Goal: Task Accomplishment & Management: Use online tool/utility

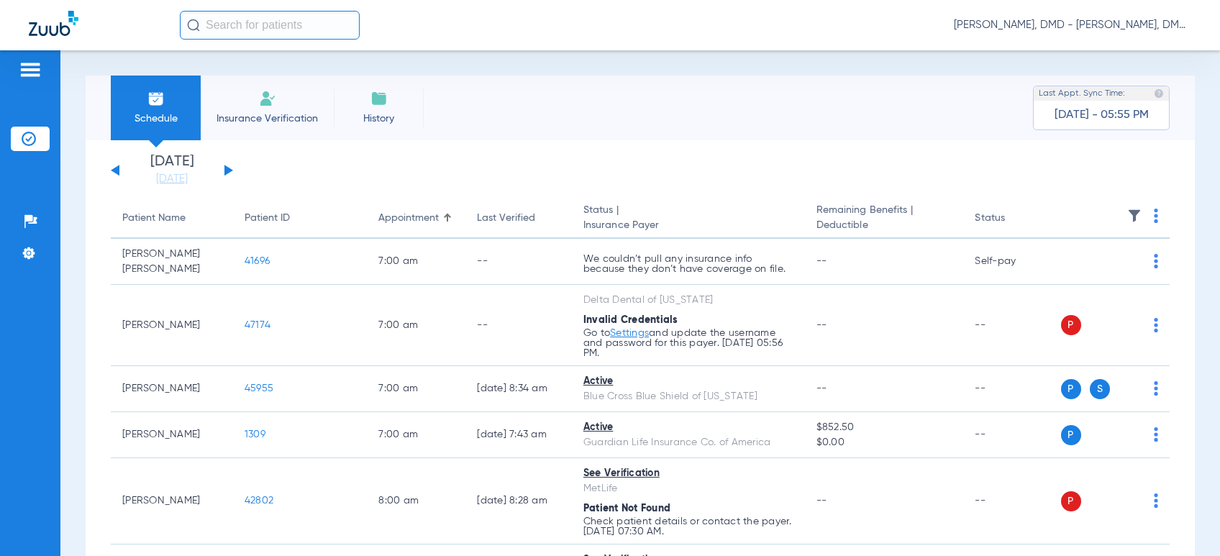
click at [230, 169] on button at bounding box center [229, 170] width 9 height 11
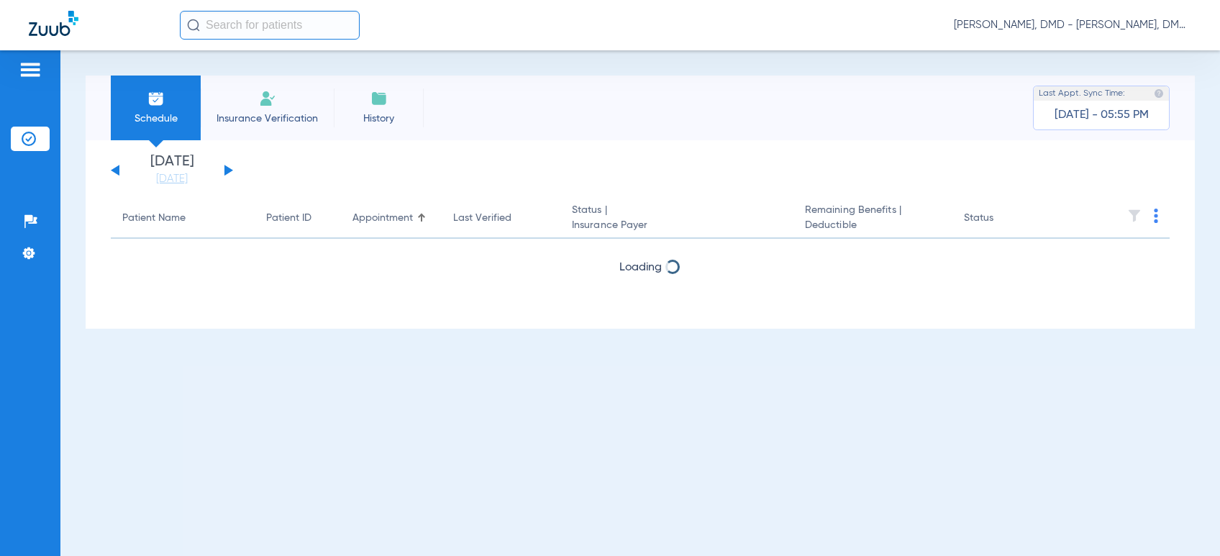
click at [230, 169] on button at bounding box center [229, 170] width 9 height 11
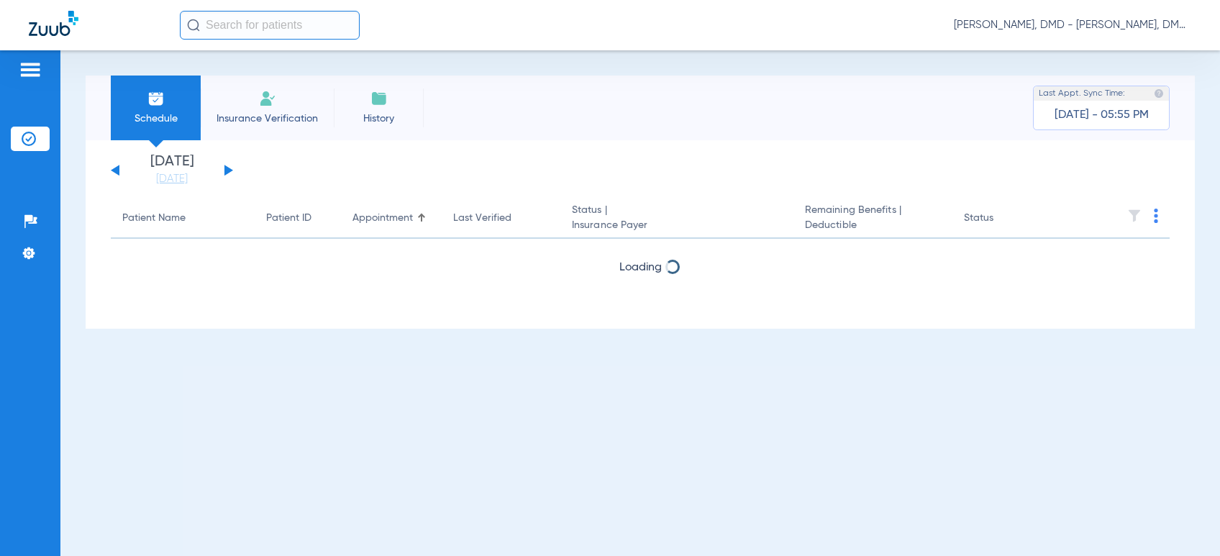
click at [230, 169] on button at bounding box center [229, 170] width 9 height 11
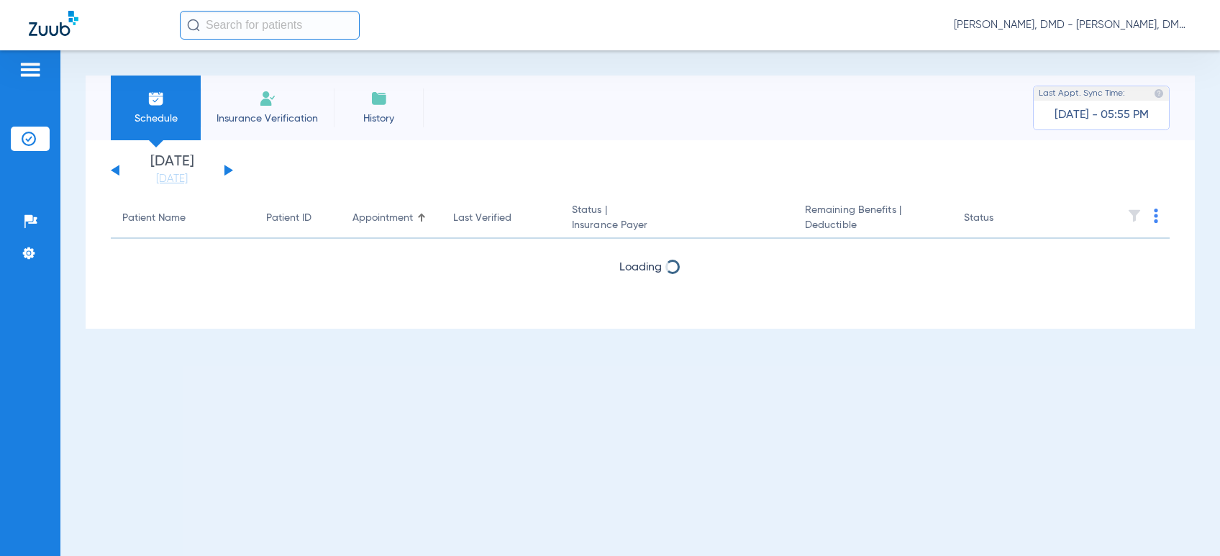
click at [230, 169] on button at bounding box center [229, 170] width 9 height 11
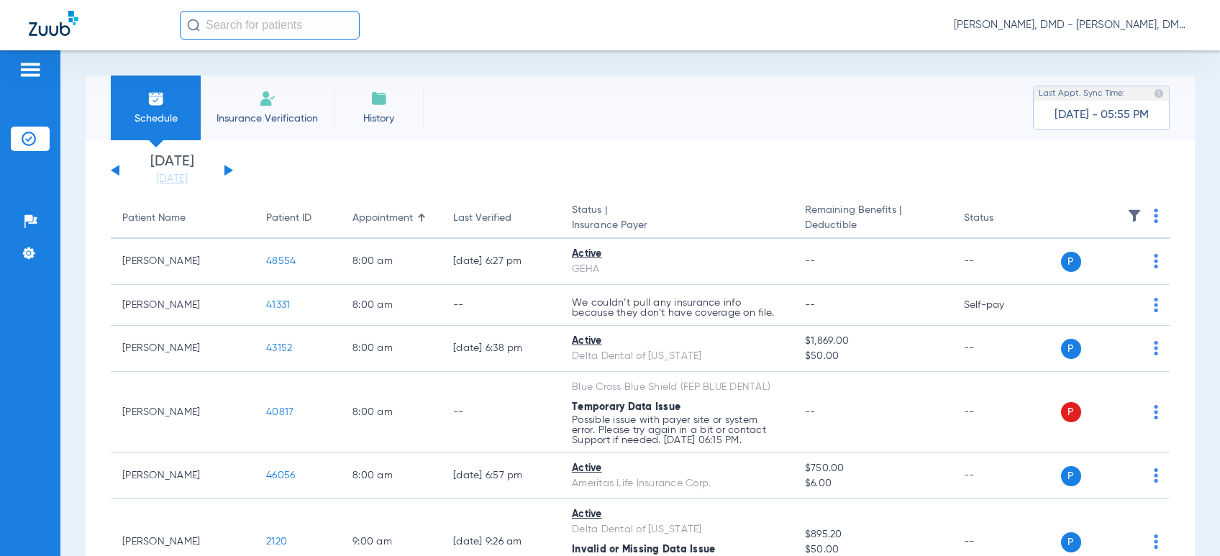
click at [225, 171] on button at bounding box center [229, 170] width 9 height 11
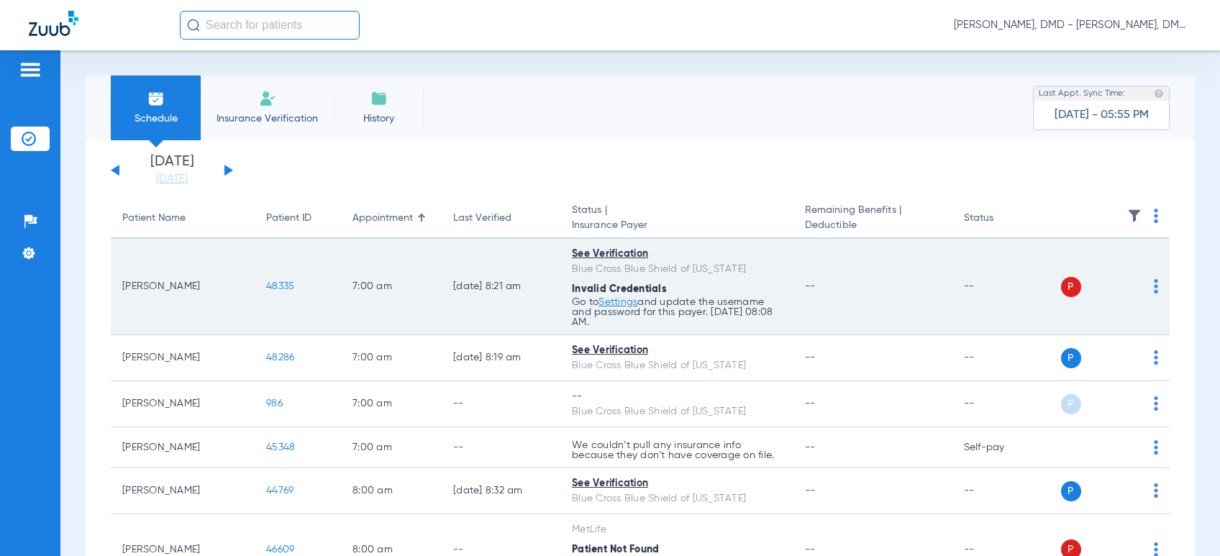
click at [1154, 288] on img at bounding box center [1156, 286] width 4 height 14
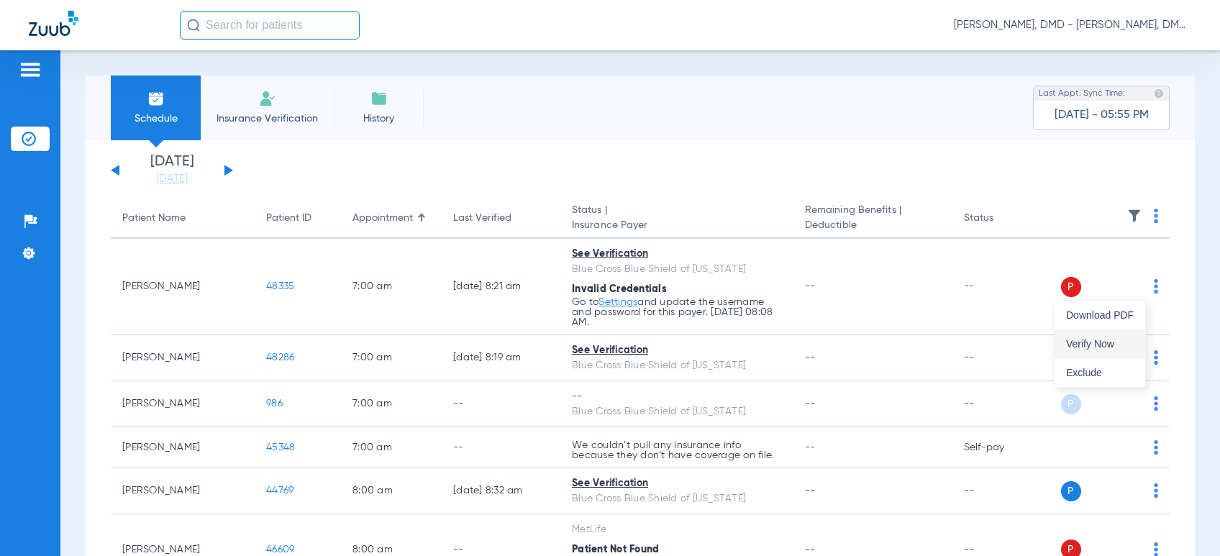
click at [1133, 341] on span "Verify Now" at bounding box center [1100, 344] width 68 height 10
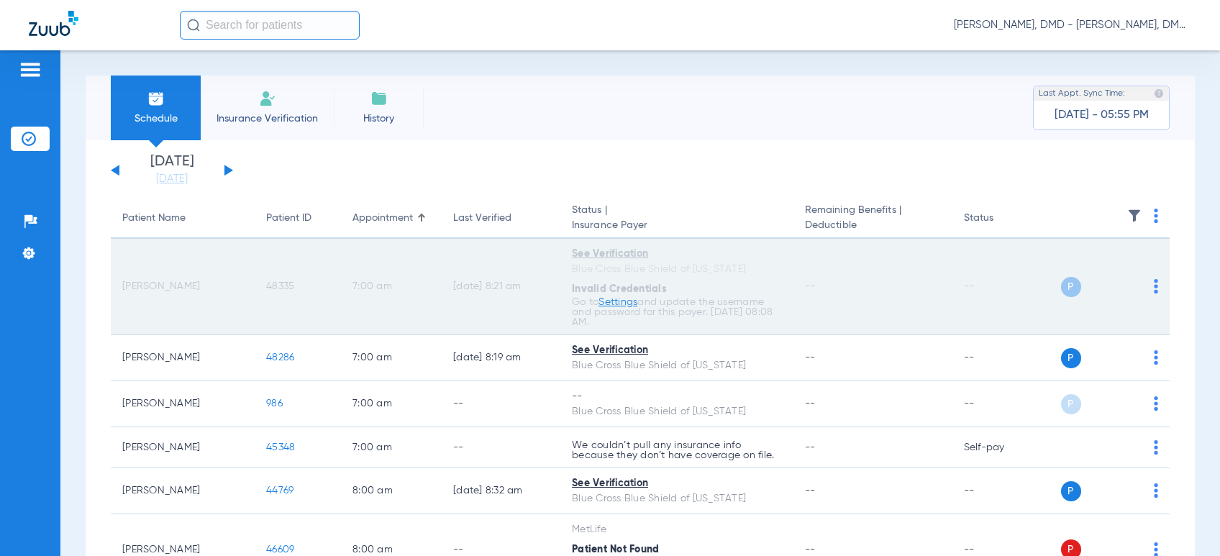
click at [286, 283] on span "48335" at bounding box center [280, 286] width 28 height 10
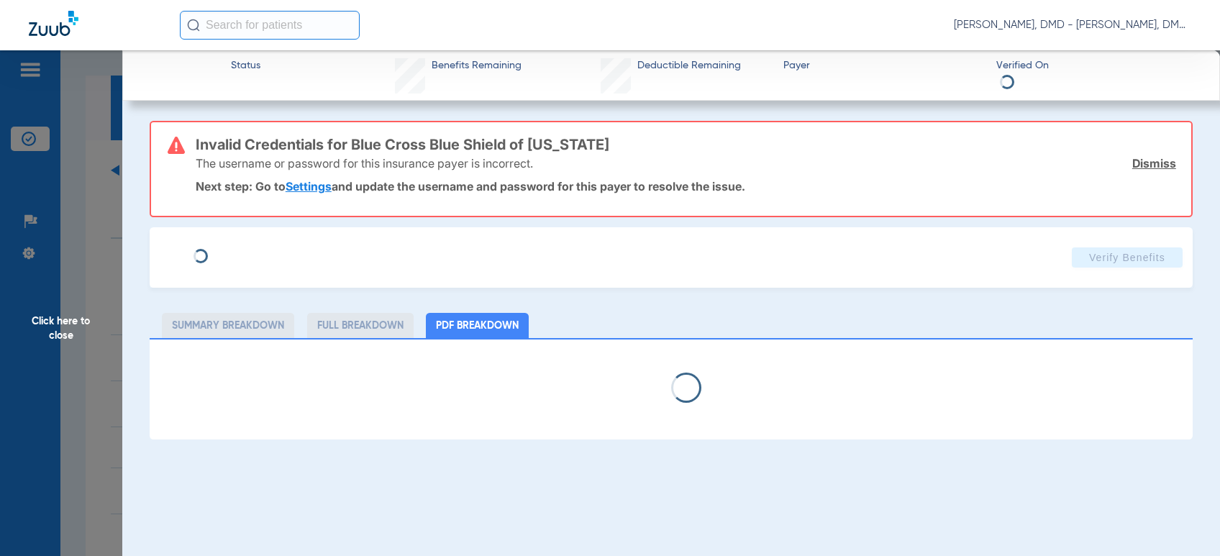
type input "[PERSON_NAME]"
type input "Ananyev"
type input "[DATE]"
type input "XAD843449466"
type input "83593"
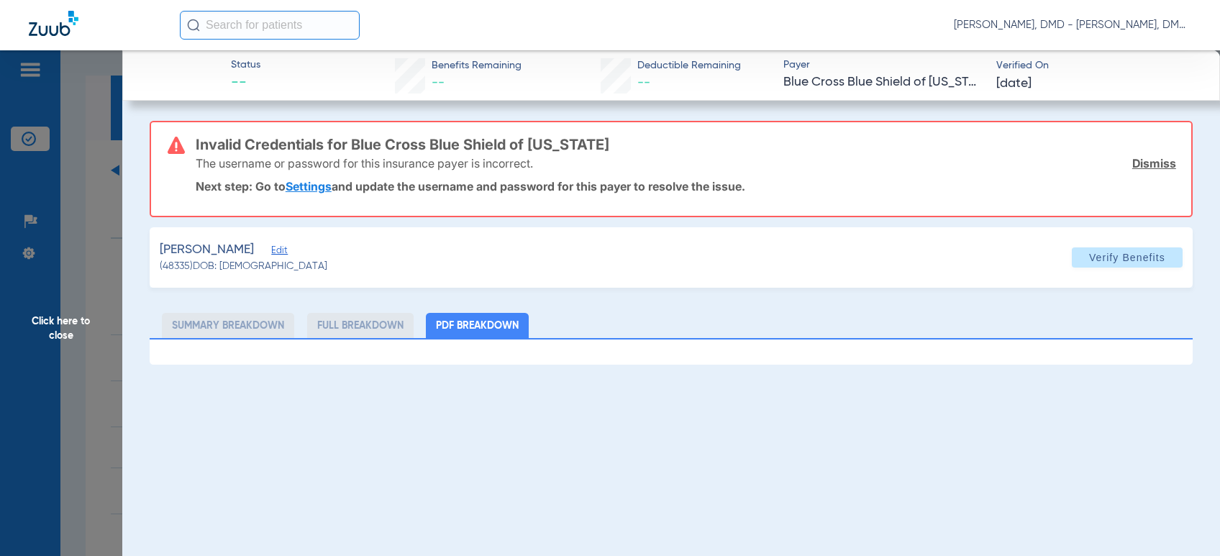
click at [281, 247] on span "Edit" at bounding box center [277, 252] width 13 height 14
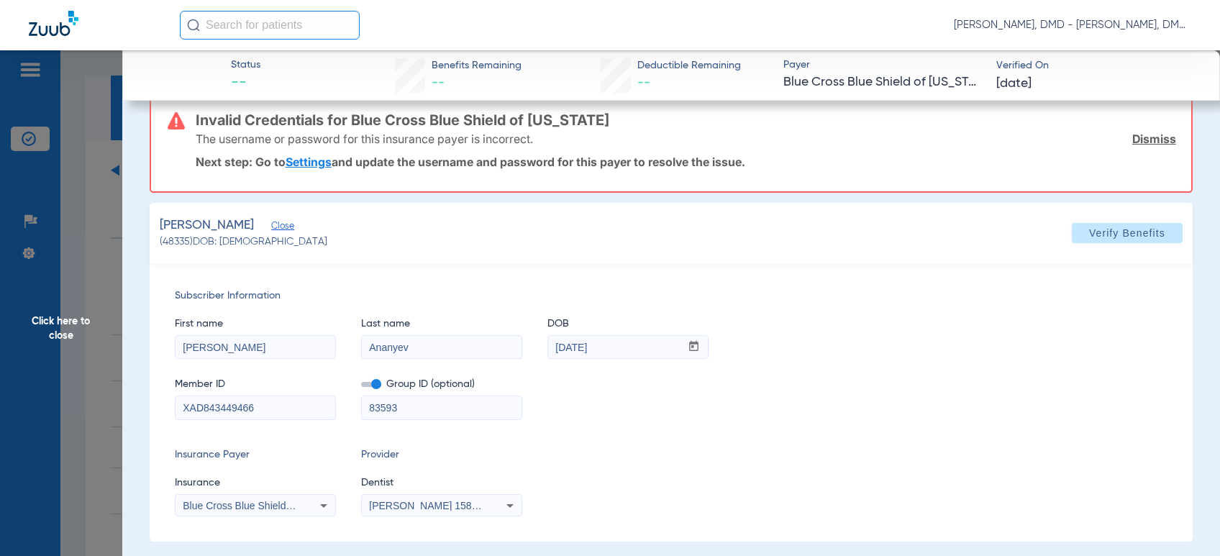
scroll to position [35, 0]
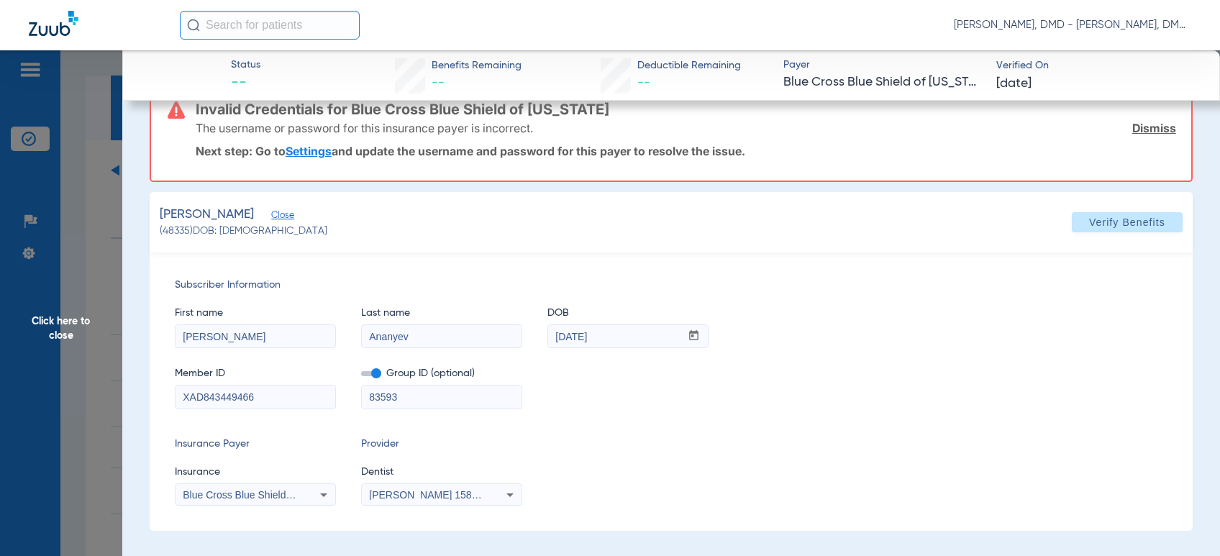
drag, startPoint x: 283, startPoint y: 404, endPoint x: -9, endPoint y: 412, distance: 292.2
click at [0, 412] on html "[PERSON_NAME], DMD - [PERSON_NAME], DMD Patients Insurance Verification Setup H…" at bounding box center [610, 278] width 1220 height 556
drag, startPoint x: 260, startPoint y: 338, endPoint x: -9, endPoint y: 355, distance: 269.6
click at [0, 355] on html "[PERSON_NAME], DMD - [PERSON_NAME], DMD Patients Insurance Verification Setup H…" at bounding box center [610, 278] width 1220 height 556
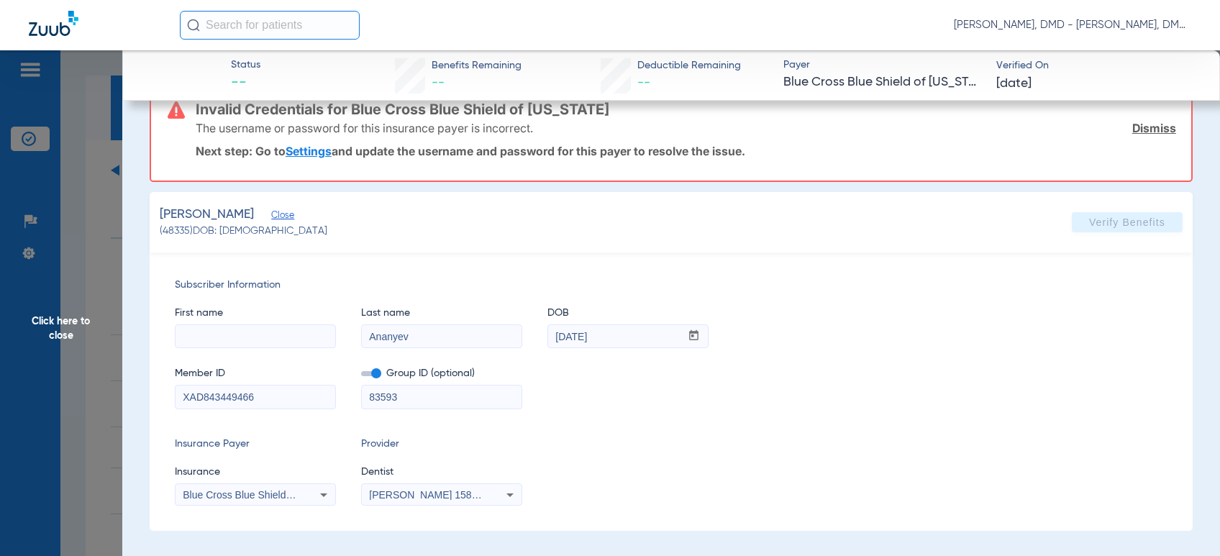
drag, startPoint x: 422, startPoint y: 336, endPoint x: 170, endPoint y: 338, distance: 251.9
click at [170, 338] on div "Subscriber Information First name Last name Ananyev DOB mm / dd / yyyy [DATE] M…" at bounding box center [671, 392] width 1043 height 278
drag, startPoint x: 629, startPoint y: 335, endPoint x: 358, endPoint y: 334, distance: 270.6
click at [358, 334] on div "First name Last name Ananyev DOB mm / dd / yyyy [DATE]" at bounding box center [671, 320] width 993 height 55
click at [70, 335] on span "Click here to close" at bounding box center [61, 328] width 122 height 556
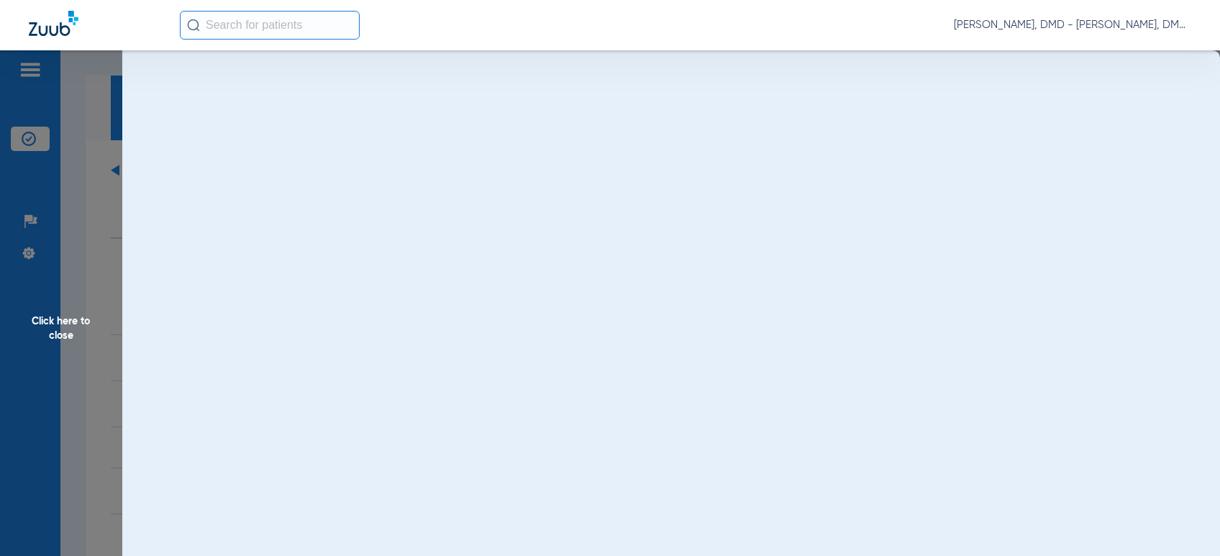
scroll to position [0, 0]
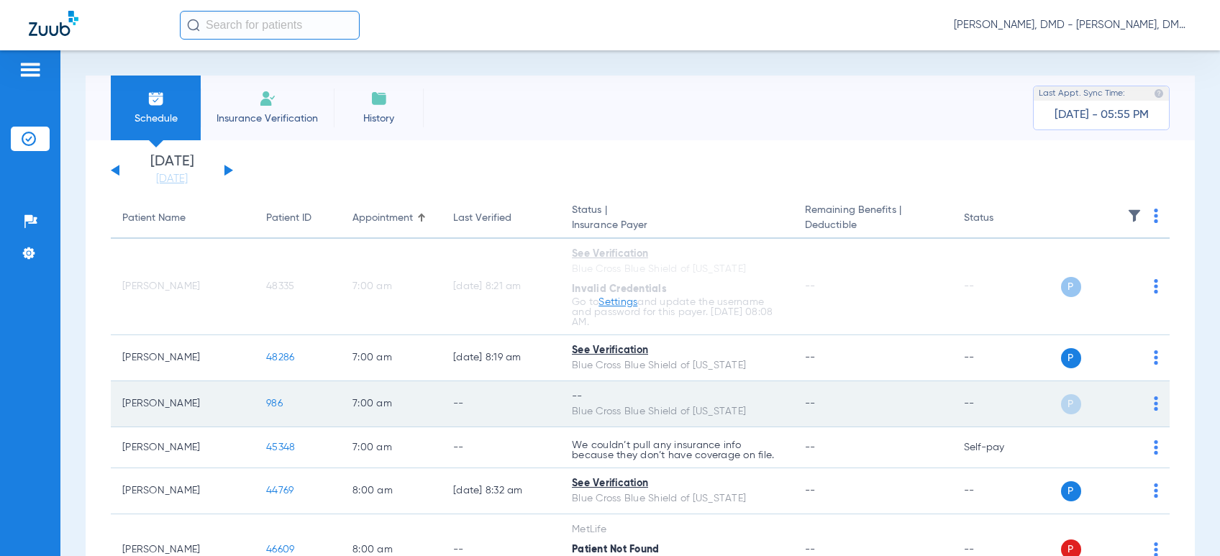
click at [1154, 409] on img at bounding box center [1156, 403] width 4 height 14
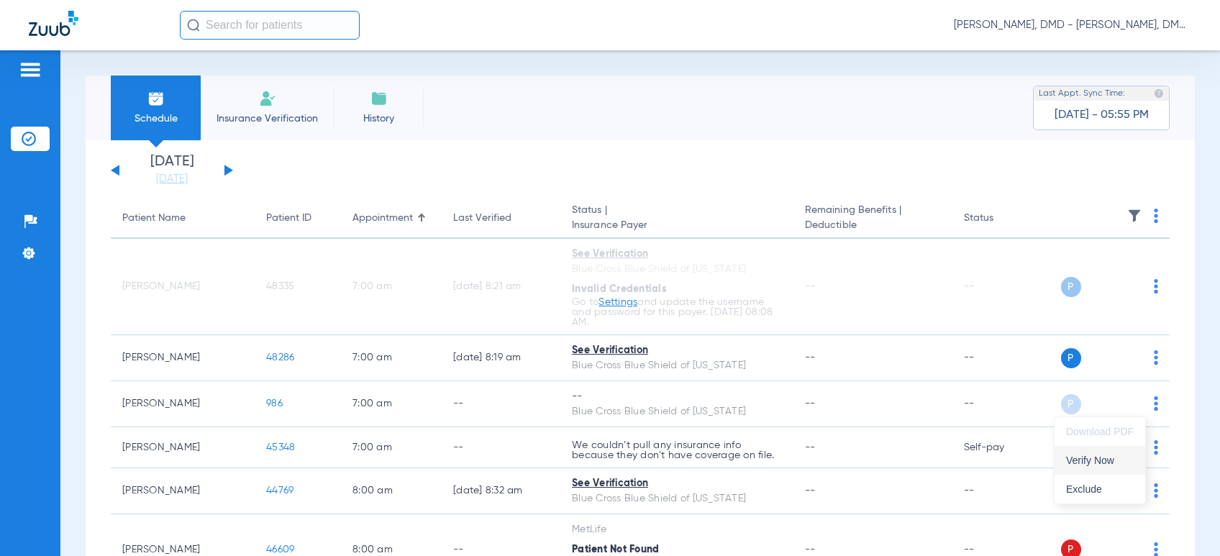
click at [1112, 458] on span "Verify Now" at bounding box center [1100, 460] width 68 height 10
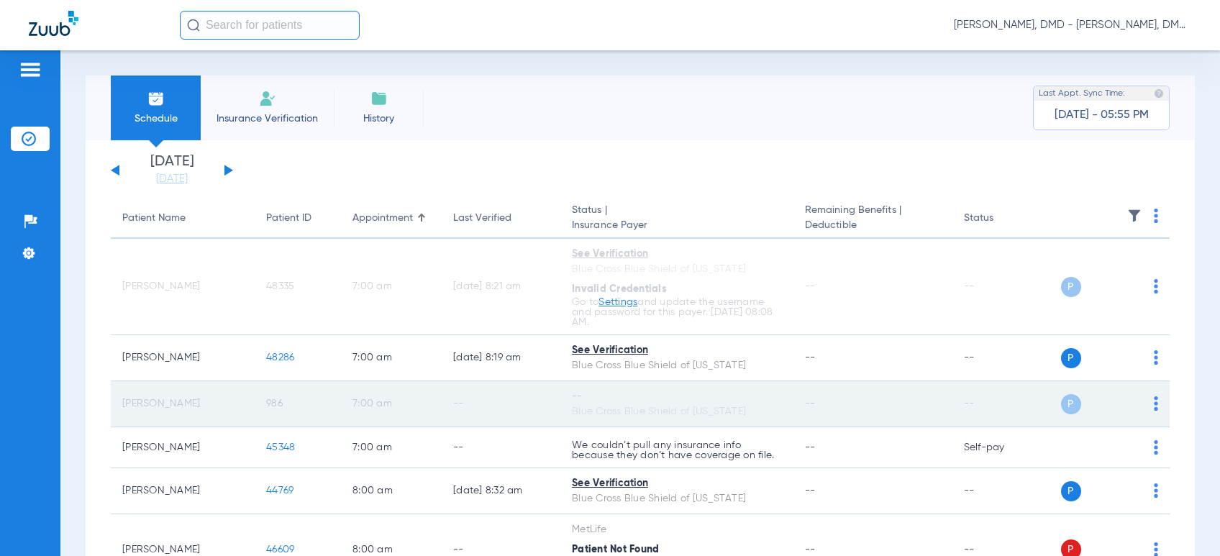
click at [278, 403] on span "986" at bounding box center [274, 404] width 17 height 10
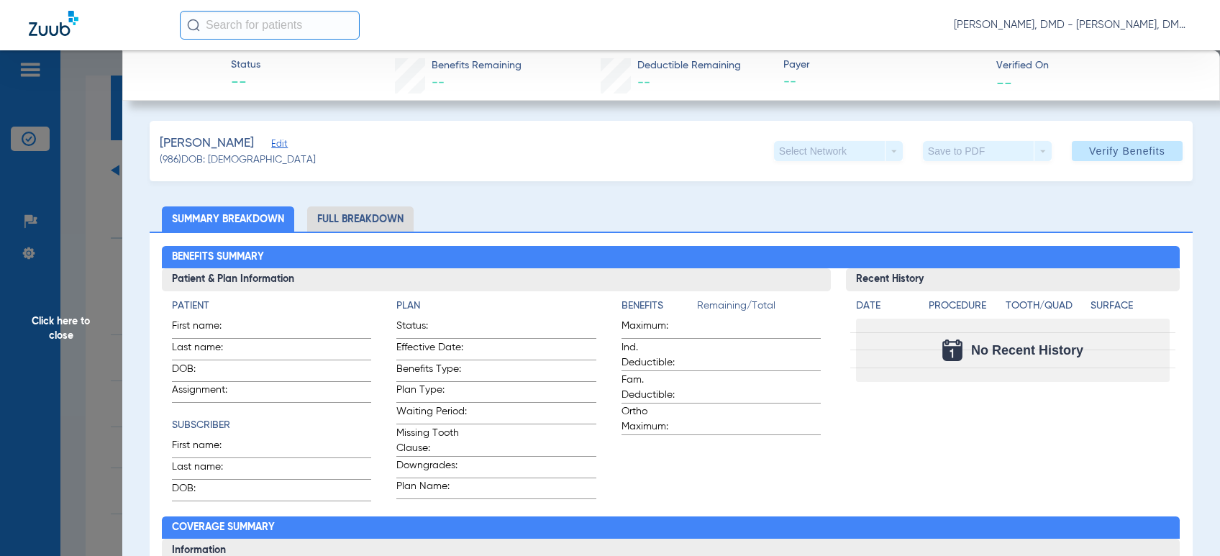
click at [276, 141] on span "Edit" at bounding box center [277, 146] width 13 height 14
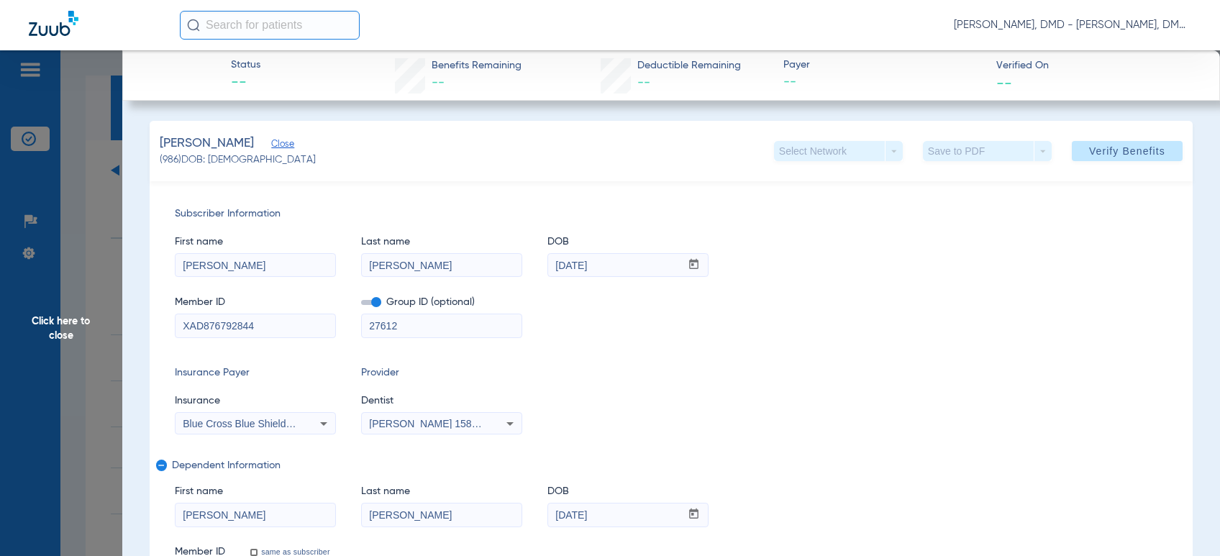
drag, startPoint x: 266, startPoint y: 328, endPoint x: -9, endPoint y: 321, distance: 275.7
click at [0, 321] on html "[PERSON_NAME], DMD - [PERSON_NAME], DMD Patients Insurance Verification Setup H…" at bounding box center [610, 278] width 1220 height 556
drag, startPoint x: 255, startPoint y: 515, endPoint x: -9, endPoint y: 520, distance: 264.8
click at [0, 520] on html "[PERSON_NAME], DMD - [PERSON_NAME], DMD Patients Insurance Verification Setup H…" at bounding box center [610, 278] width 1220 height 556
drag, startPoint x: 444, startPoint y: 511, endPoint x: 158, endPoint y: 522, distance: 285.9
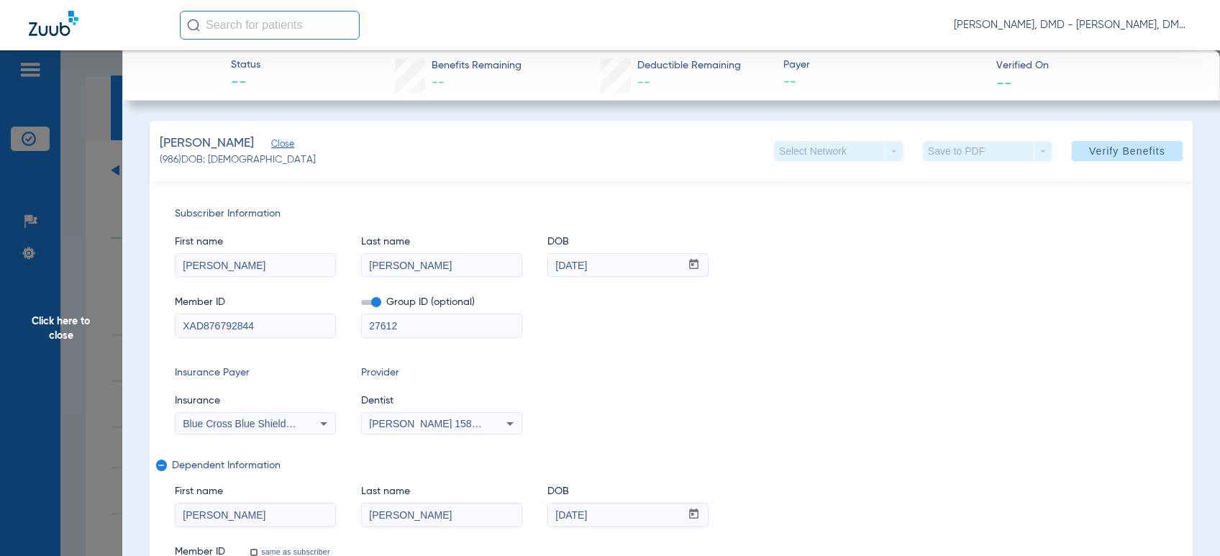
click at [158, 522] on div "Subscriber Information First name [PERSON_NAME] name [PERSON_NAME] mm / dd / yy…" at bounding box center [671, 397] width 1043 height 432
drag, startPoint x: 633, startPoint y: 513, endPoint x: 372, endPoint y: 517, distance: 261.2
click at [372, 517] on div "First name [PERSON_NAME] Last name [PERSON_NAME] mm / dd / yyyy [DATE]" at bounding box center [671, 498] width 993 height 55
click at [107, 343] on span "Click here to close" at bounding box center [61, 328] width 122 height 556
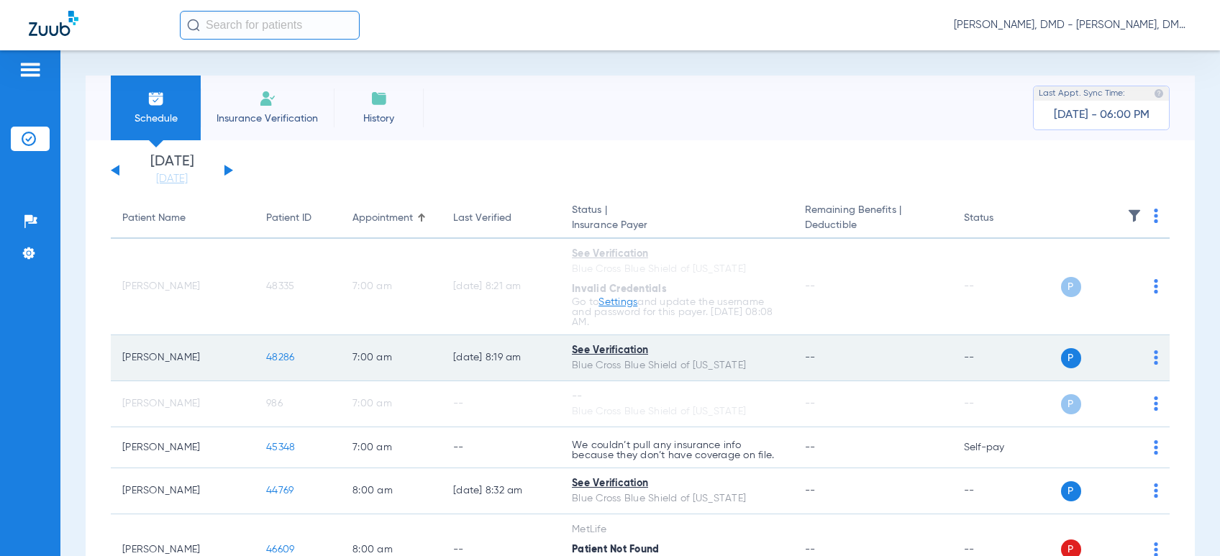
click at [1154, 365] on span at bounding box center [1156, 362] width 4 height 10
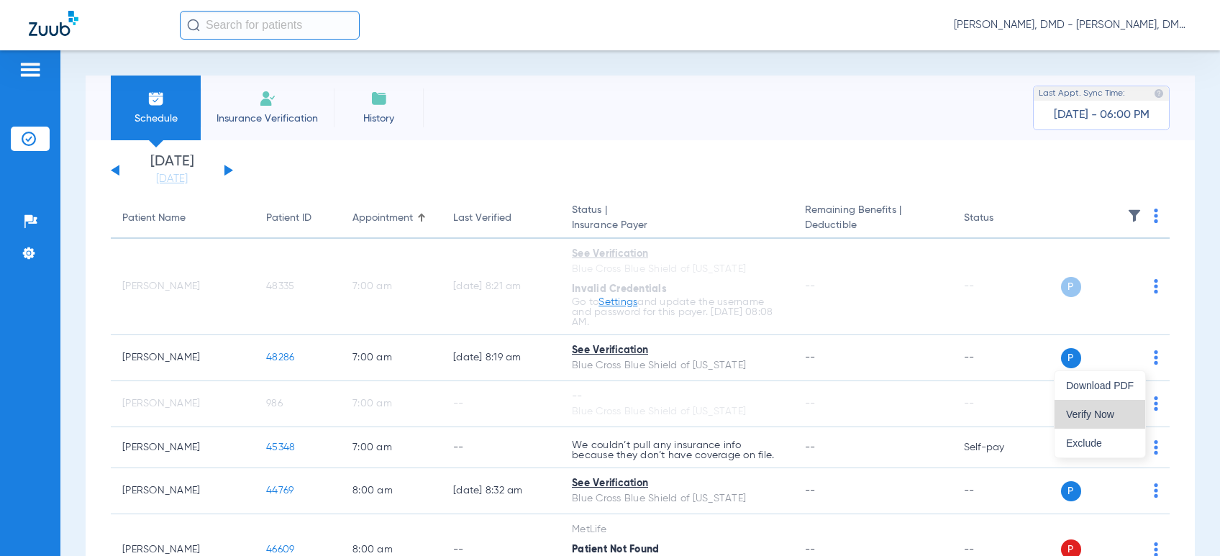
click at [1131, 411] on span "Verify Now" at bounding box center [1100, 414] width 68 height 10
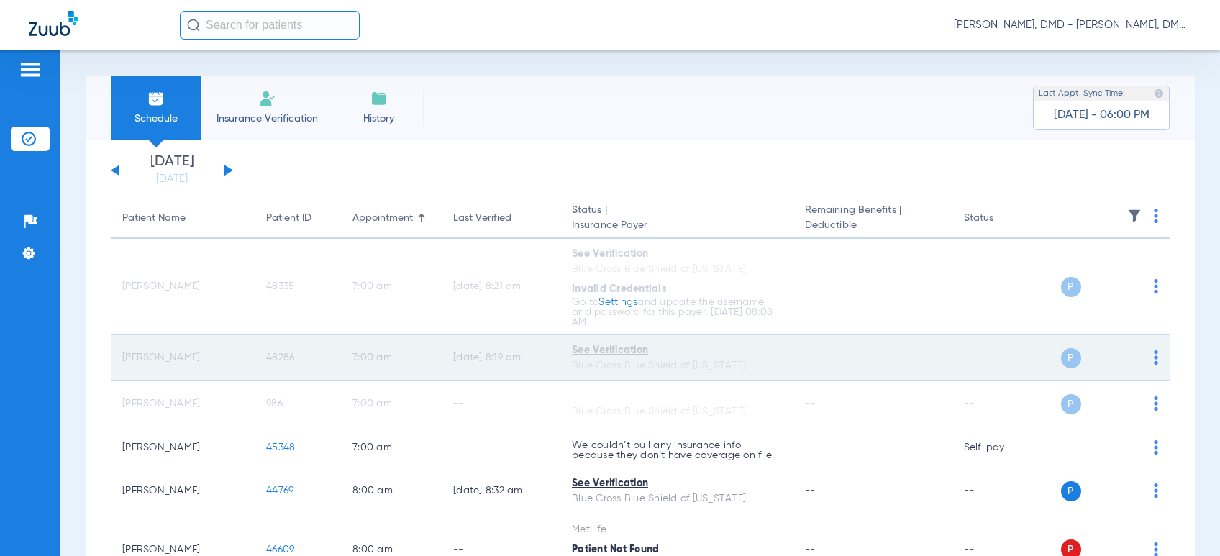
click at [274, 356] on span "48286" at bounding box center [280, 358] width 28 height 10
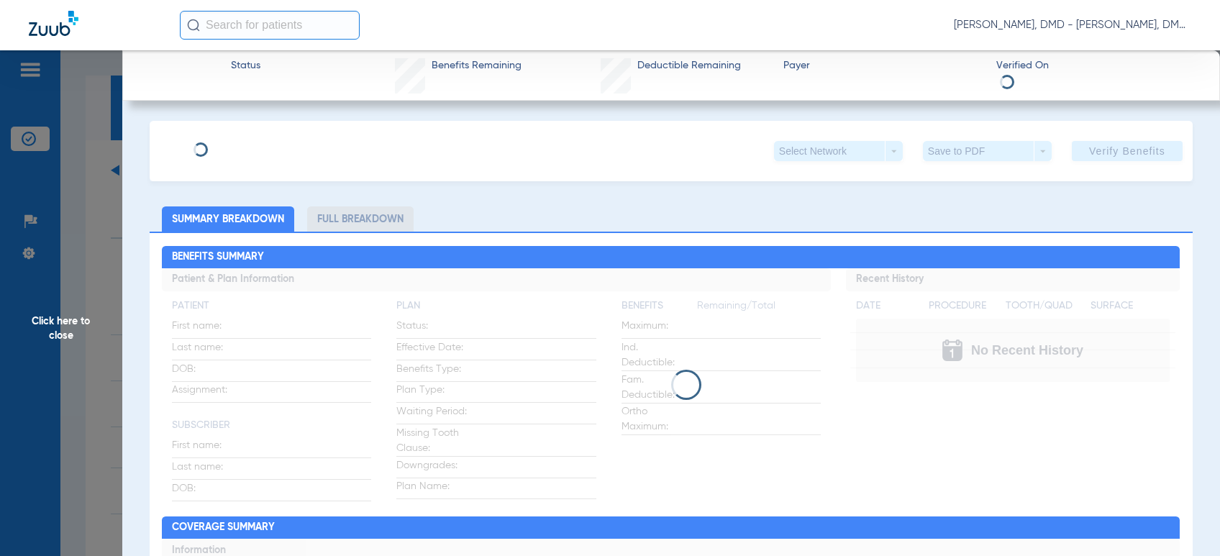
type input "[PERSON_NAME]"
type input "Holiday"
type input "[DATE]"
type input "MBG815996341"
type input "80840"
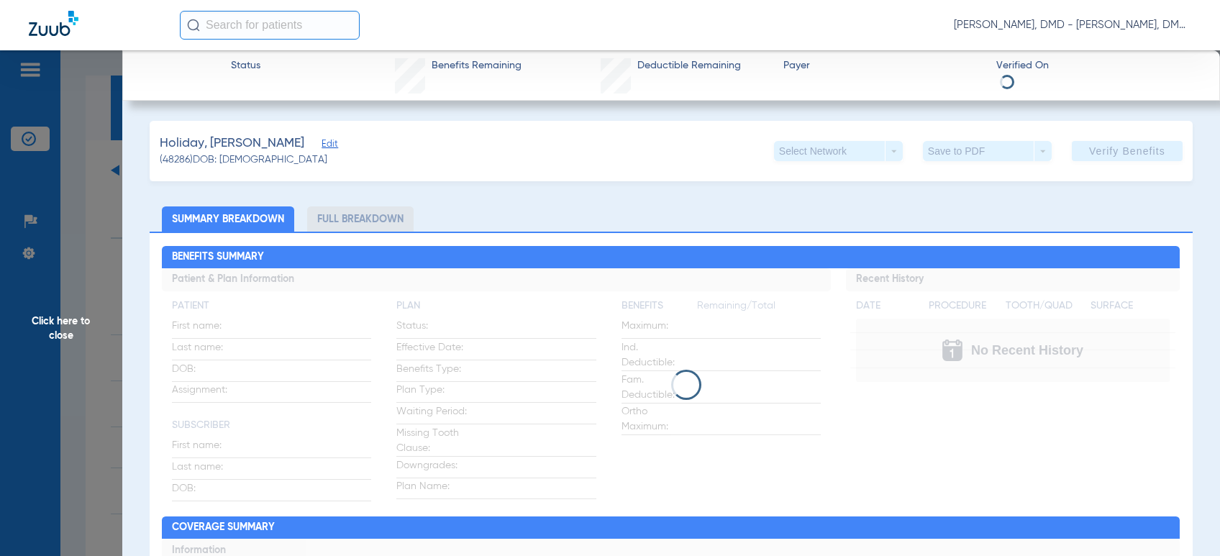
click at [322, 148] on span "Edit" at bounding box center [328, 146] width 13 height 14
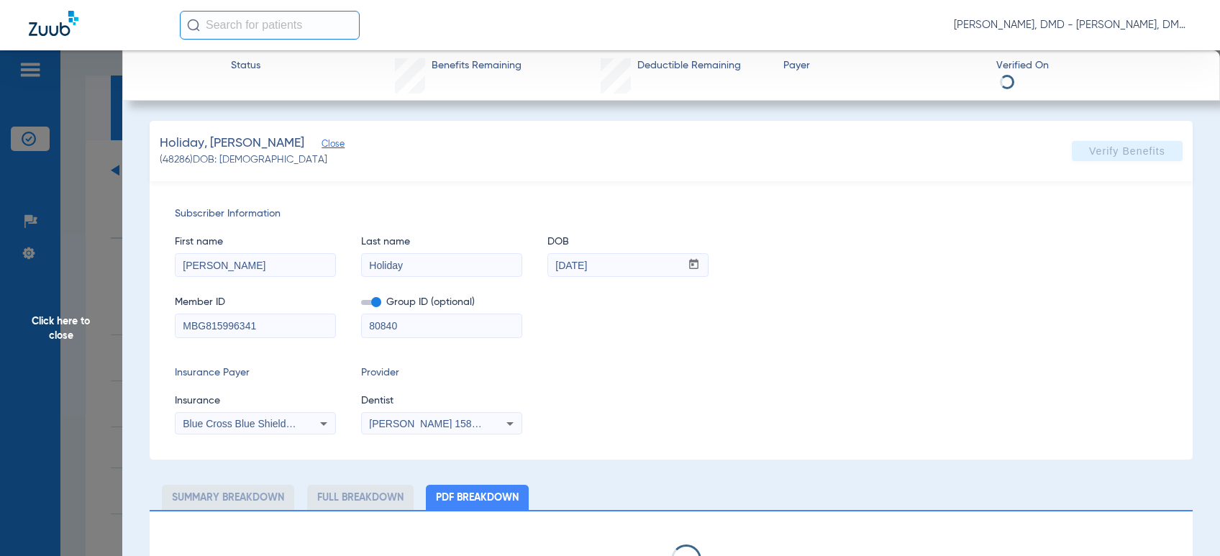
drag, startPoint x: 285, startPoint y: 322, endPoint x: -9, endPoint y: 330, distance: 293.7
click at [0, 330] on html "[PERSON_NAME], DMD - [PERSON_NAME], DMD Patients Insurance Verification Setup H…" at bounding box center [610, 278] width 1220 height 556
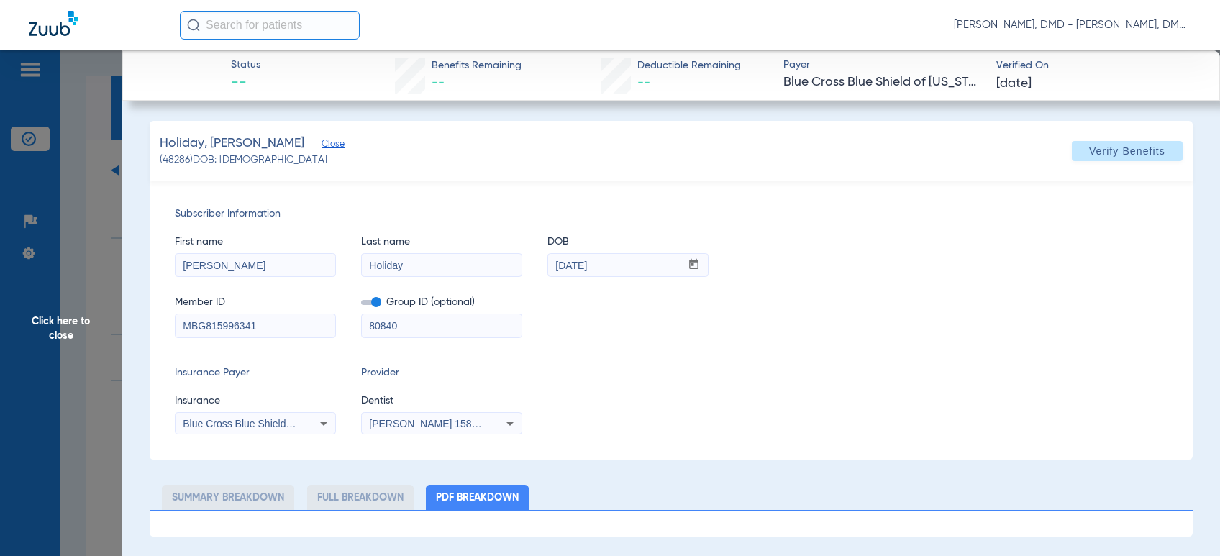
drag, startPoint x: 623, startPoint y: 265, endPoint x: 462, endPoint y: 253, distance: 161.6
click at [462, 253] on div "First name [PERSON_NAME] Last name Holiday DOB mm / dd / yyyy [DATE]" at bounding box center [671, 249] width 993 height 55
click at [77, 305] on span "Click here to close" at bounding box center [61, 328] width 122 height 556
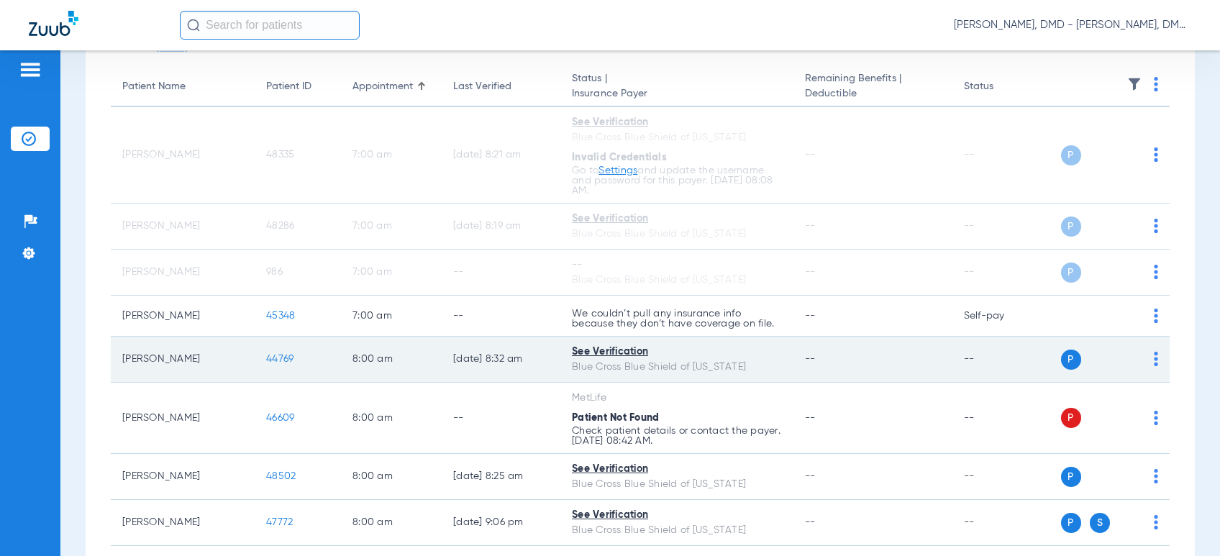
scroll to position [160, 0]
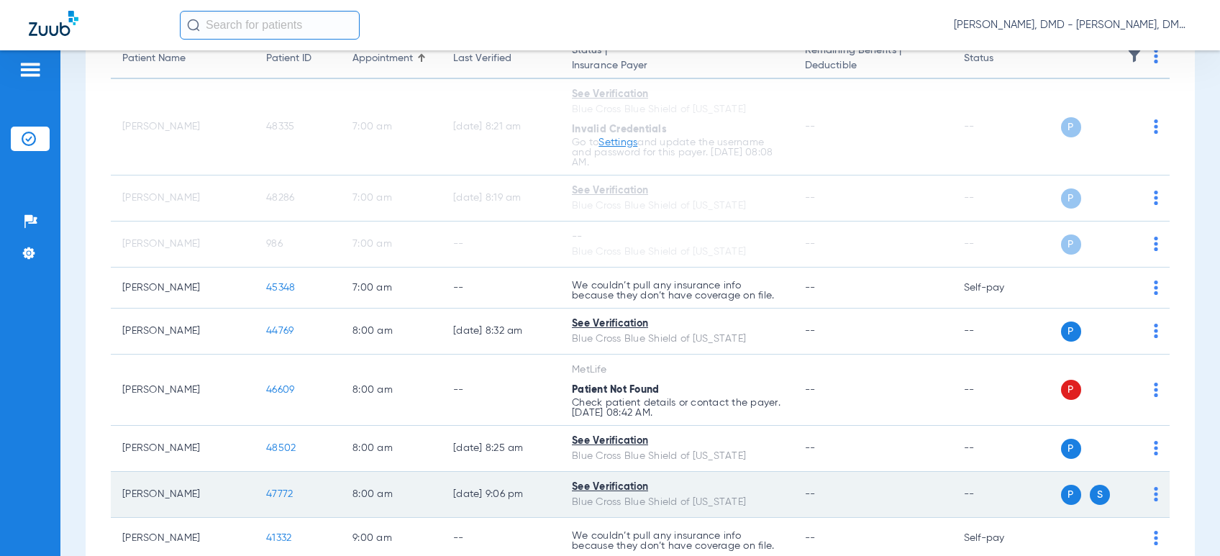
click at [1154, 496] on img at bounding box center [1156, 494] width 4 height 14
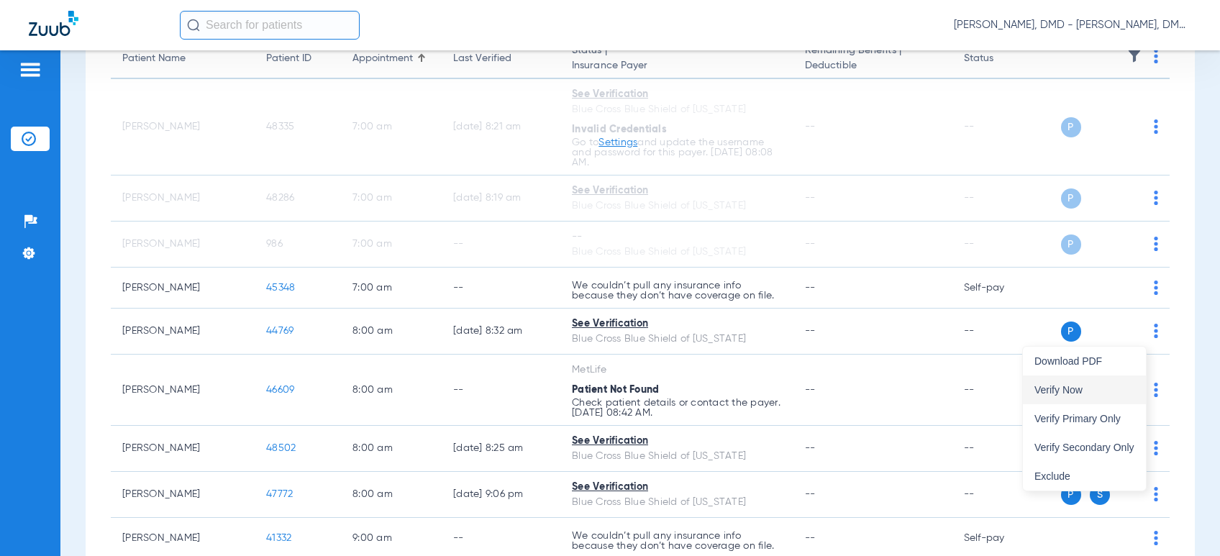
click at [1077, 398] on button "Verify Now" at bounding box center [1084, 390] width 123 height 29
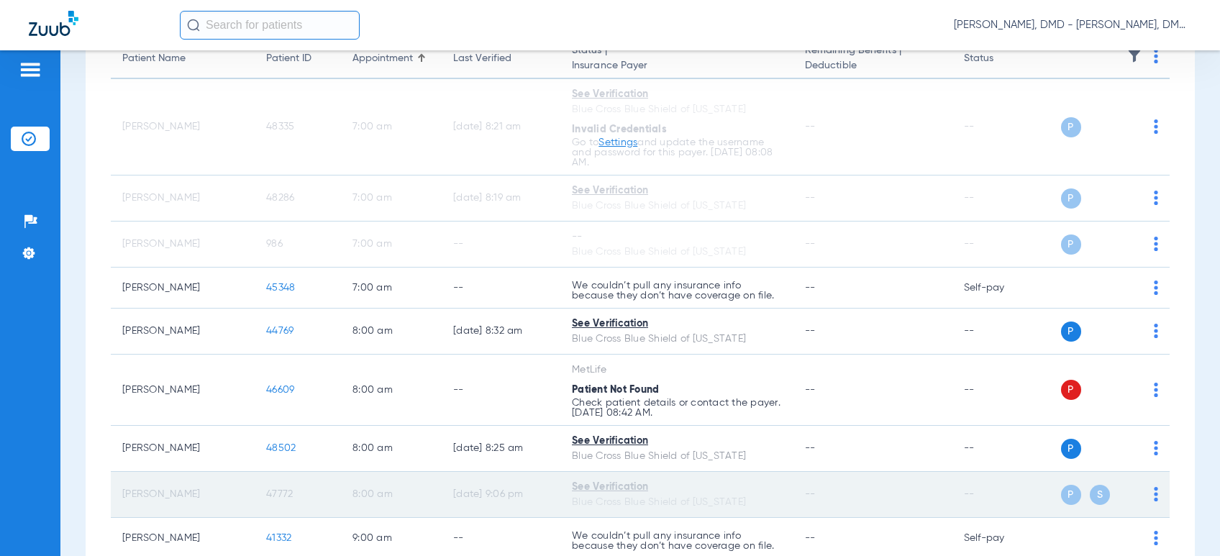
click at [266, 492] on span "47772" at bounding box center [279, 494] width 27 height 10
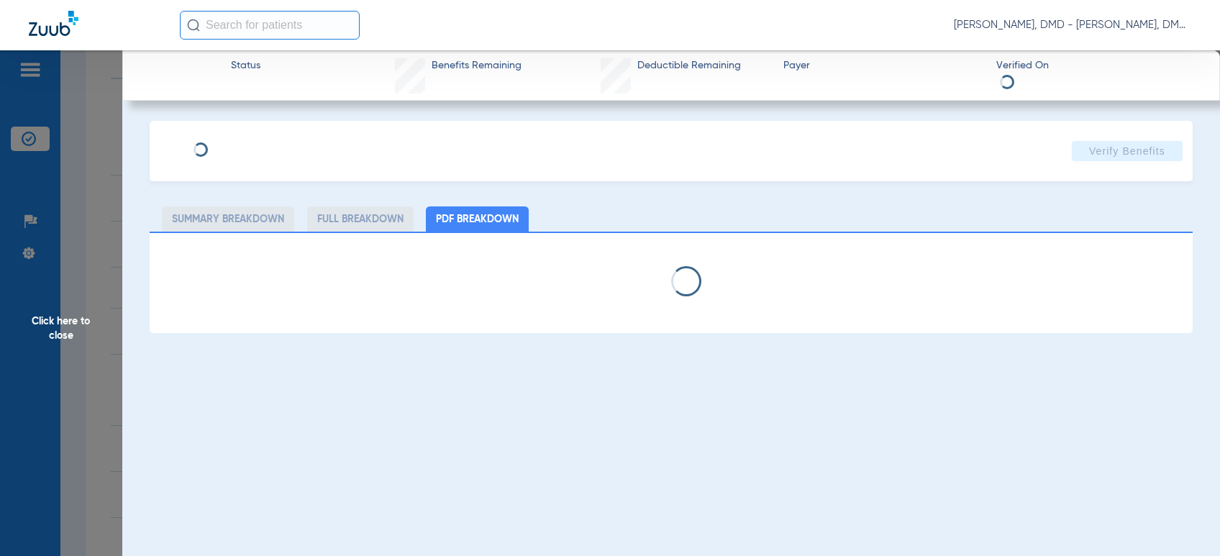
type input "[PERSON_NAME]"
type input "AUSTIN"
type input "[DATE]"
type input "XAD848487586"
type input "91236"
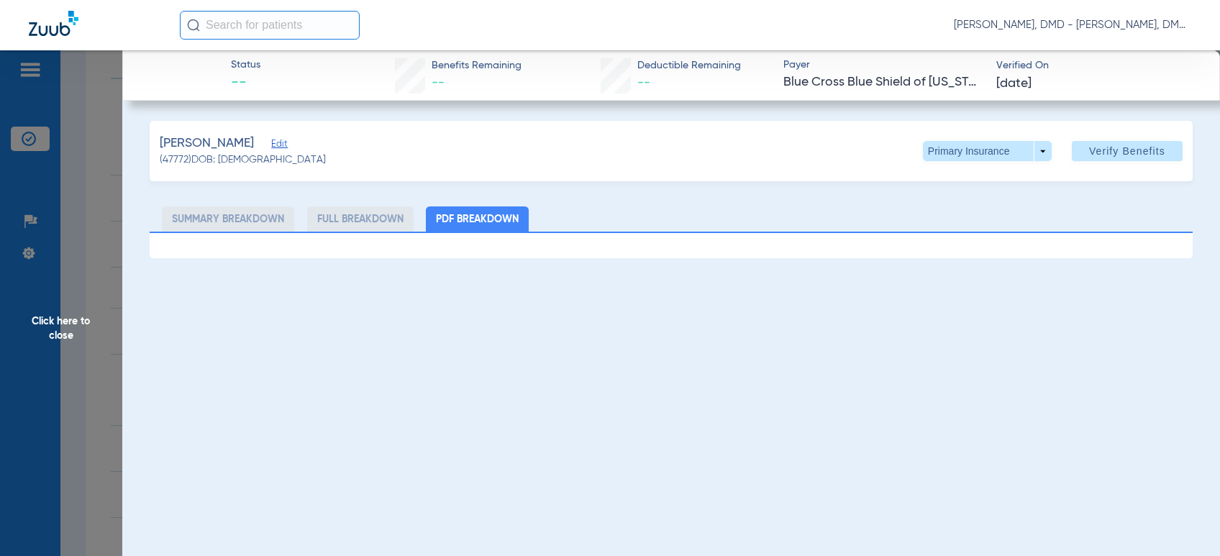
click at [258, 147] on div "[PERSON_NAME]" at bounding box center [243, 144] width 166 height 18
click at [272, 150] on span "Edit" at bounding box center [277, 146] width 13 height 14
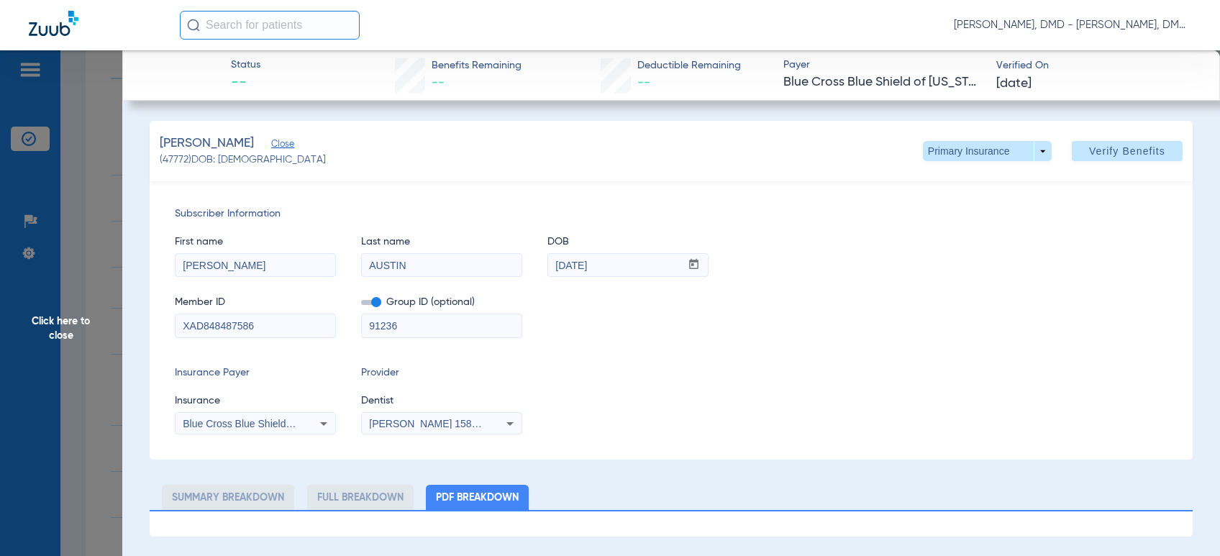
drag, startPoint x: 271, startPoint y: 321, endPoint x: -9, endPoint y: 294, distance: 282.0
click at [0, 294] on html "[PERSON_NAME], DMD - [PERSON_NAME], DMD Patients Insurance Verification Setup H…" at bounding box center [610, 278] width 1220 height 556
drag, startPoint x: 652, startPoint y: 271, endPoint x: 380, endPoint y: 271, distance: 272.0
click at [381, 271] on div "First name [PERSON_NAME] name [PERSON_NAME] mm / dd / yyyy [DATE]" at bounding box center [671, 249] width 993 height 55
click at [964, 147] on span at bounding box center [987, 151] width 129 height 20
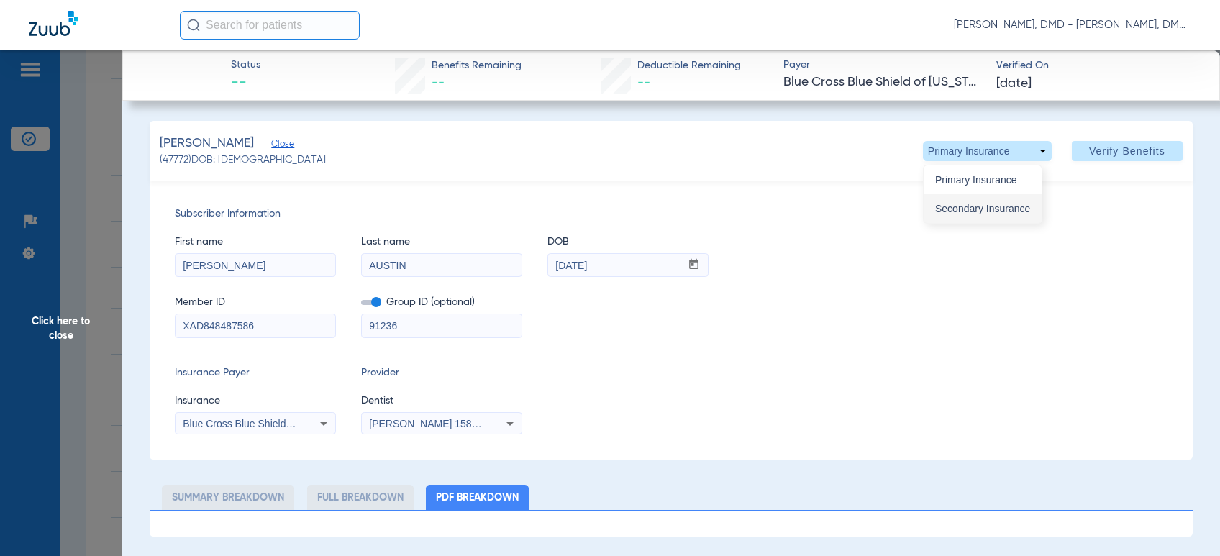
click at [959, 215] on button "Secondary Insurance" at bounding box center [983, 208] width 118 height 29
type input "MBG835764199"
type input "80840"
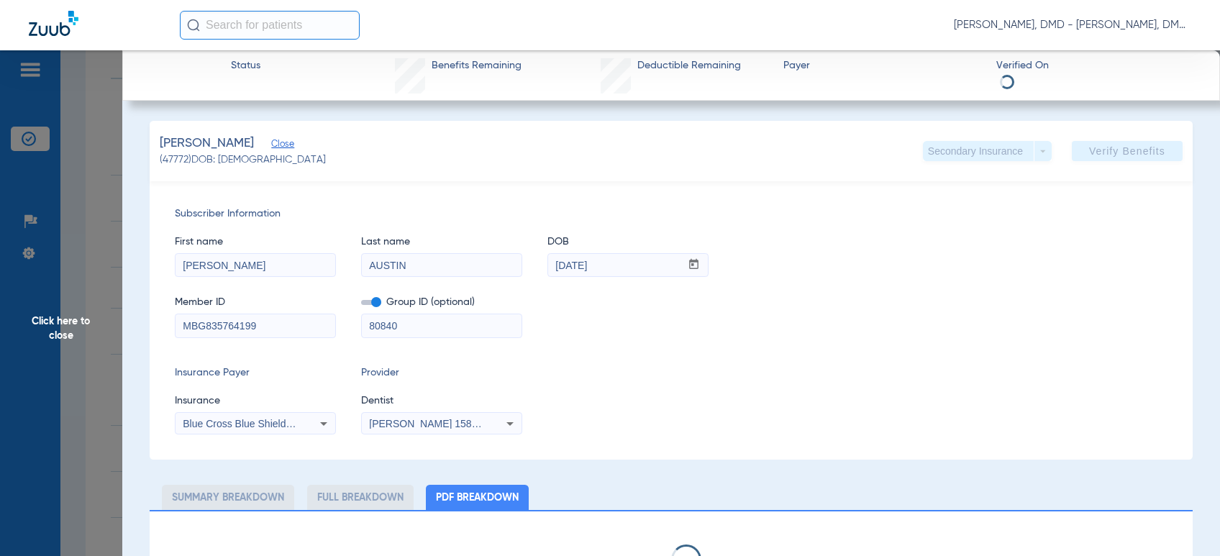
drag, startPoint x: 284, startPoint y: 332, endPoint x: 39, endPoint y: 338, distance: 245.4
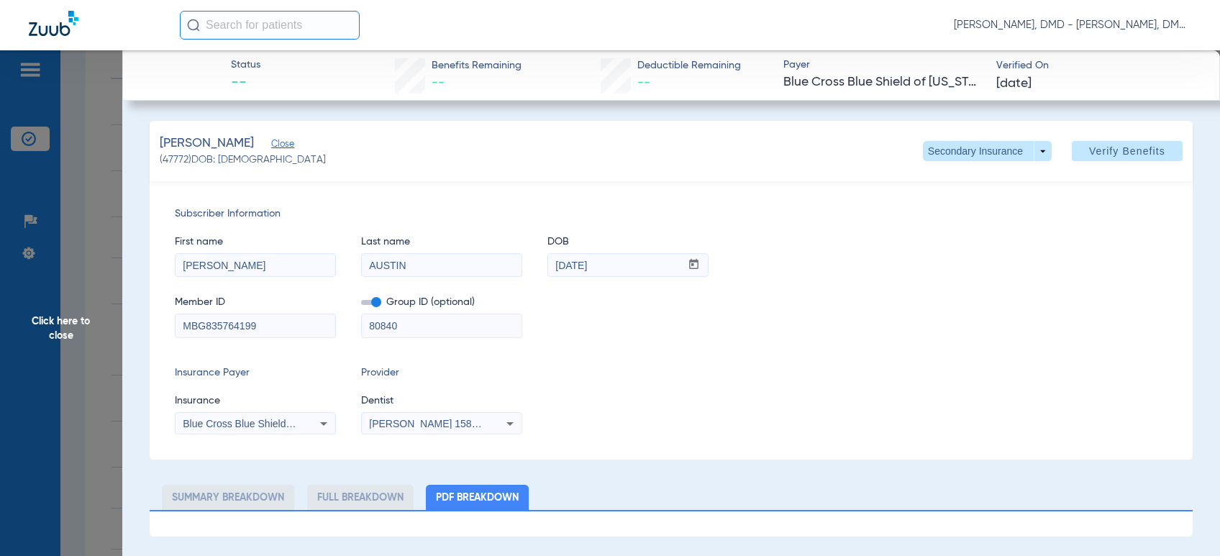
click at [78, 330] on span "Click here to close" at bounding box center [61, 328] width 122 height 556
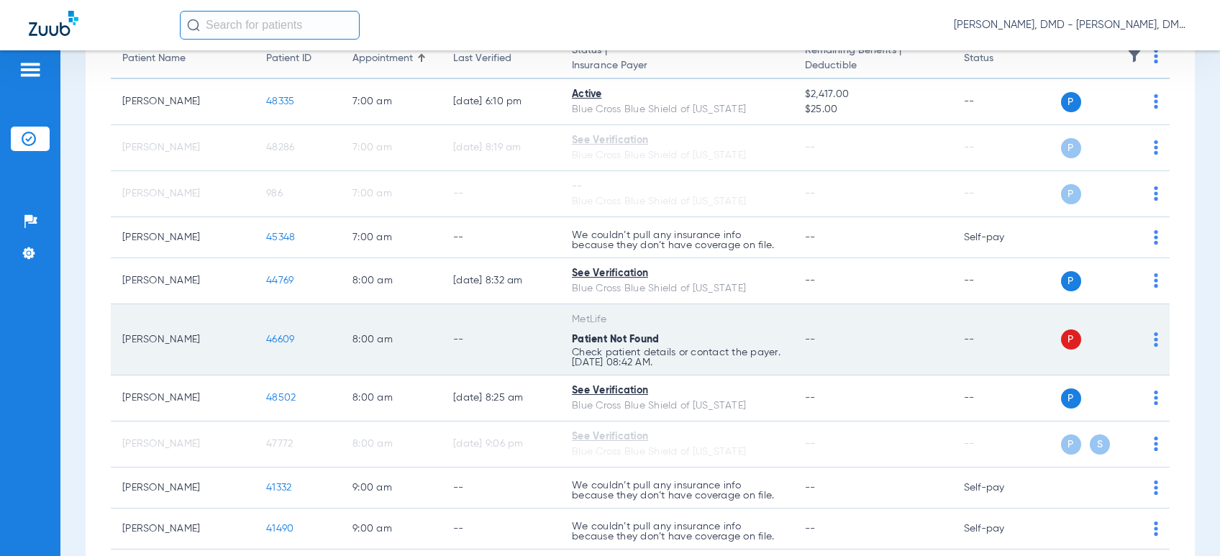
click at [1154, 340] on img at bounding box center [1156, 339] width 4 height 14
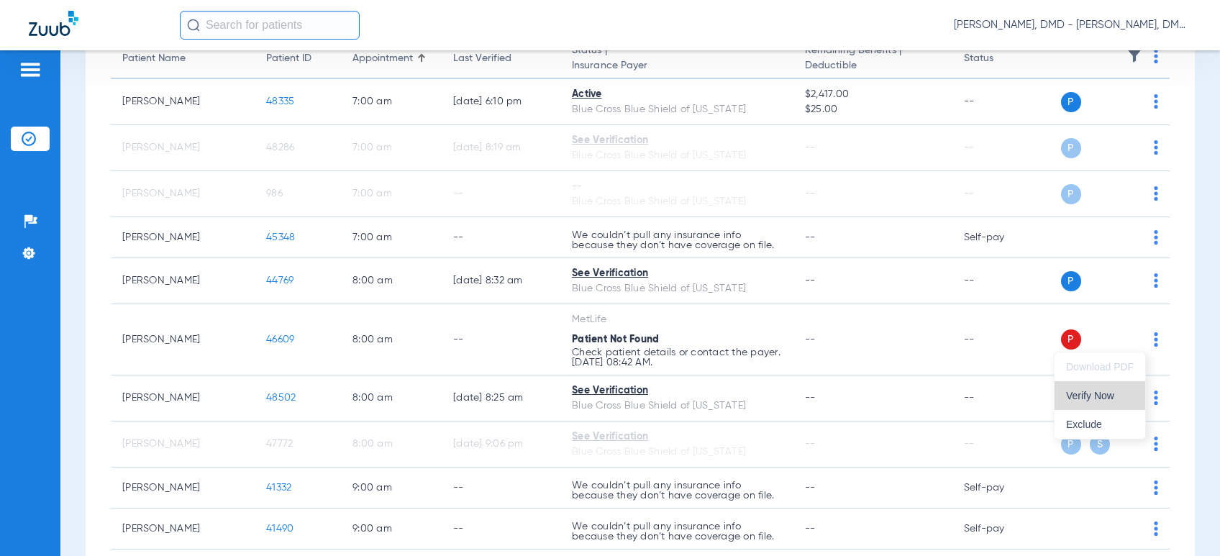
click at [1111, 391] on span "Verify Now" at bounding box center [1100, 396] width 68 height 10
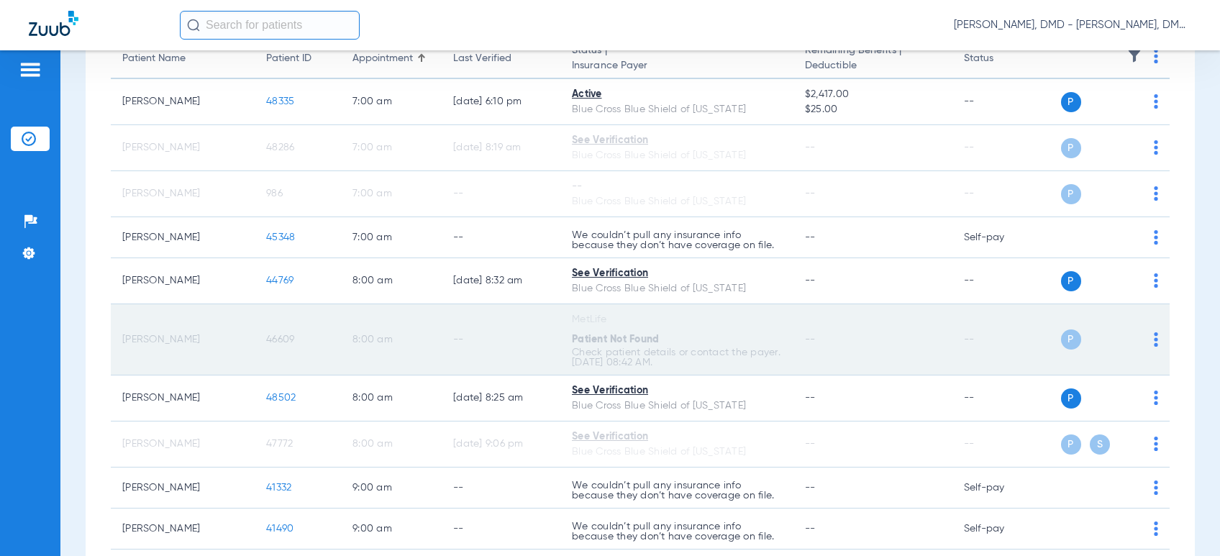
click at [281, 337] on span "46609" at bounding box center [280, 340] width 28 height 10
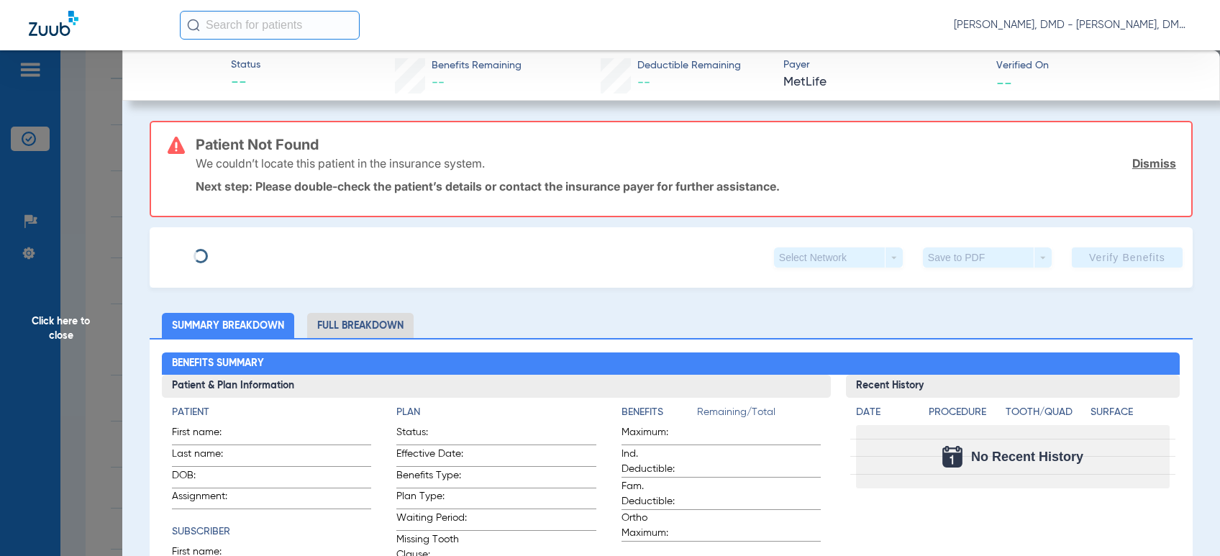
type input "[PERSON_NAME]"
type input "[DATE]"
type input "121890192101"
type input "5776936"
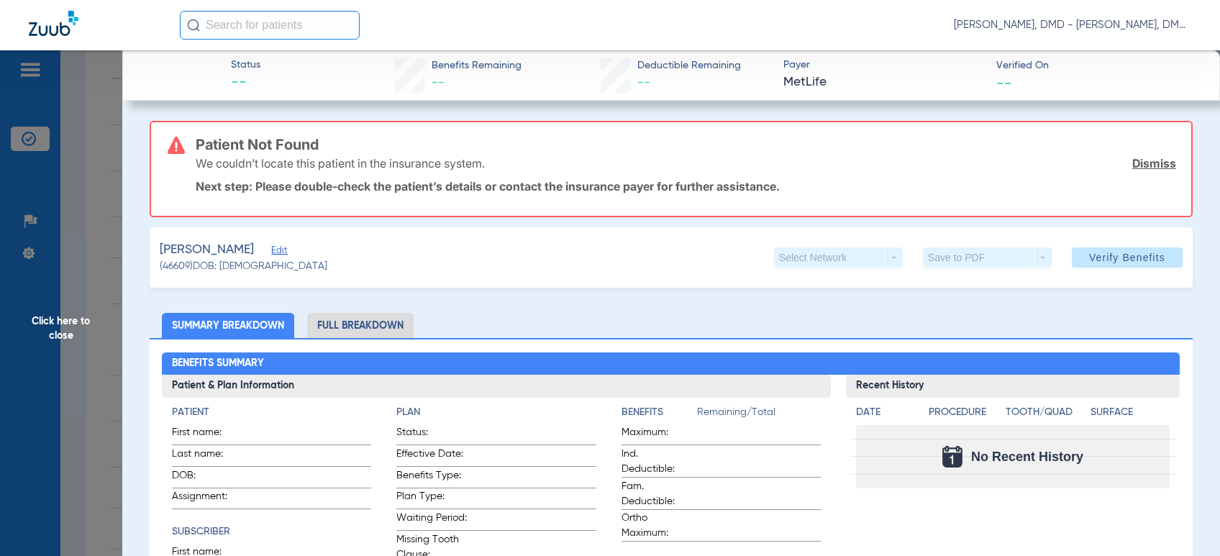
click at [282, 249] on span "Edit" at bounding box center [277, 252] width 13 height 14
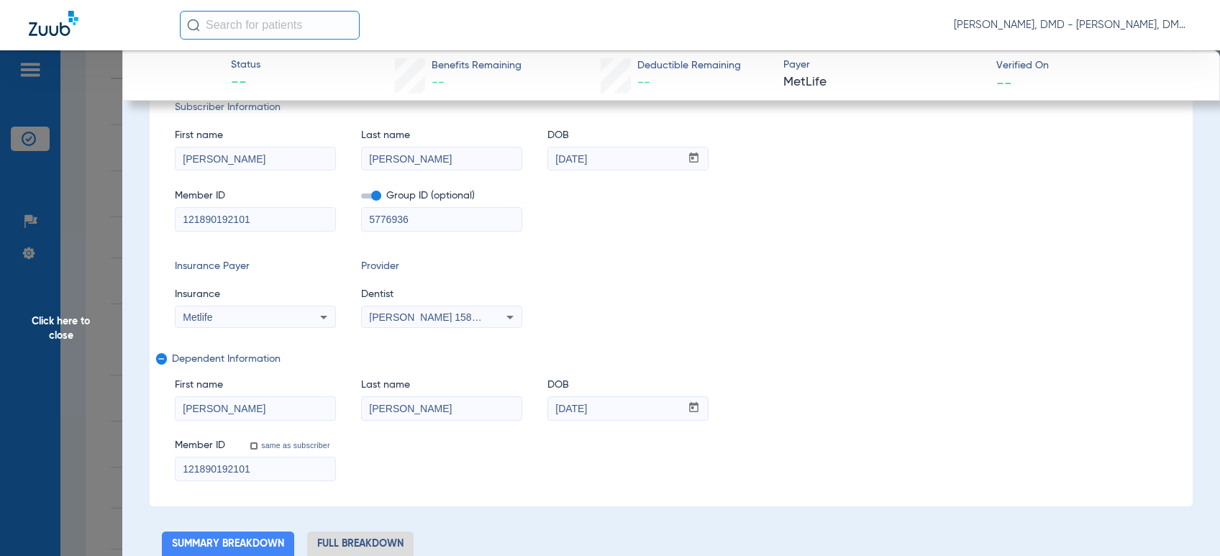
scroll to position [240, 0]
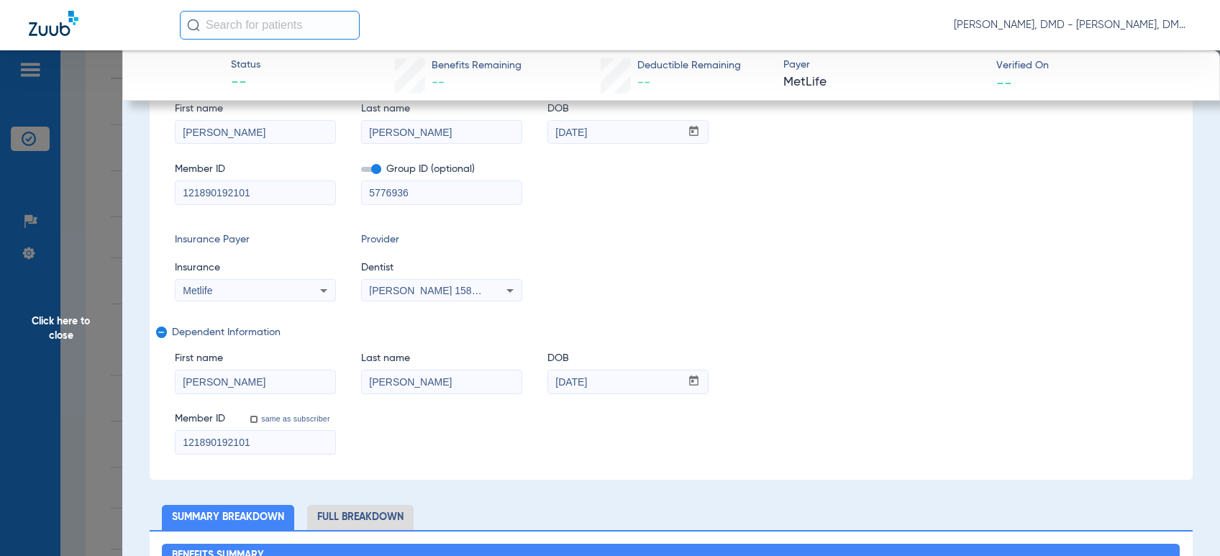
drag, startPoint x: 268, startPoint y: 445, endPoint x: 17, endPoint y: 442, distance: 250.4
drag, startPoint x: 626, startPoint y: 383, endPoint x: 384, endPoint y: 340, distance: 246.2
click at [384, 340] on div "First name [PERSON_NAME] Last name [PERSON_NAME] DOB mm / dd / yyyy [DATE]" at bounding box center [671, 365] width 993 height 55
click at [476, 448] on div "Member ID same as subscriber 121890192101" at bounding box center [671, 426] width 993 height 55
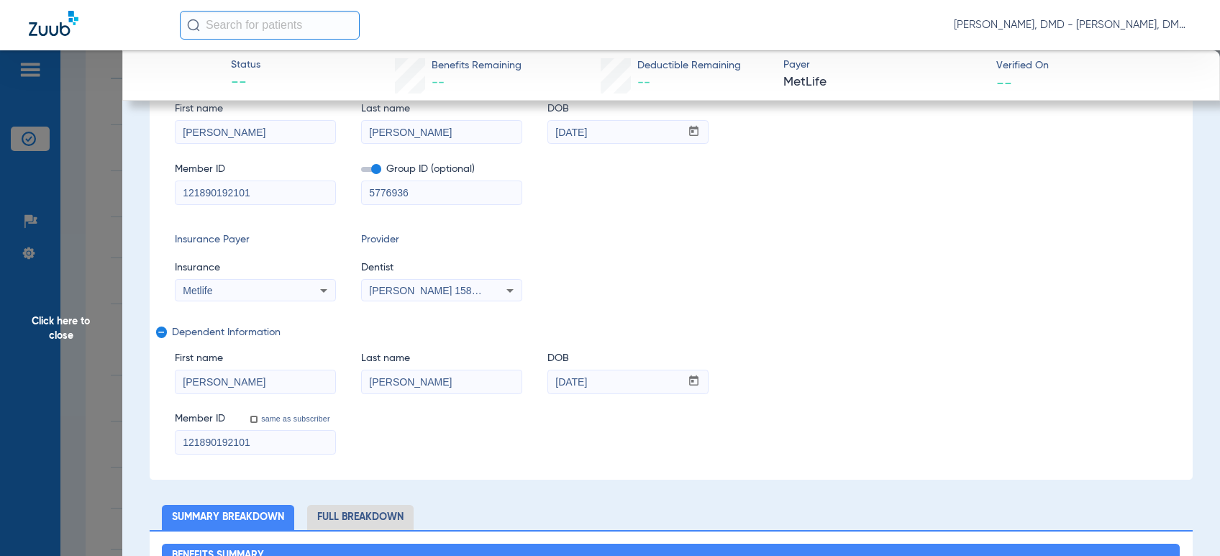
click at [52, 326] on span "Click here to close" at bounding box center [61, 328] width 122 height 556
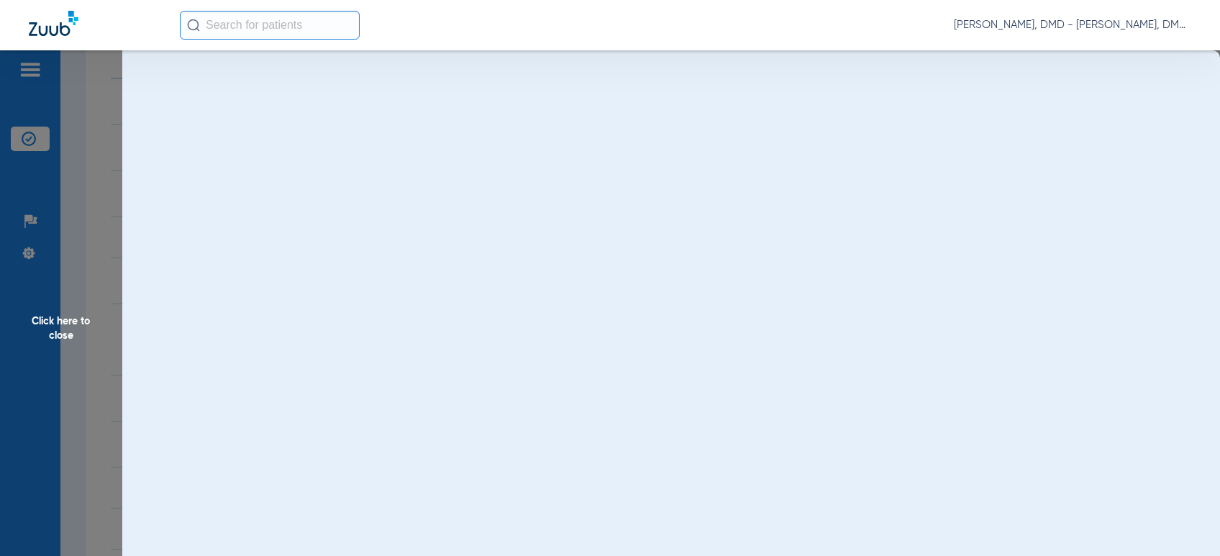
scroll to position [0, 0]
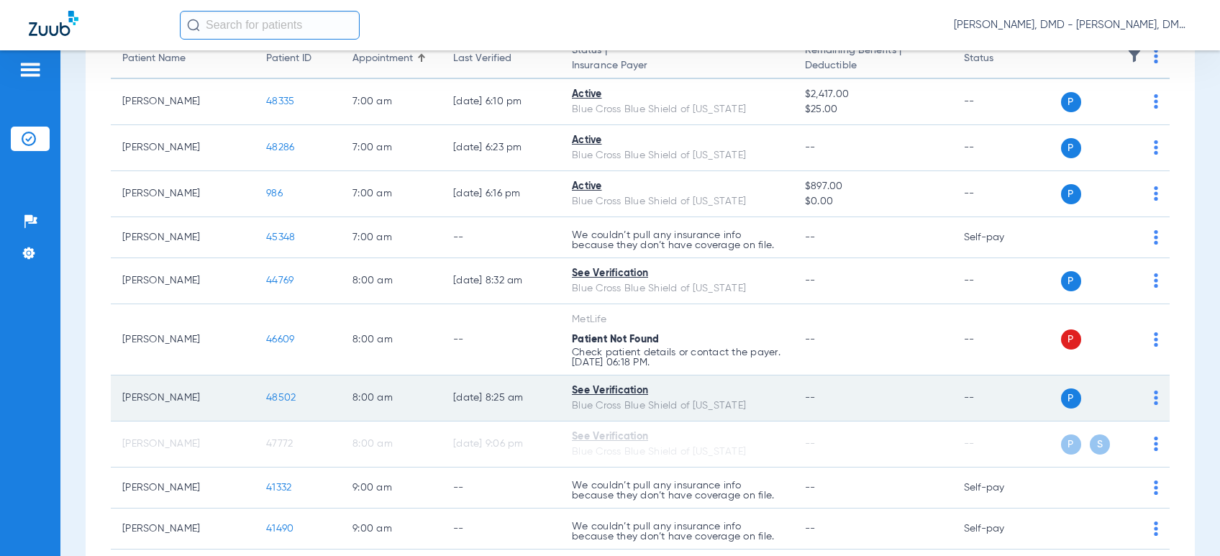
click at [1154, 400] on img at bounding box center [1156, 398] width 4 height 14
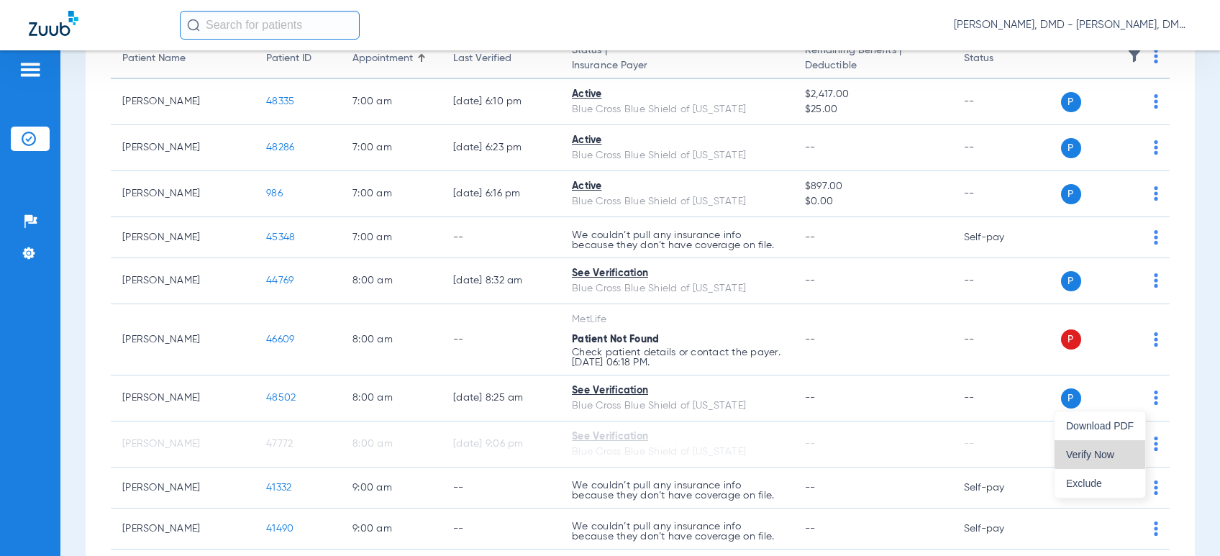
click at [1108, 450] on span "Verify Now" at bounding box center [1100, 455] width 68 height 10
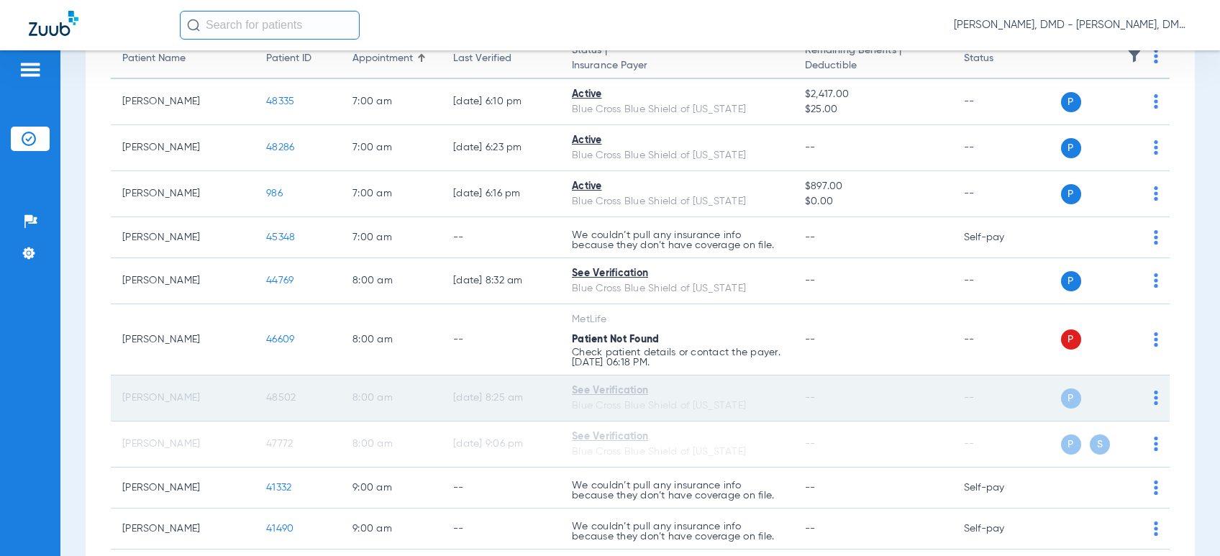
click at [291, 397] on span "48502" at bounding box center [281, 398] width 30 height 10
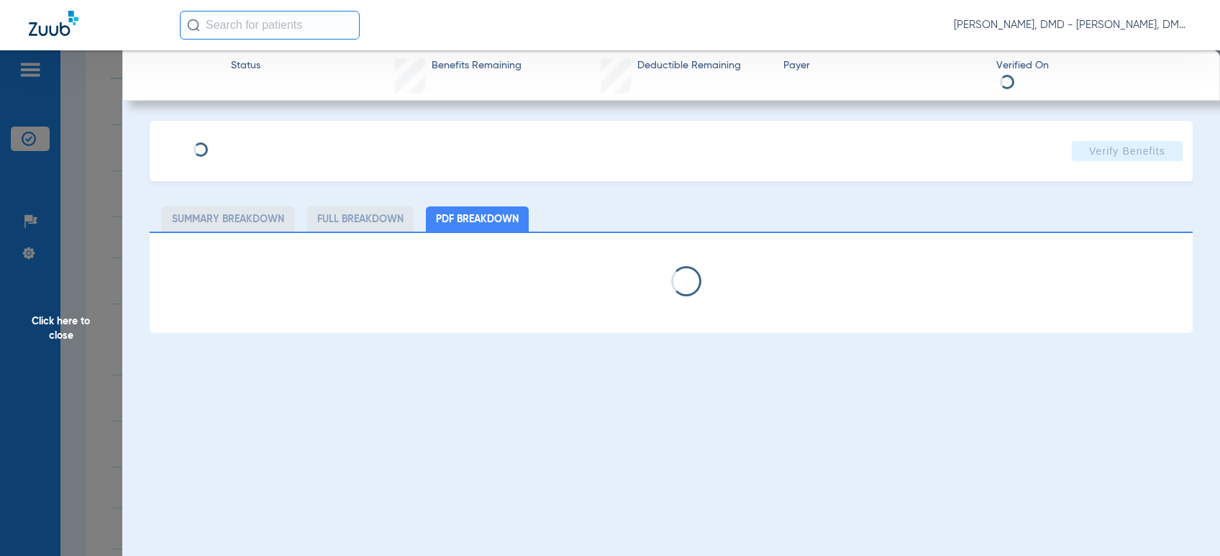
type input "[PERSON_NAME]"
type input "[DATE]"
type input "PPA896772155"
type input "34242"
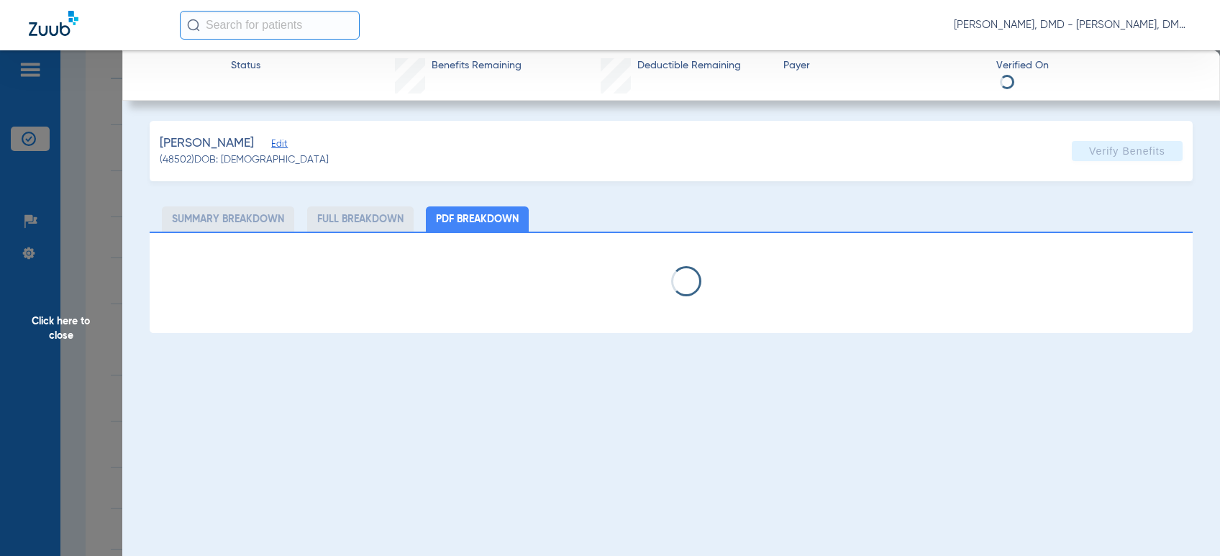
click at [276, 139] on span "Edit" at bounding box center [277, 146] width 13 height 14
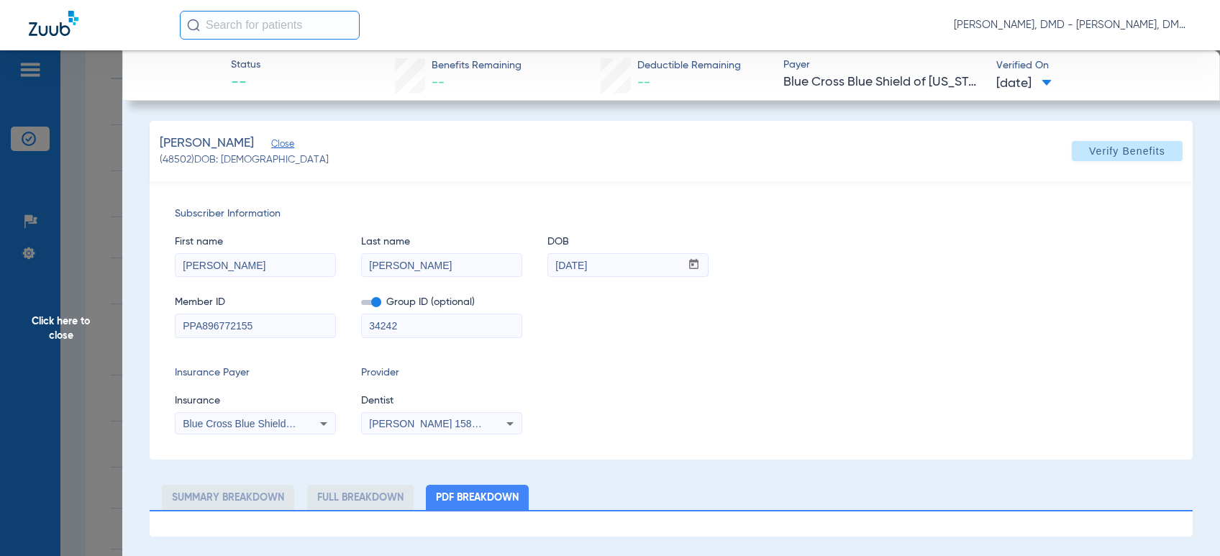
drag, startPoint x: 279, startPoint y: 325, endPoint x: 52, endPoint y: 326, distance: 227.4
drag, startPoint x: 640, startPoint y: 266, endPoint x: 468, endPoint y: 266, distance: 172.7
click at [468, 266] on div "First name [PERSON_NAME] name [PERSON_NAME] DOB mm / dd / yyyy [DATE]" at bounding box center [671, 249] width 993 height 55
drag, startPoint x: 278, startPoint y: 269, endPoint x: -15, endPoint y: 240, distance: 295.1
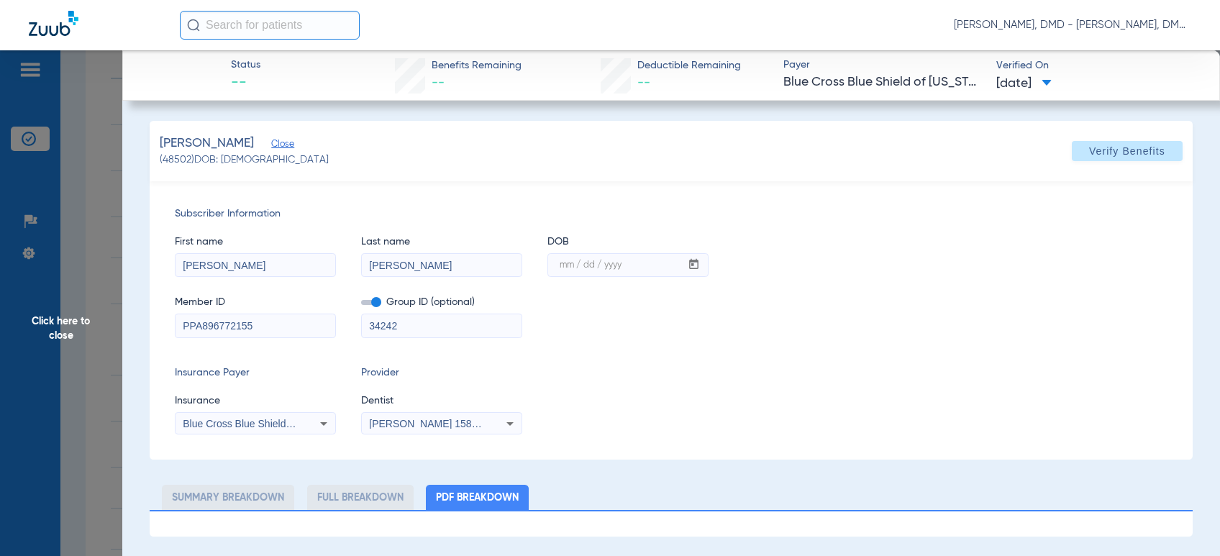
click at [0, 240] on html "[PERSON_NAME], DMD - [PERSON_NAME], DMD Patients Insurance Verification Setup H…" at bounding box center [610, 278] width 1220 height 556
click at [96, 335] on span "Click here to close" at bounding box center [61, 328] width 122 height 556
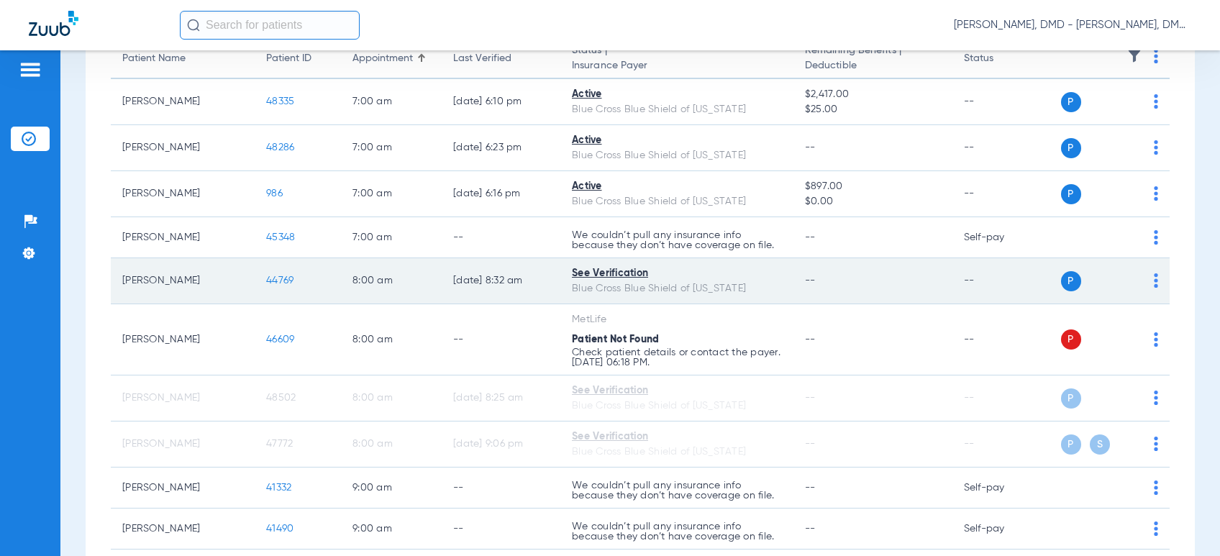
click at [1154, 280] on img at bounding box center [1156, 280] width 4 height 14
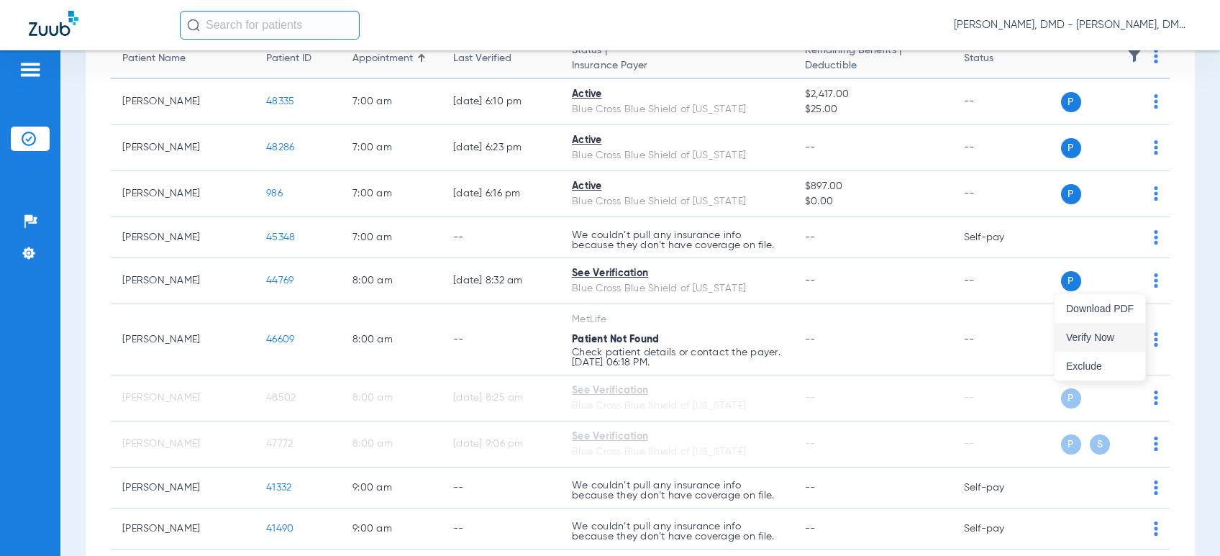
click at [1117, 332] on span "Verify Now" at bounding box center [1100, 337] width 68 height 10
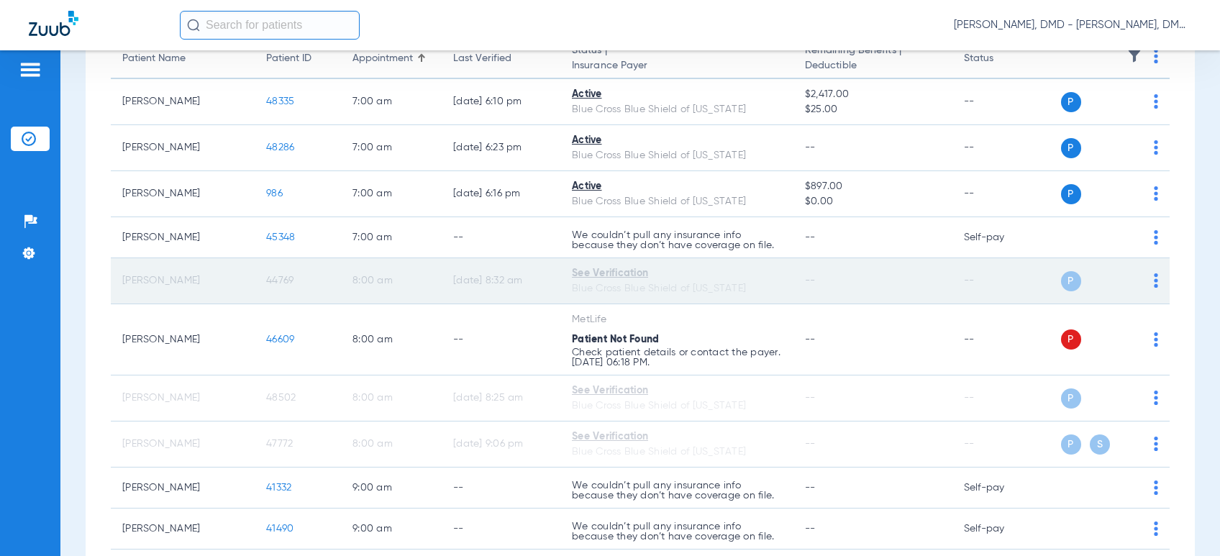
click at [278, 281] on span "44769" at bounding box center [279, 281] width 27 height 10
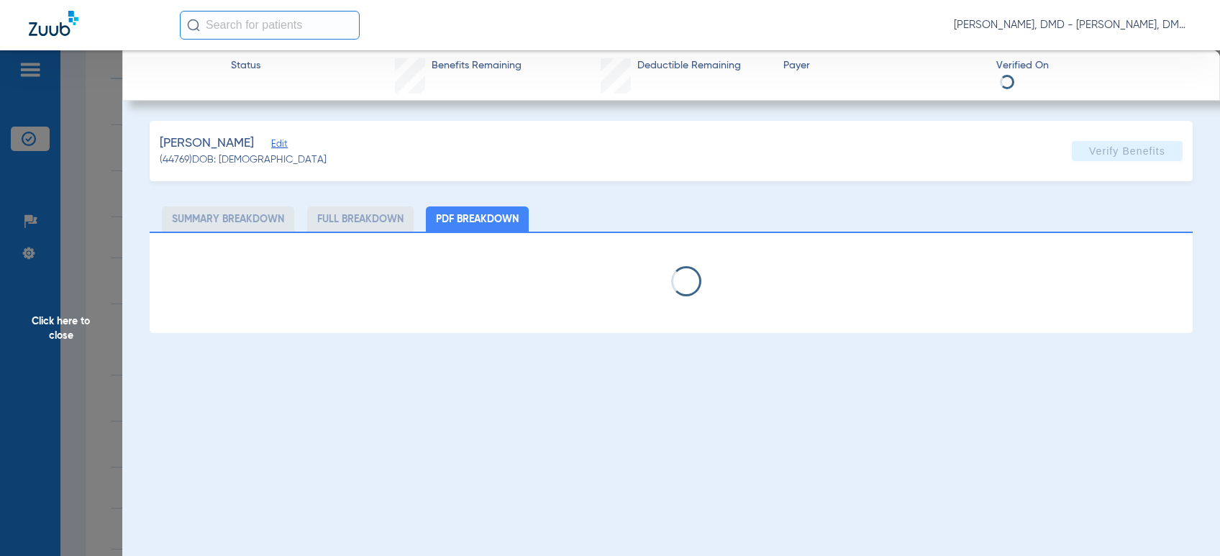
click at [271, 142] on span "Edit" at bounding box center [277, 146] width 13 height 14
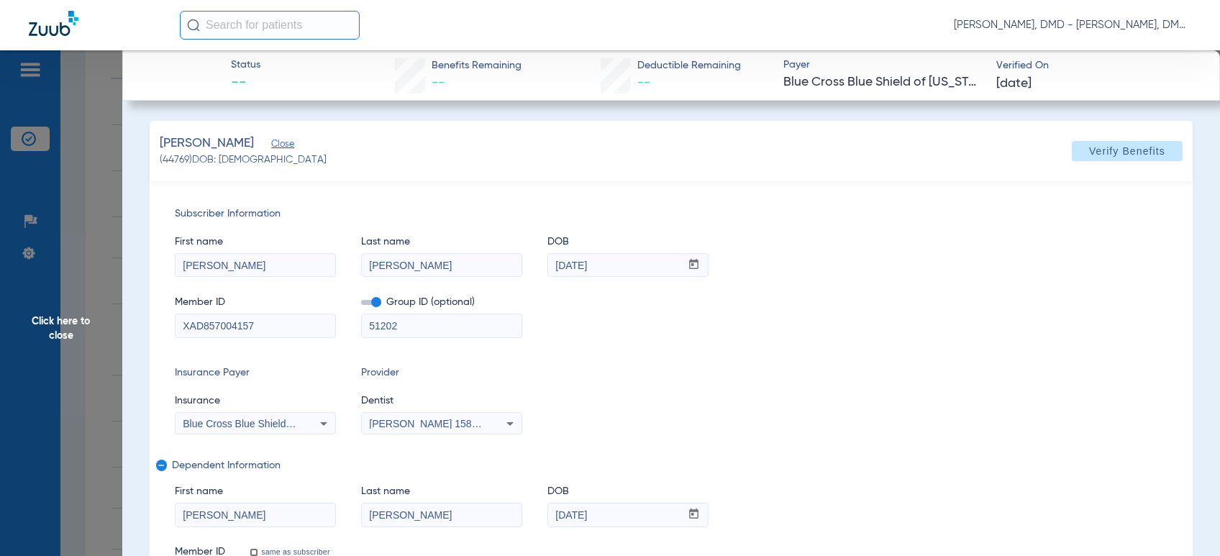
drag, startPoint x: 266, startPoint y: 328, endPoint x: 23, endPoint y: 373, distance: 247.3
drag, startPoint x: 258, startPoint y: 508, endPoint x: 59, endPoint y: 519, distance: 199.6
drag, startPoint x: 476, startPoint y: 523, endPoint x: 199, endPoint y: 506, distance: 278.3
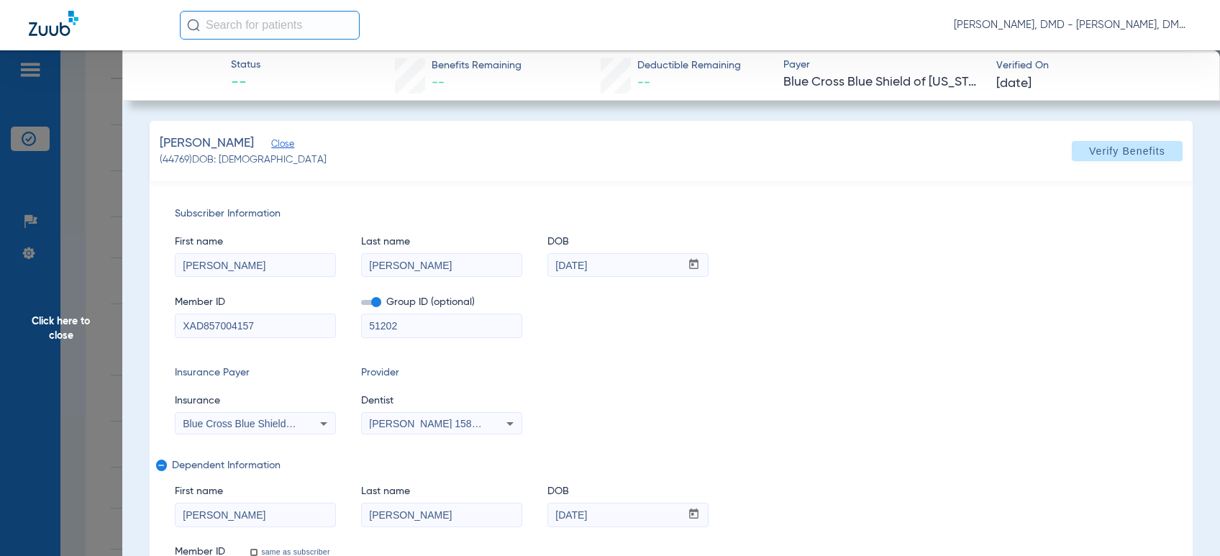
click at [201, 506] on div "First name [PERSON_NAME] Last name [PERSON_NAME] mm / dd / yyyy [DATE]" at bounding box center [671, 498] width 993 height 55
drag, startPoint x: 608, startPoint y: 519, endPoint x: 491, endPoint y: 504, distance: 118.3
click at [491, 504] on div "First name [PERSON_NAME] Last name [PERSON_NAME] mm / dd / yyyy [DATE]" at bounding box center [671, 498] width 993 height 55
click at [63, 340] on span "Click here to close" at bounding box center [61, 328] width 122 height 556
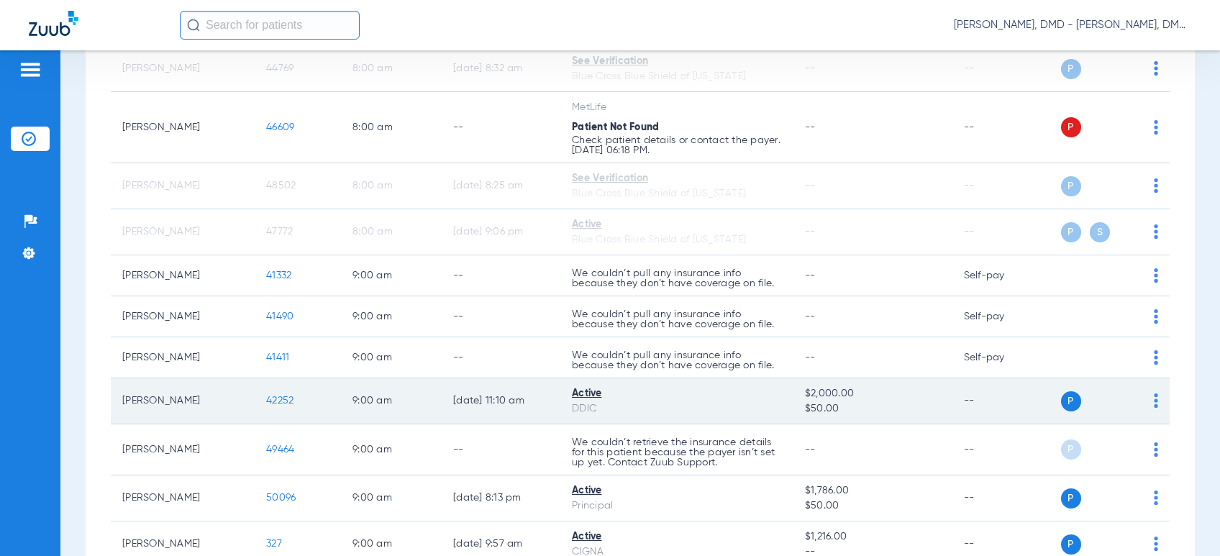
scroll to position [399, 0]
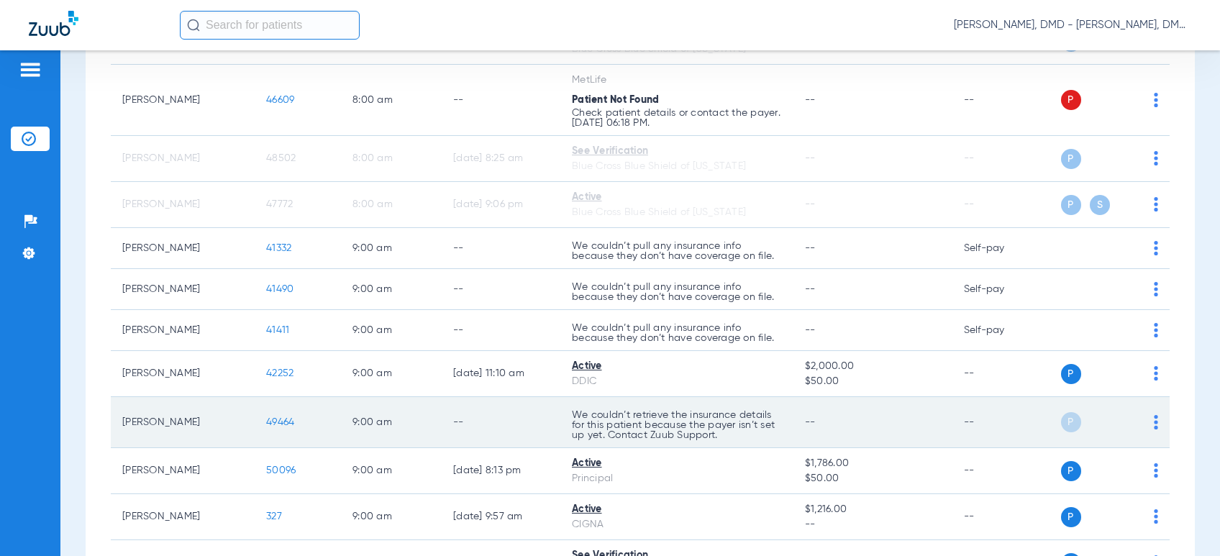
click at [277, 422] on span "49464" at bounding box center [280, 422] width 28 height 10
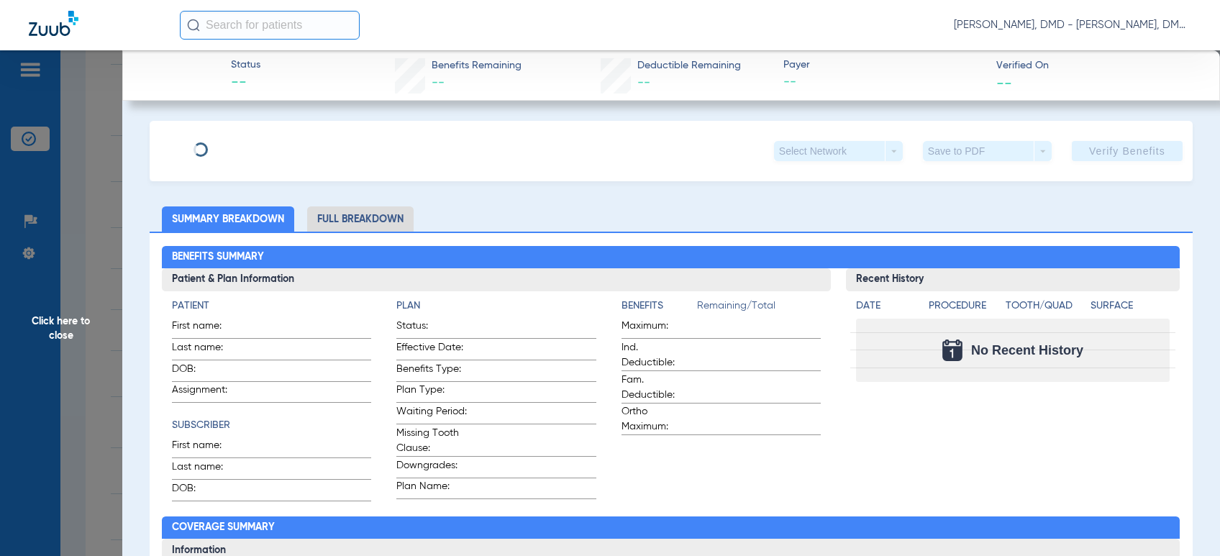
type input "[PERSON_NAME]"
type input "Pepper"
type input "[DATE]"
type input "2017163309"
type input "1000"
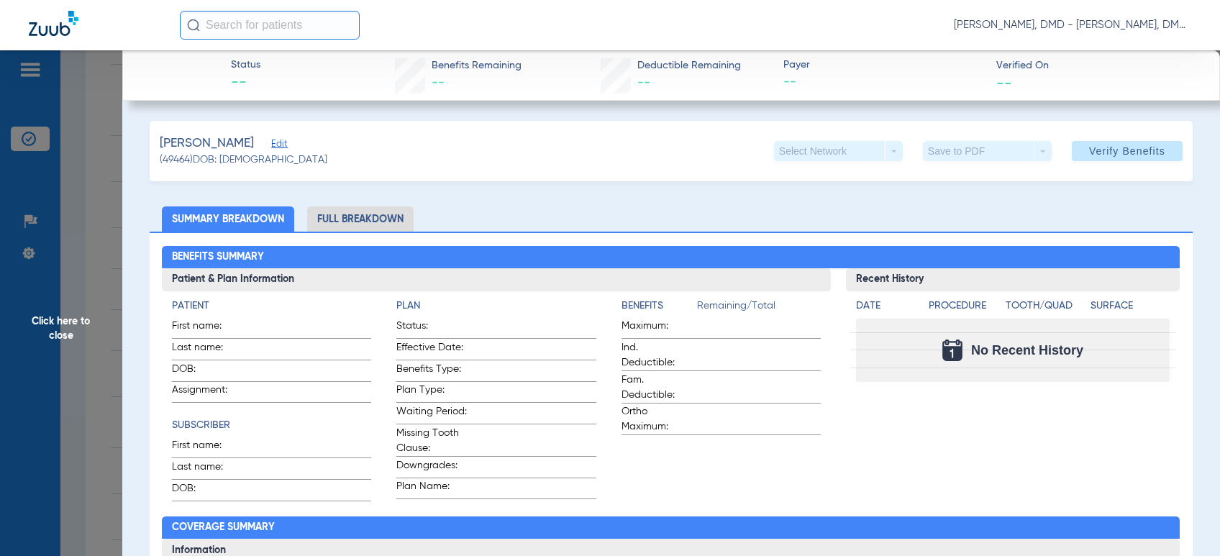
click at [271, 144] on span "Edit" at bounding box center [277, 146] width 13 height 14
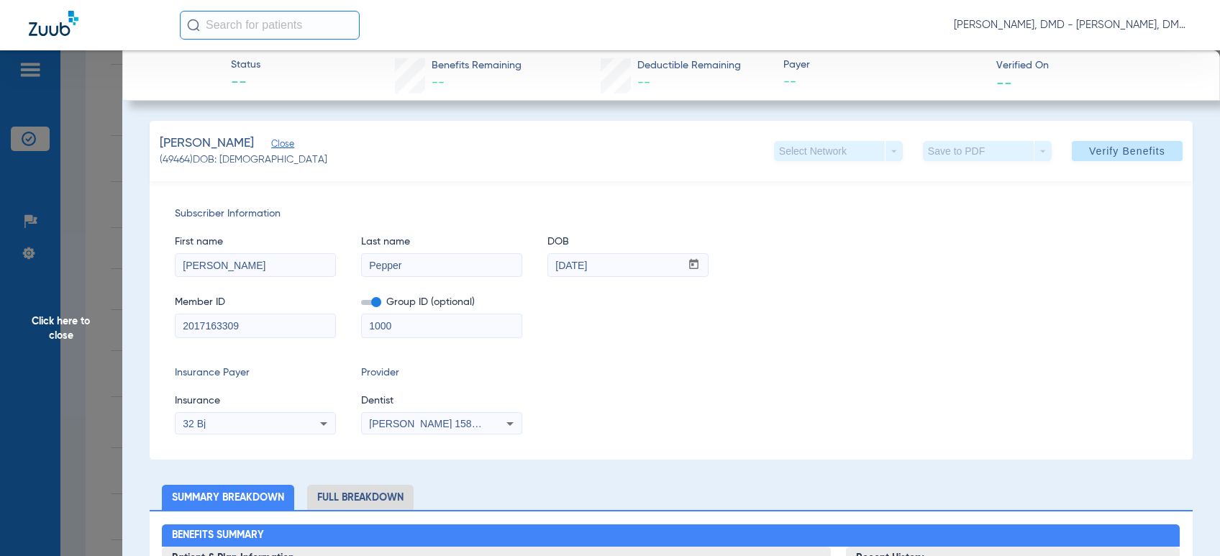
drag, startPoint x: 124, startPoint y: 321, endPoint x: -15, endPoint y: 317, distance: 139.7
click at [0, 317] on html "[PERSON_NAME], DMD - [PERSON_NAME], DMD Patients Insurance Verification Setup H…" at bounding box center [610, 278] width 1220 height 556
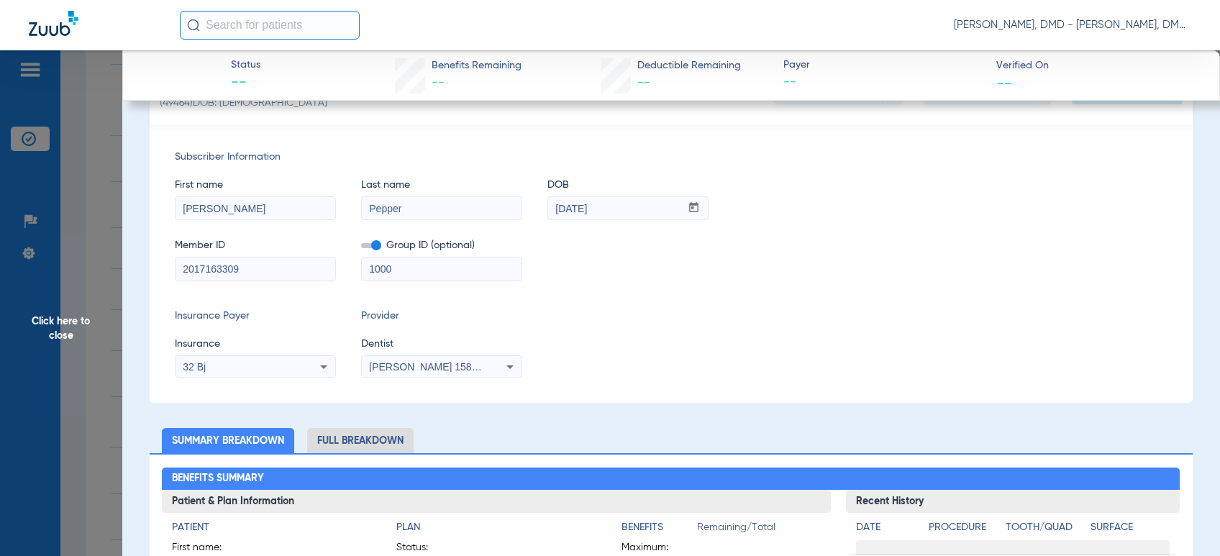
scroll to position [80, 0]
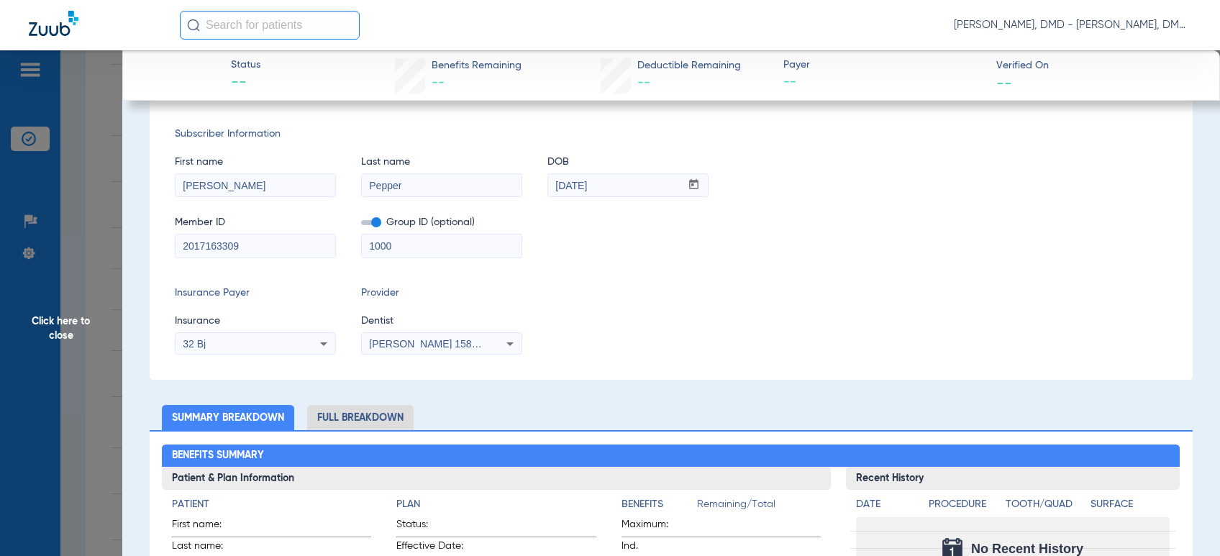
click at [27, 327] on span "Click here to close" at bounding box center [61, 328] width 122 height 556
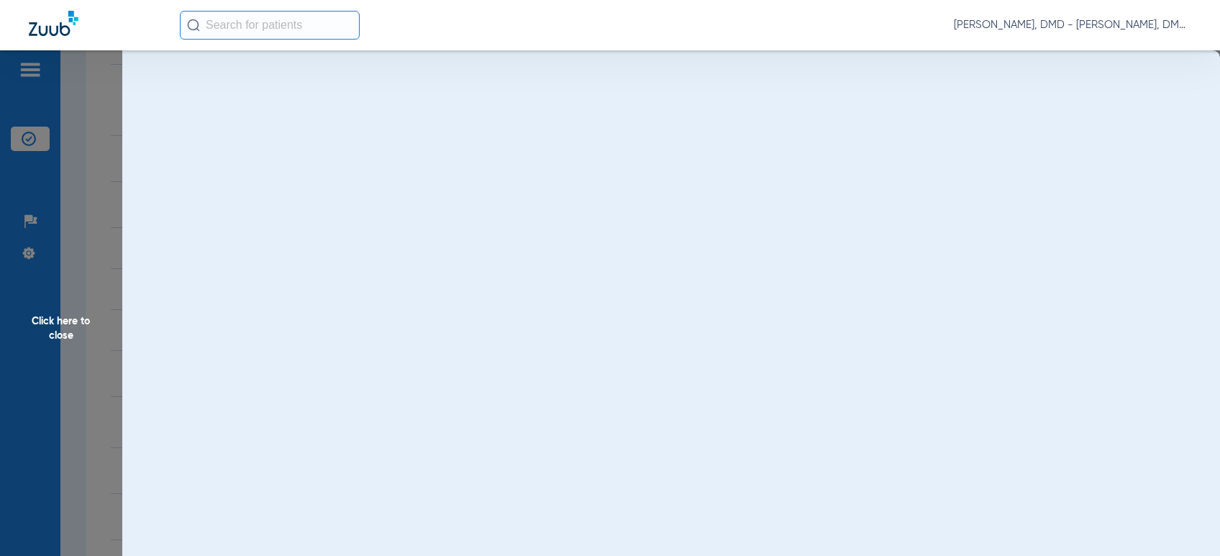
scroll to position [0, 0]
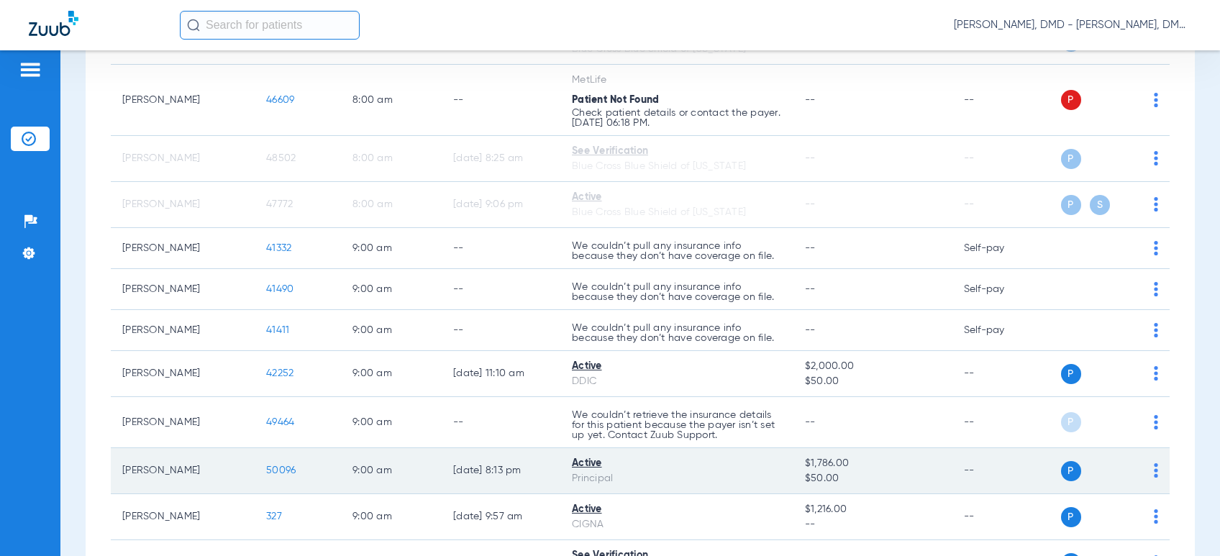
click at [1151, 473] on td "P S" at bounding box center [1110, 471] width 120 height 46
click at [1147, 475] on td "P S" at bounding box center [1110, 471] width 120 height 46
click at [1154, 469] on img at bounding box center [1156, 470] width 4 height 14
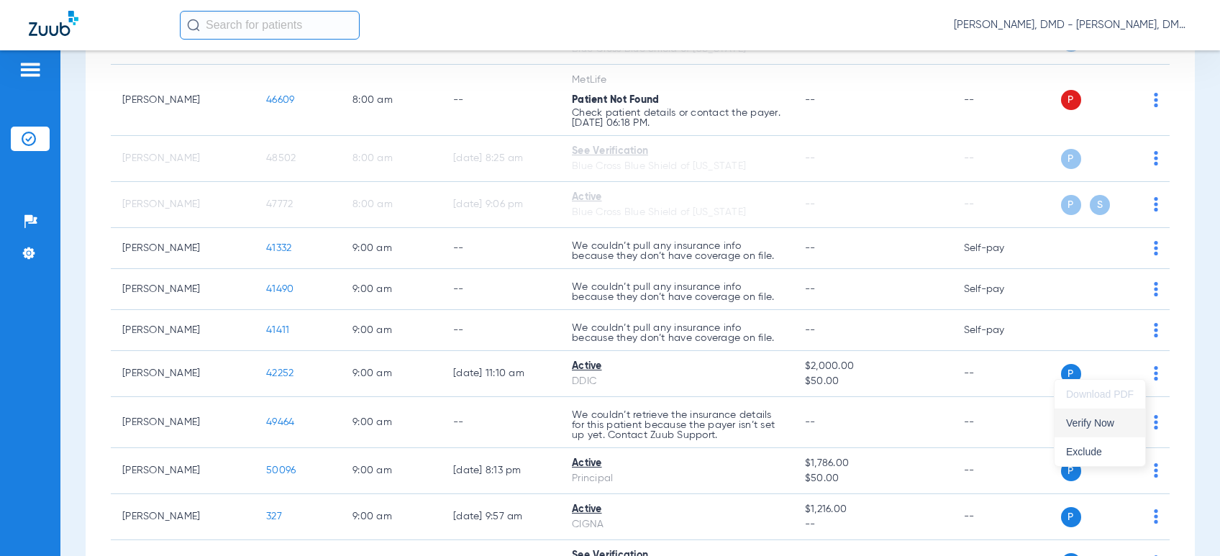
click at [1105, 409] on button "Verify Now" at bounding box center [1100, 423] width 91 height 29
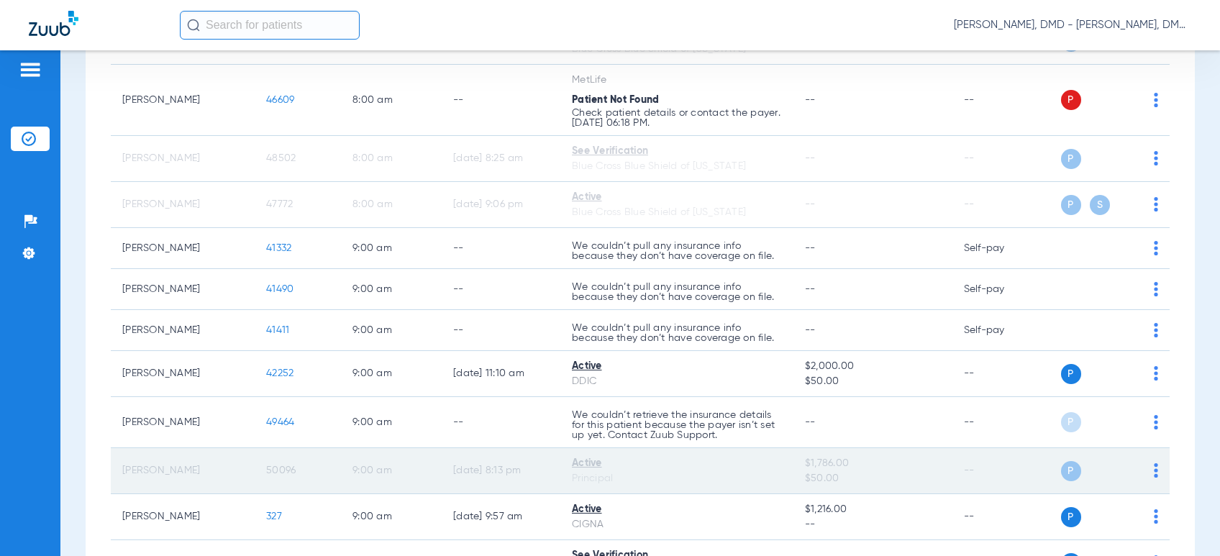
click at [272, 466] on span "50096" at bounding box center [281, 471] width 30 height 10
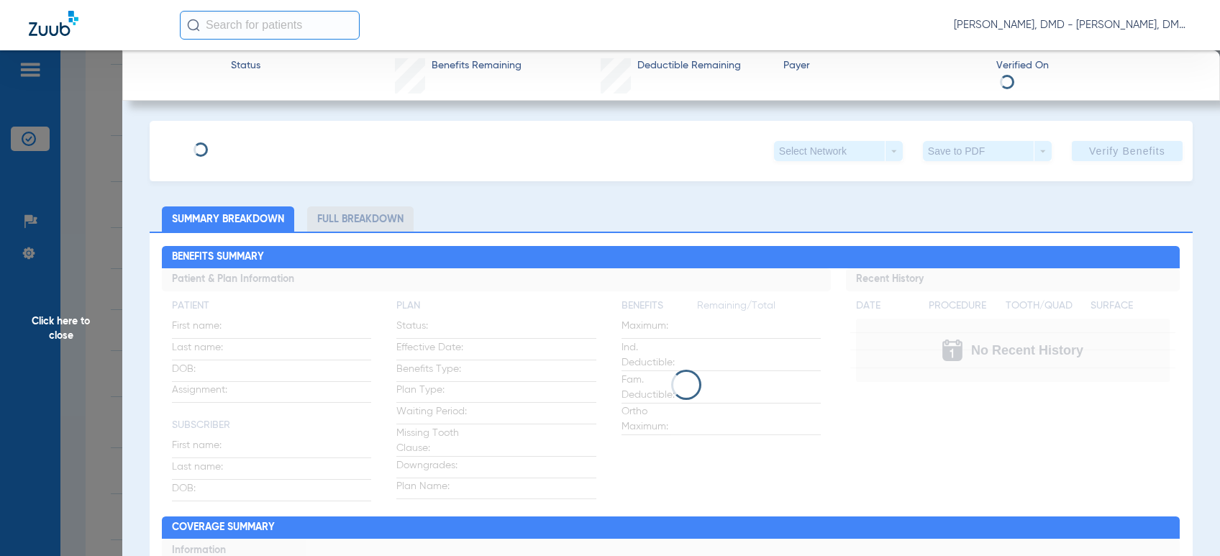
type input "Franklin"
type input "Olive"
type input "[DATE]"
type input "919496975"
type input "1139194"
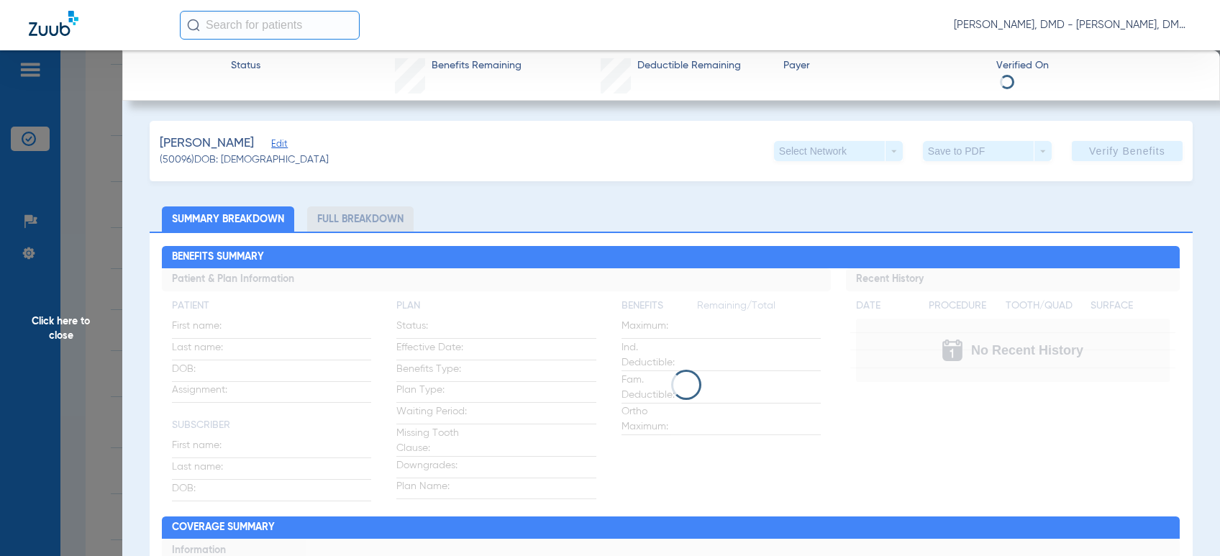
click at [271, 148] on span "Edit" at bounding box center [277, 146] width 13 height 14
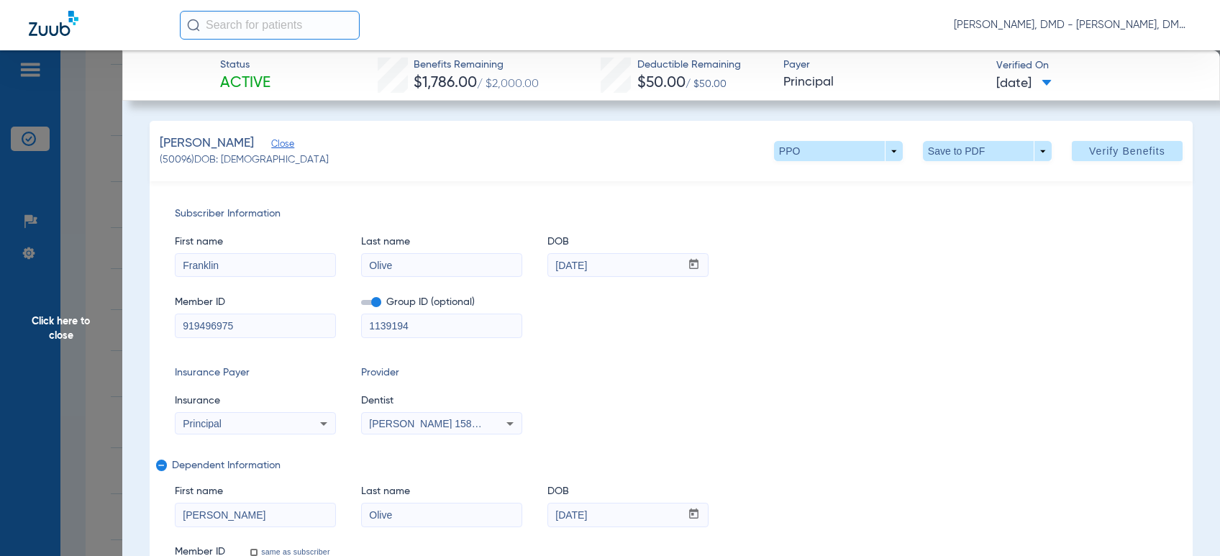
click at [0, 307] on html "[PERSON_NAME], DMD - [PERSON_NAME], DMD Patients Insurance Verification Setup H…" at bounding box center [610, 278] width 1220 height 556
drag, startPoint x: 657, startPoint y: 517, endPoint x: 420, endPoint y: 519, distance: 236.7
click at [420, 519] on div "First name [PERSON_NAME] Last name [PERSON_NAME] mm / dd / yyyy [DATE]" at bounding box center [671, 498] width 993 height 55
click at [10, 328] on span "Click here to close" at bounding box center [61, 328] width 122 height 556
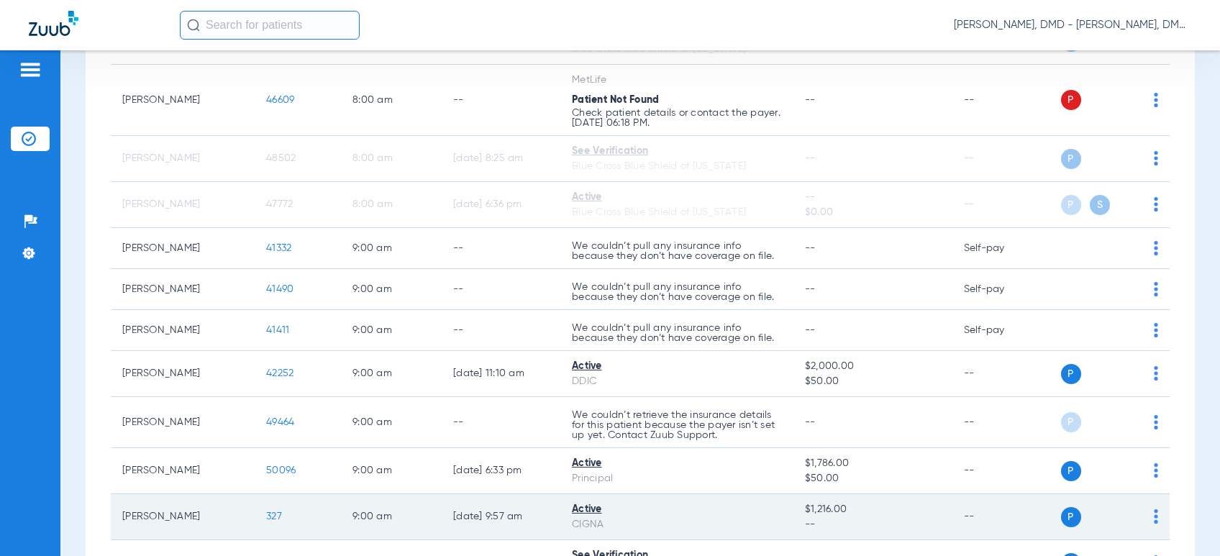
click at [1146, 514] on td "P S" at bounding box center [1110, 517] width 120 height 46
click at [1154, 514] on img at bounding box center [1156, 516] width 4 height 14
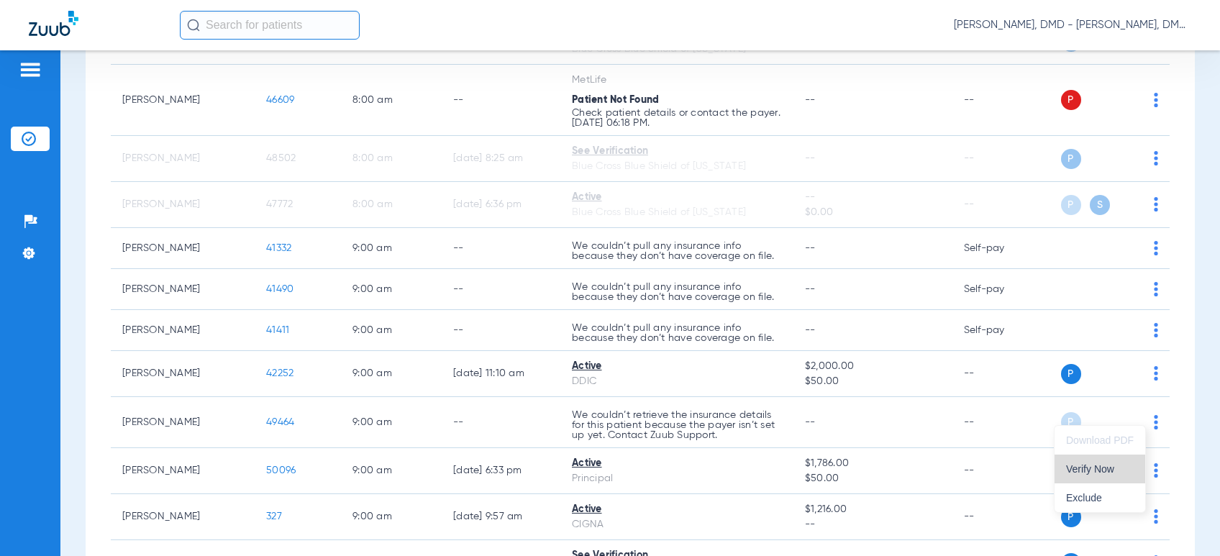
click at [1117, 473] on span "Verify Now" at bounding box center [1100, 469] width 68 height 10
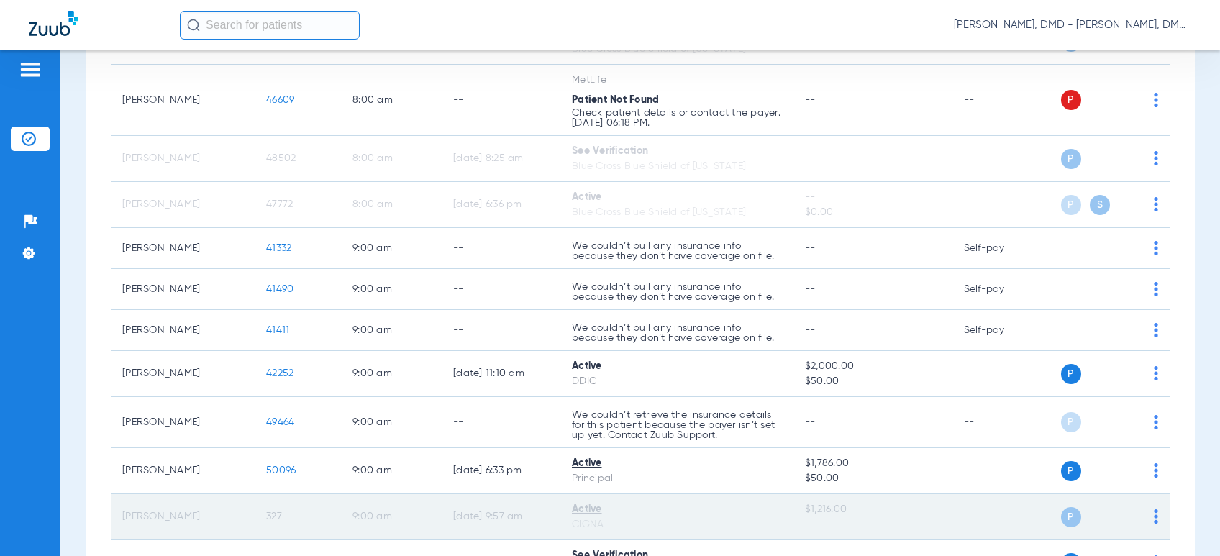
click at [275, 512] on span "327" at bounding box center [274, 517] width 16 height 10
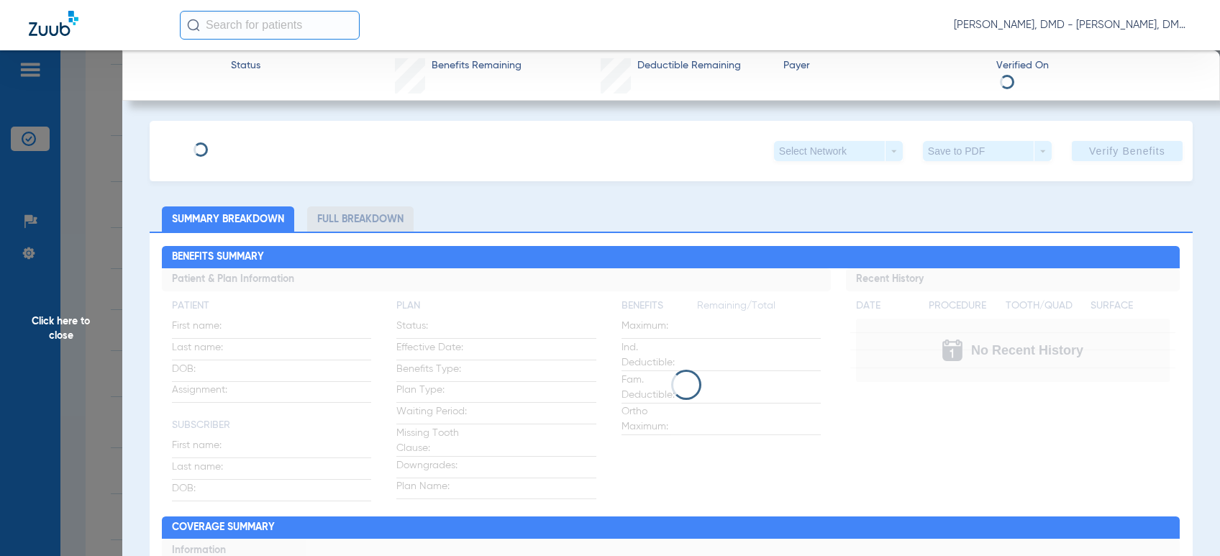
type input "[PERSON_NAME]"
type input "[DATE]"
type input "35915551"
type input "3342909"
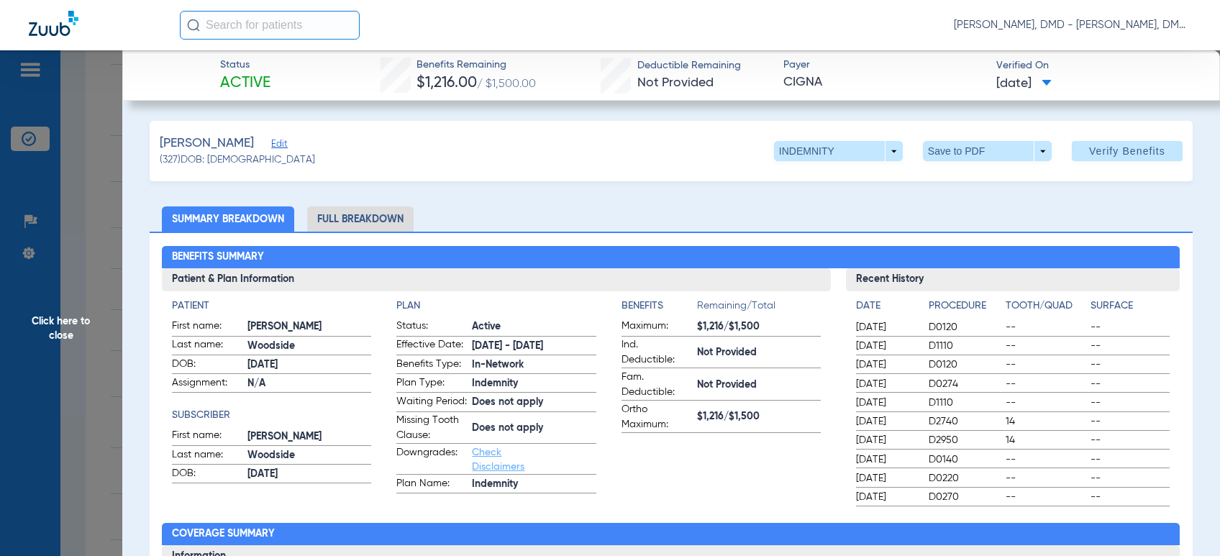
click at [284, 146] on span "Edit" at bounding box center [277, 146] width 13 height 14
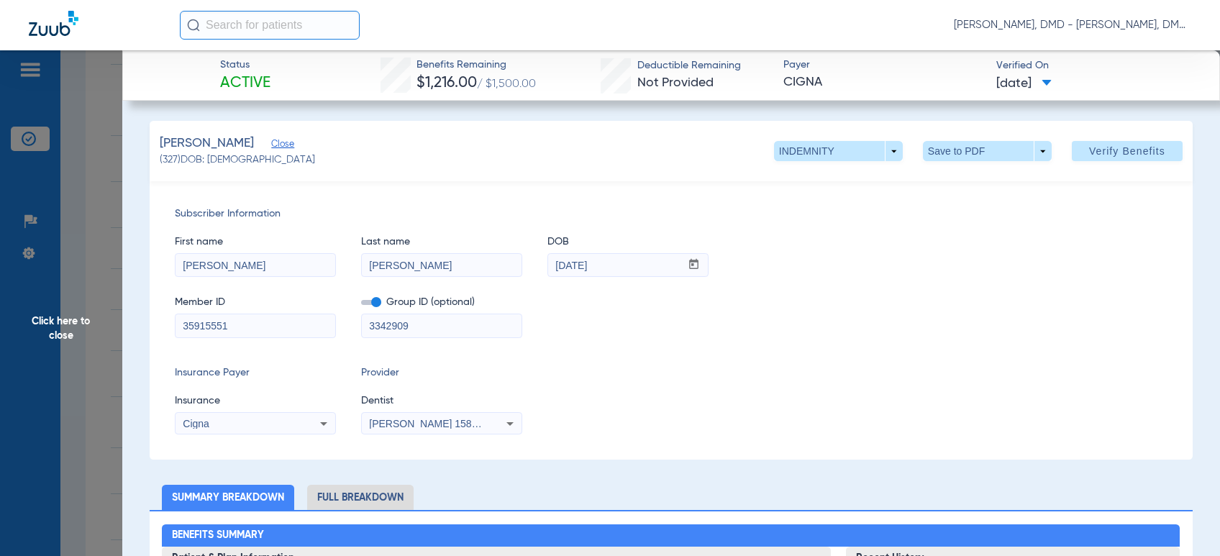
drag, startPoint x: 252, startPoint y: 336, endPoint x: 152, endPoint y: 338, distance: 100.0
click at [152, 337] on div "Subscriber Information First name [PERSON_NAME] Last name [PERSON_NAME] DOB mm …" at bounding box center [671, 320] width 1043 height 278
drag, startPoint x: 640, startPoint y: 268, endPoint x: 296, endPoint y: 292, distance: 344.8
click at [301, 295] on div "First name [PERSON_NAME] Last name [PERSON_NAME] DOB mm / dd / yyyy [DATE] Memb…" at bounding box center [671, 280] width 993 height 117
drag, startPoint x: 445, startPoint y: 258, endPoint x: 258, endPoint y: 281, distance: 188.4
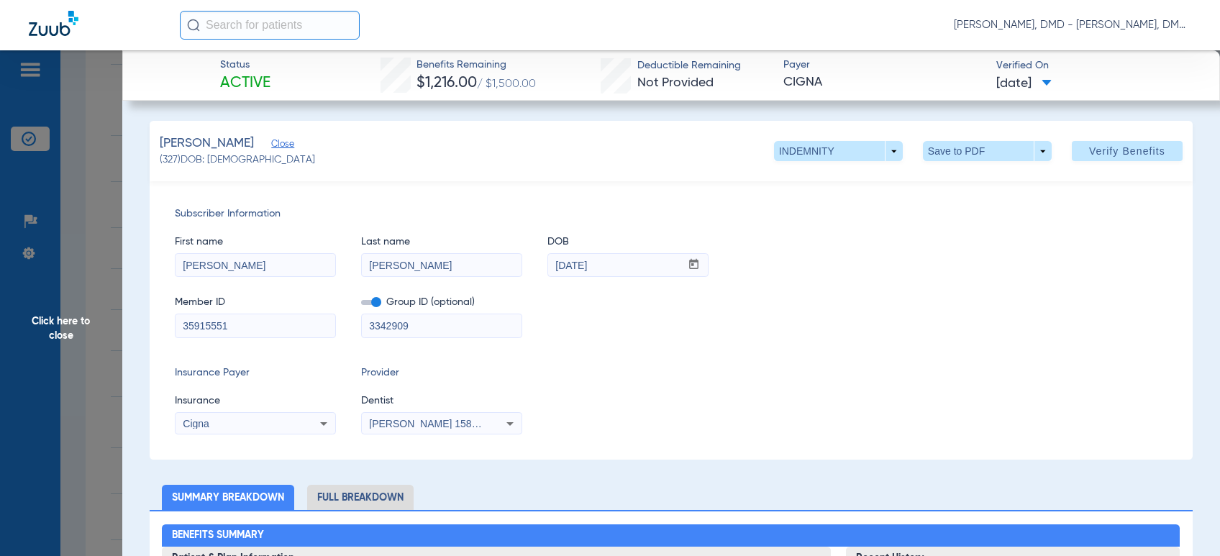
click at [258, 281] on div "First name [PERSON_NAME] Last name [PERSON_NAME] DOB mm / dd / yyyy [DATE] Memb…" at bounding box center [671, 280] width 993 height 117
drag, startPoint x: 257, startPoint y: 258, endPoint x: 82, endPoint y: 273, distance: 175.5
drag, startPoint x: 66, startPoint y: 335, endPoint x: 52, endPoint y: 335, distance: 14.4
click at [60, 337] on span "Click here to close" at bounding box center [61, 328] width 122 height 556
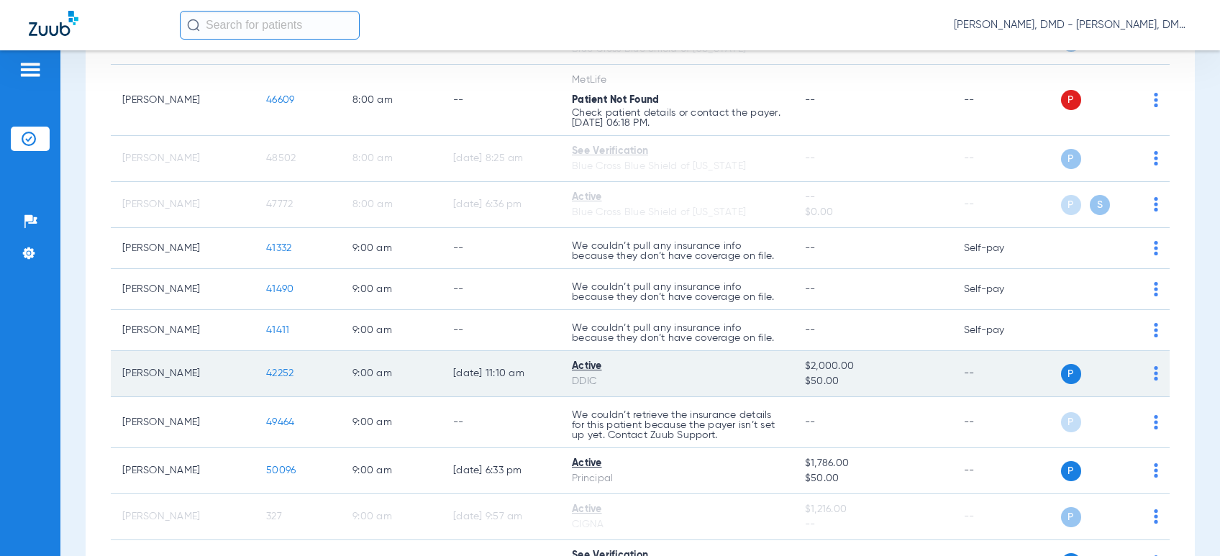
click at [1147, 378] on td "P S" at bounding box center [1110, 374] width 120 height 46
click at [1154, 377] on img at bounding box center [1156, 373] width 4 height 14
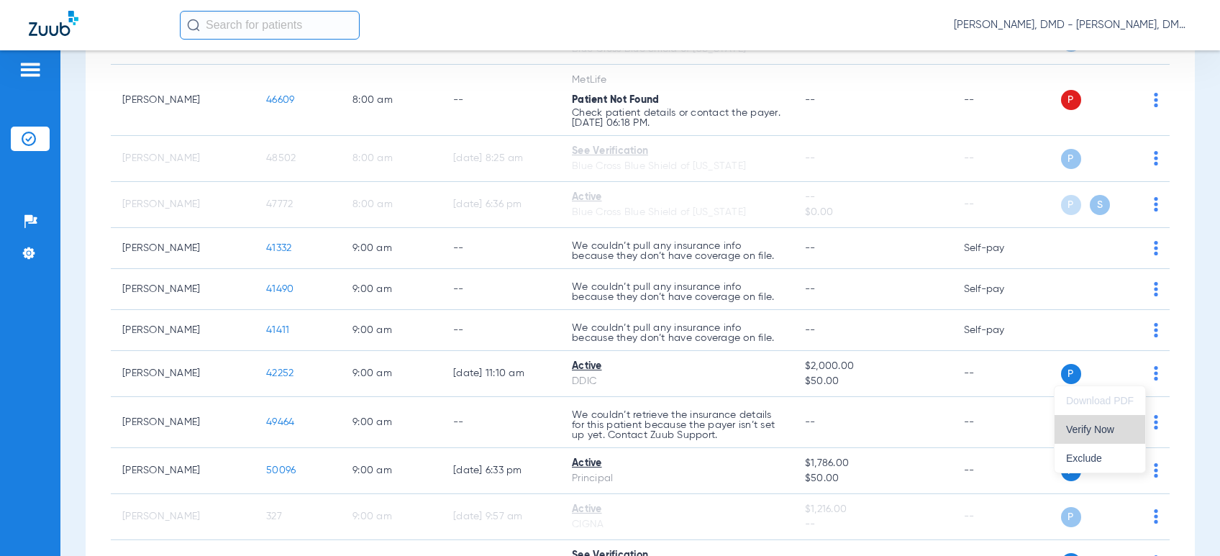
click at [1109, 437] on button "Verify Now" at bounding box center [1100, 429] width 91 height 29
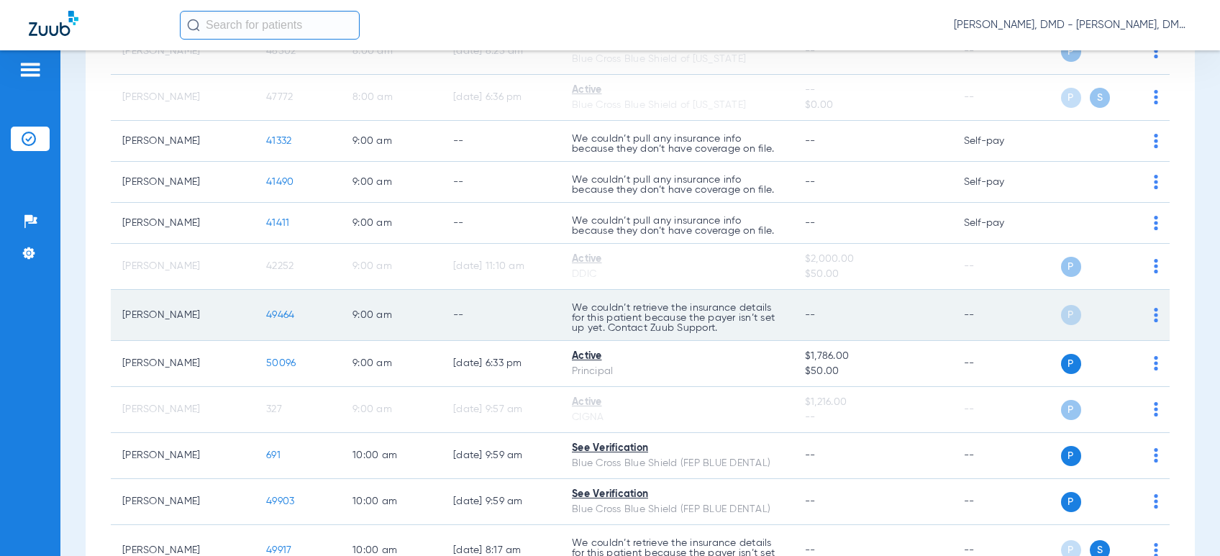
scroll to position [639, 0]
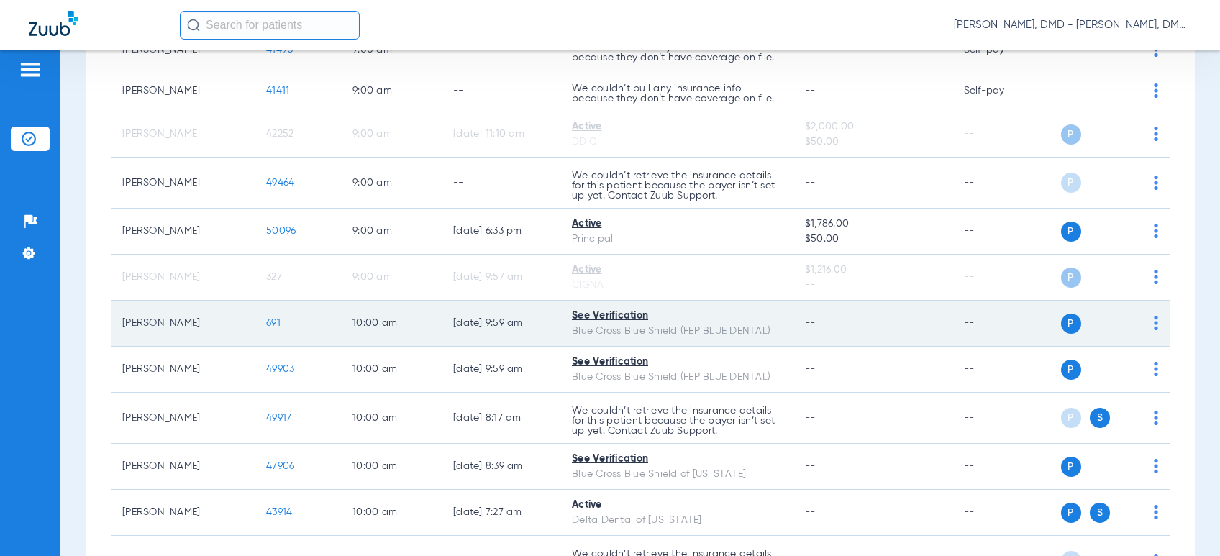
click at [1150, 319] on td "P S" at bounding box center [1110, 324] width 120 height 46
click at [1154, 325] on img at bounding box center [1156, 323] width 4 height 14
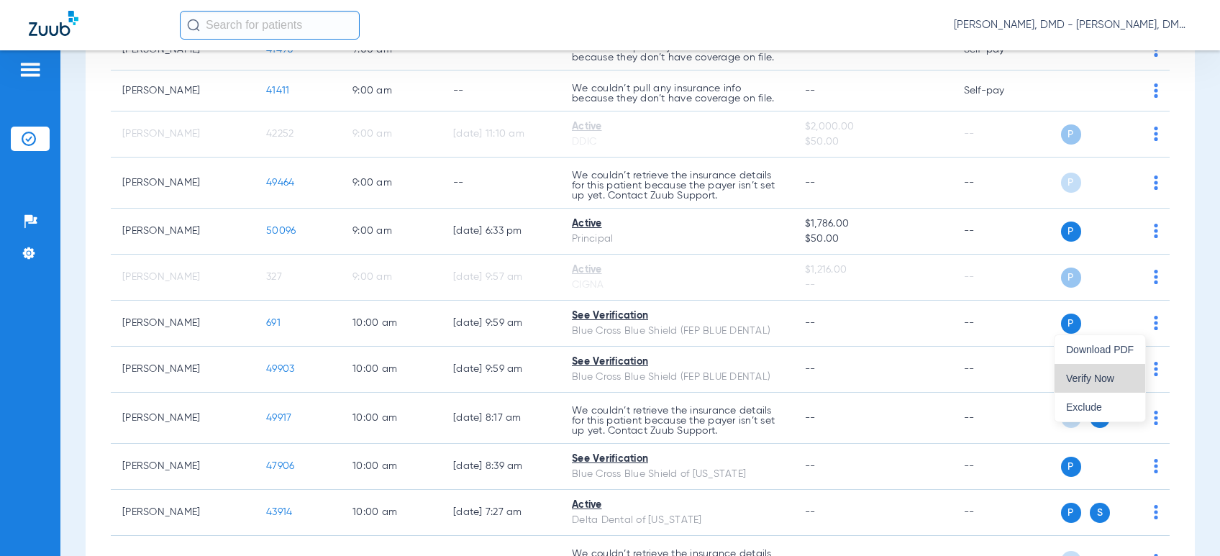
click at [1094, 374] on span "Verify Now" at bounding box center [1100, 378] width 68 height 10
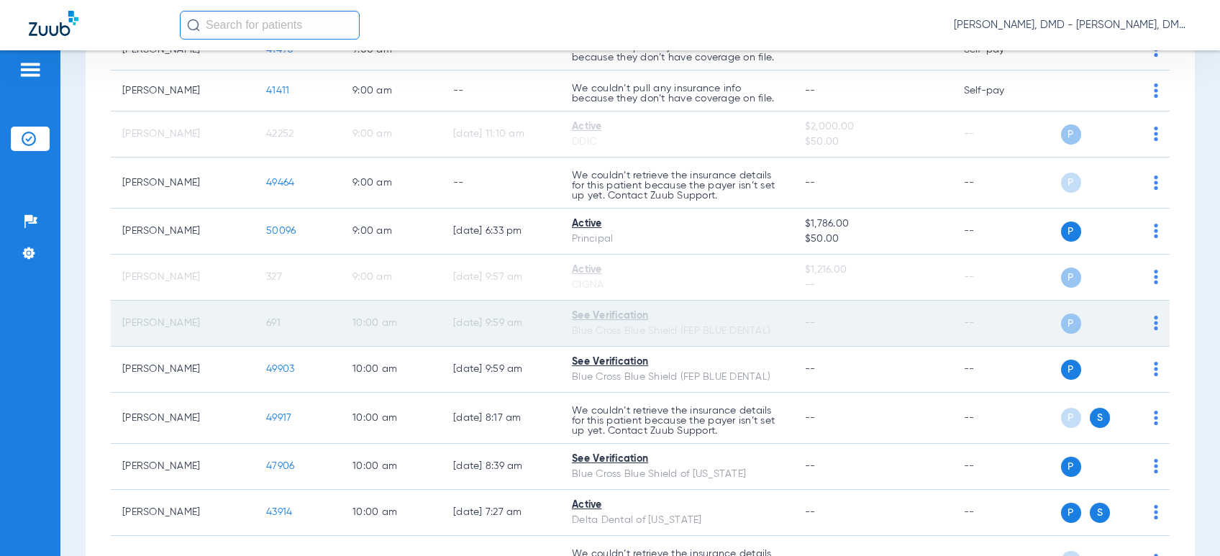
click at [275, 323] on span "691" at bounding box center [273, 323] width 14 height 10
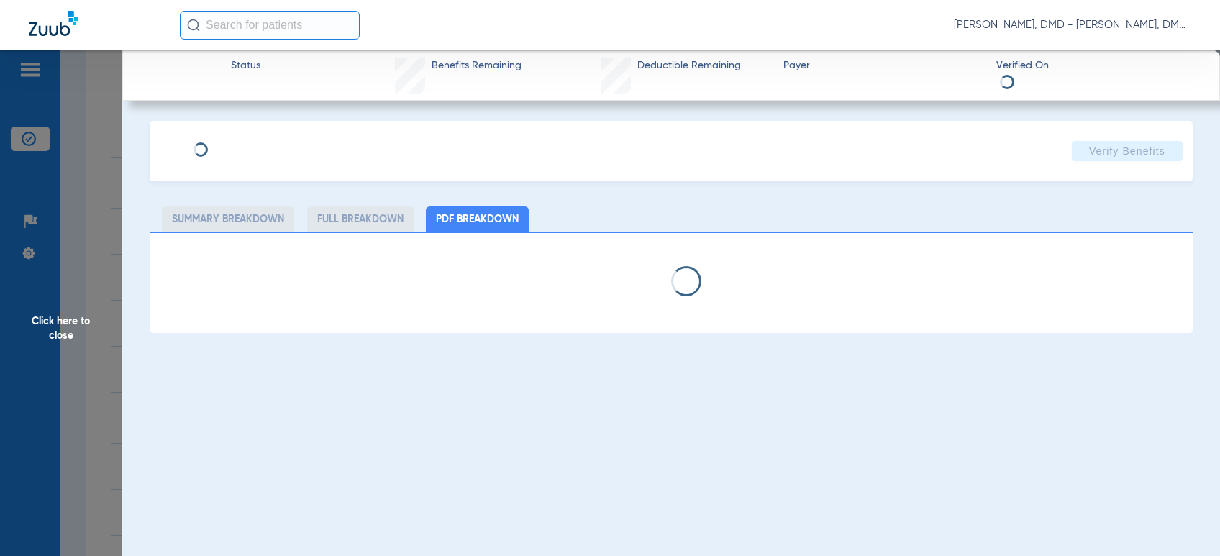
type input "[PERSON_NAME]"
type input "[DATE]"
type input "F81911935"
type input "FEPBD10001"
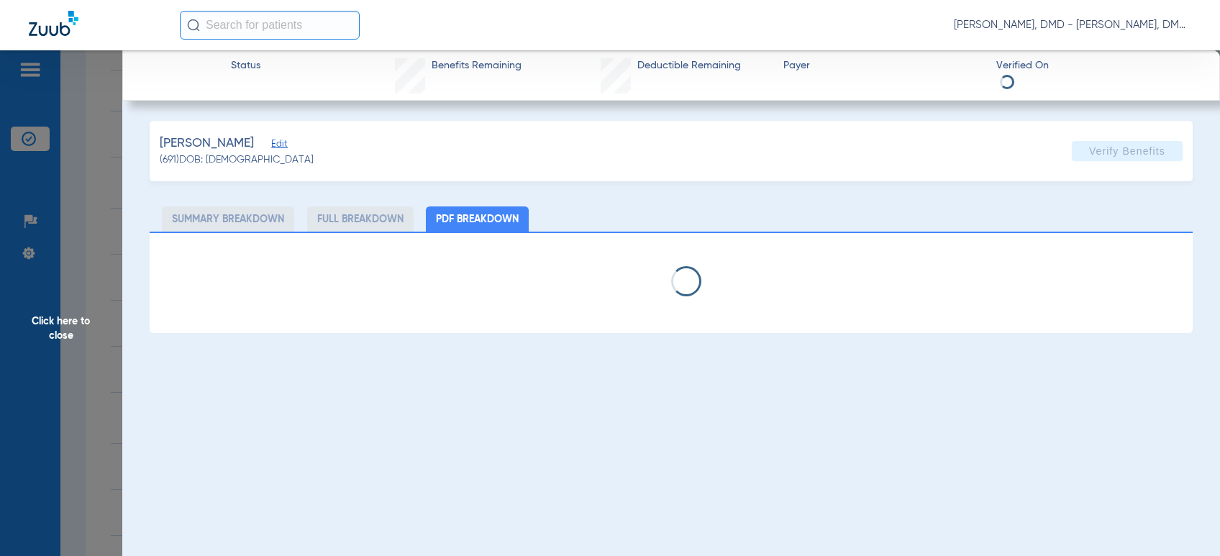
click at [271, 149] on span "Edit" at bounding box center [277, 146] width 13 height 14
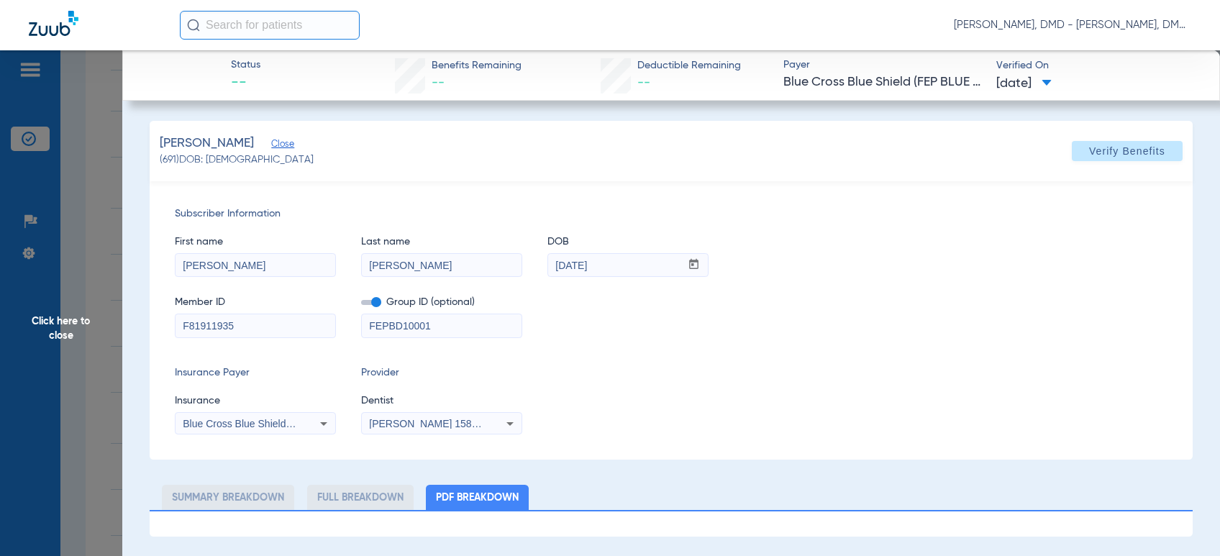
drag, startPoint x: 251, startPoint y: 320, endPoint x: 33, endPoint y: 332, distance: 218.4
click at [345, 262] on div "First name [PERSON_NAME] Last name [PERSON_NAME] DOB mm / dd / yyyy [DATE]" at bounding box center [671, 249] width 993 height 55
click at [47, 327] on span "Click here to close" at bounding box center [61, 328] width 122 height 556
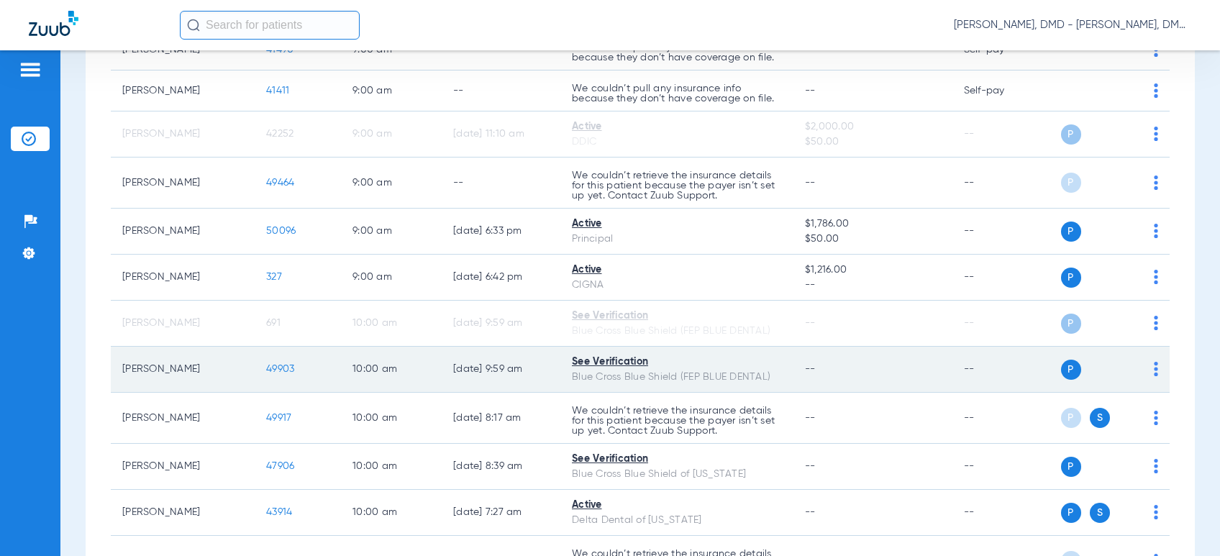
click at [1154, 369] on img at bounding box center [1156, 369] width 4 height 14
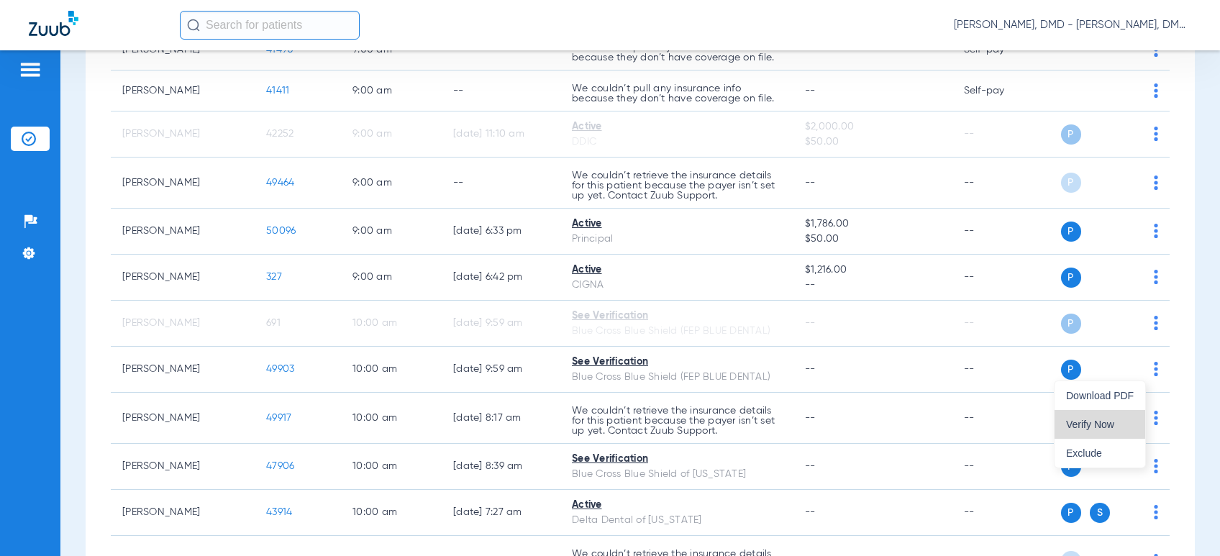
click at [1128, 424] on span "Verify Now" at bounding box center [1100, 424] width 68 height 10
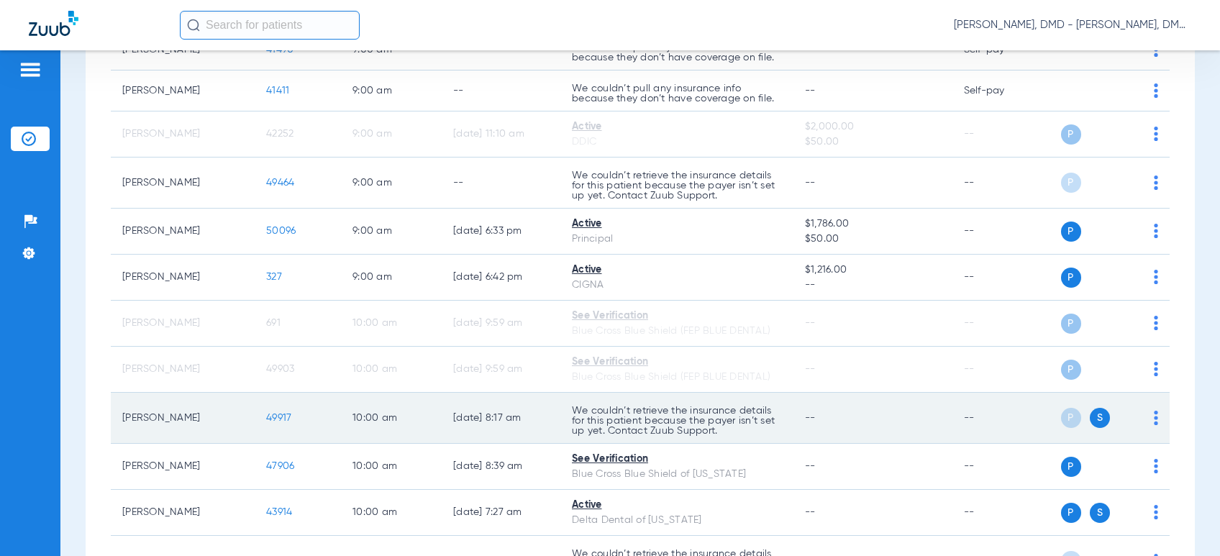
click at [1154, 418] on img at bounding box center [1156, 418] width 4 height 14
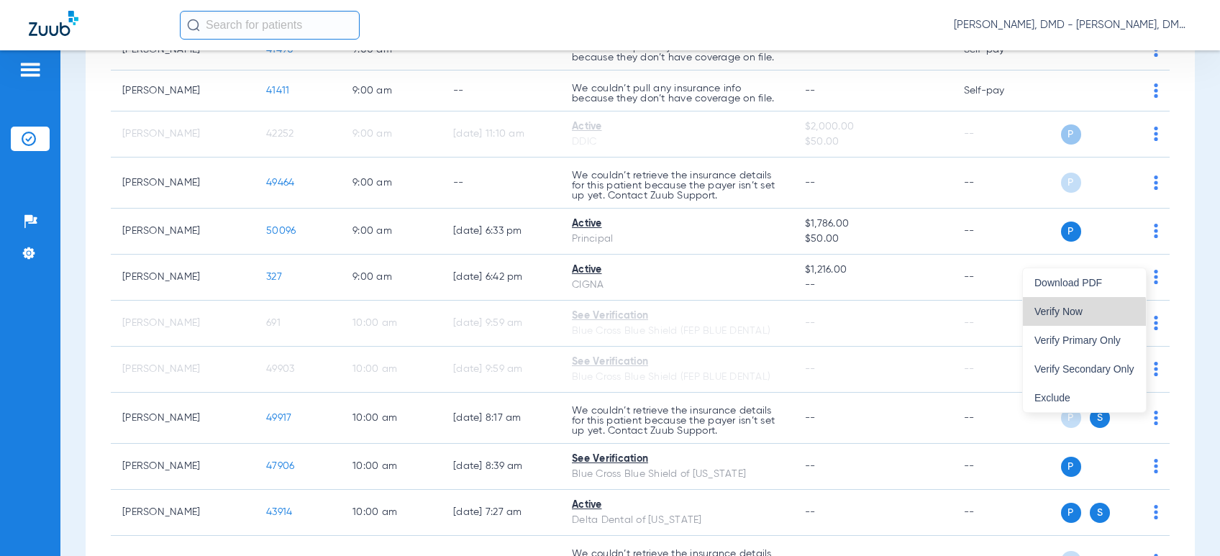
click at [1071, 315] on span "Verify Now" at bounding box center [1085, 312] width 100 height 10
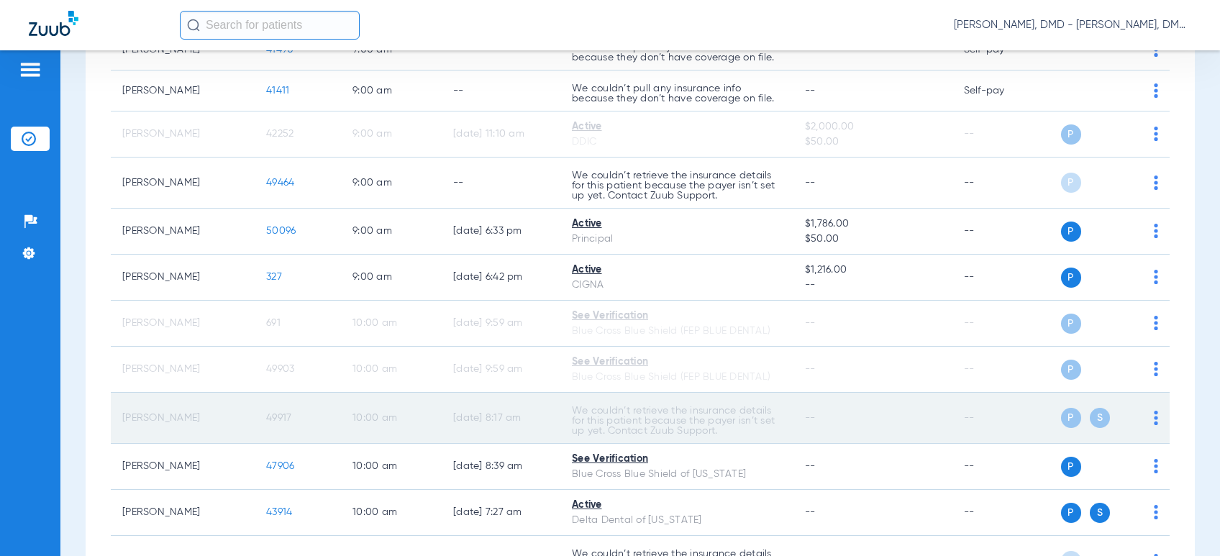
click at [276, 418] on span "49917" at bounding box center [278, 418] width 25 height 10
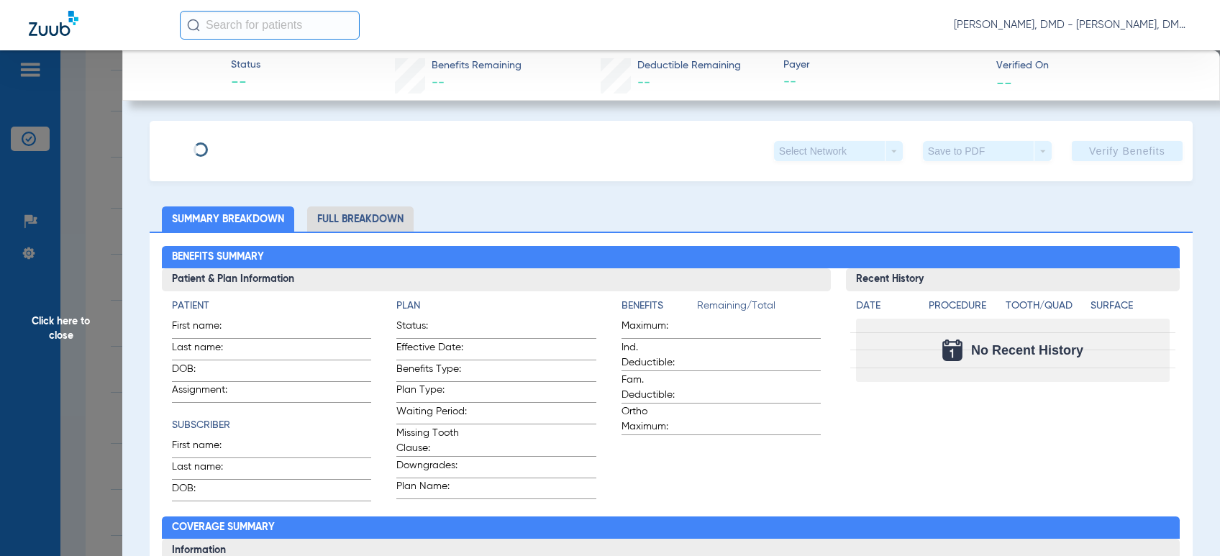
type input "[PERSON_NAME]"
type input "[DATE]"
type input "2017026907"
type input "1000"
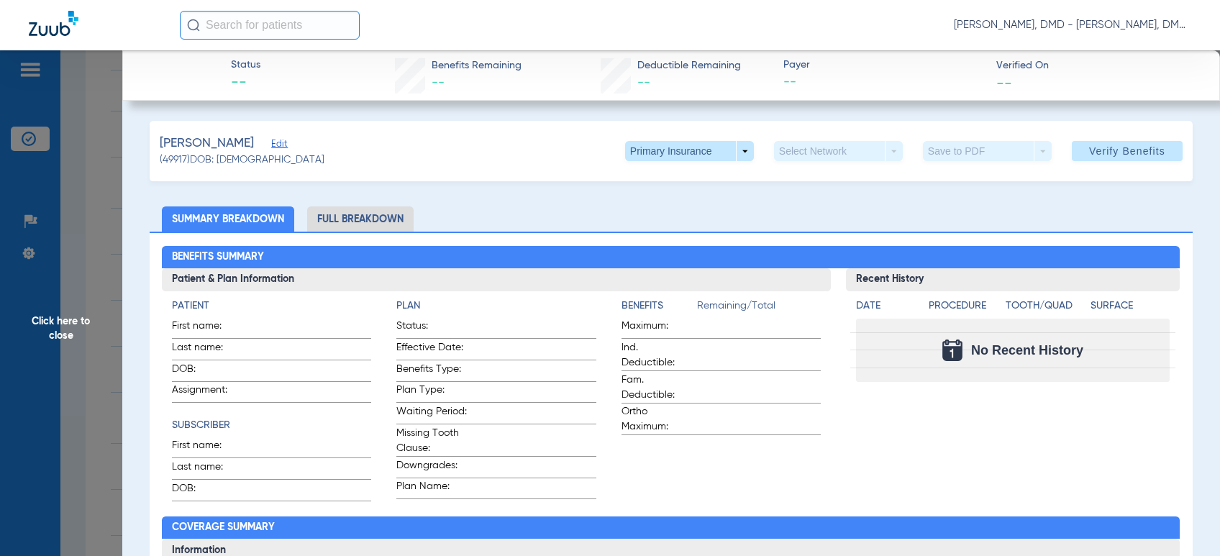
click at [284, 142] on span "Edit" at bounding box center [277, 146] width 13 height 14
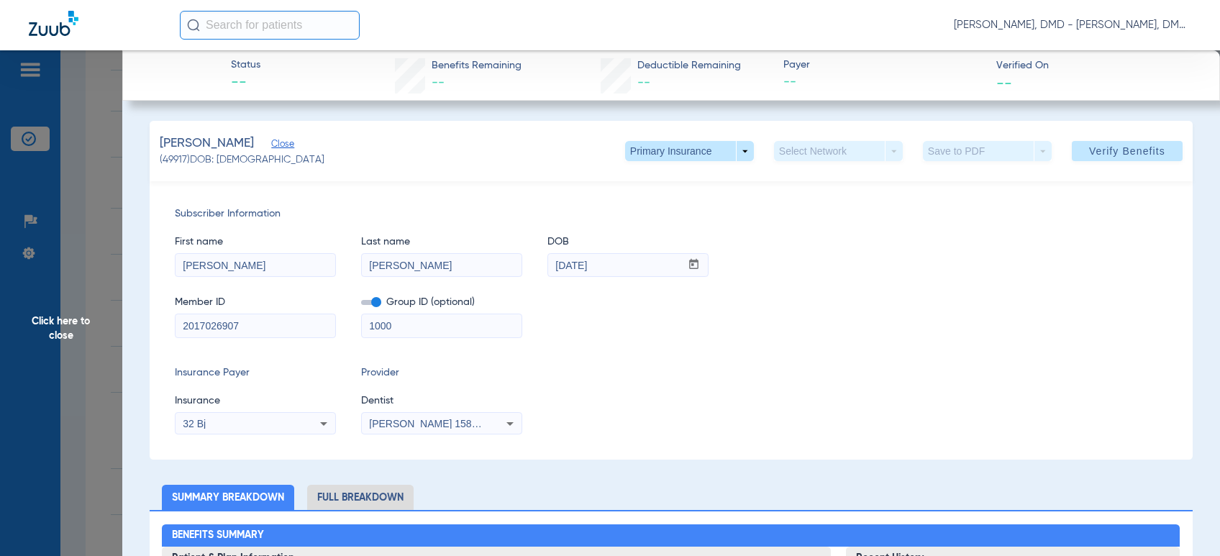
drag, startPoint x: 276, startPoint y: 335, endPoint x: -15, endPoint y: 349, distance: 291.8
click at [0, 349] on html "[PERSON_NAME], DMD - [PERSON_NAME], DMD Patients Insurance Verification Setup H…" at bounding box center [610, 278] width 1220 height 556
click at [695, 154] on span at bounding box center [689, 151] width 129 height 20
click at [672, 209] on span "Secondary Insurance" at bounding box center [672, 209] width 95 height 10
type input "[PERSON_NAME]"
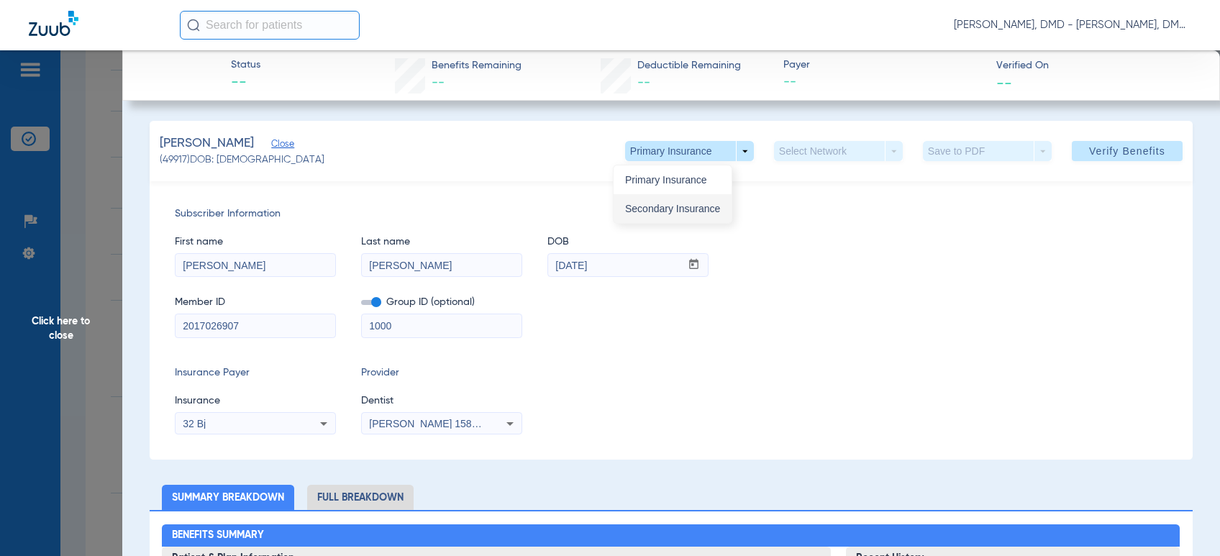
type input "[DATE]"
type input "XAD901260212"
type input "72013"
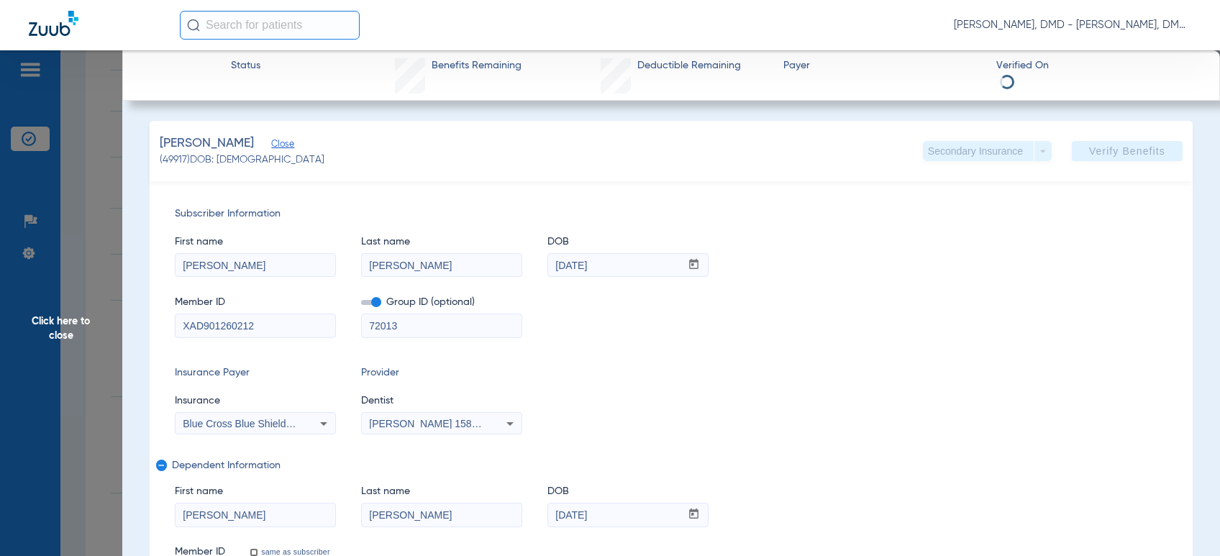
drag, startPoint x: 294, startPoint y: 328, endPoint x: 35, endPoint y: 323, distance: 259.8
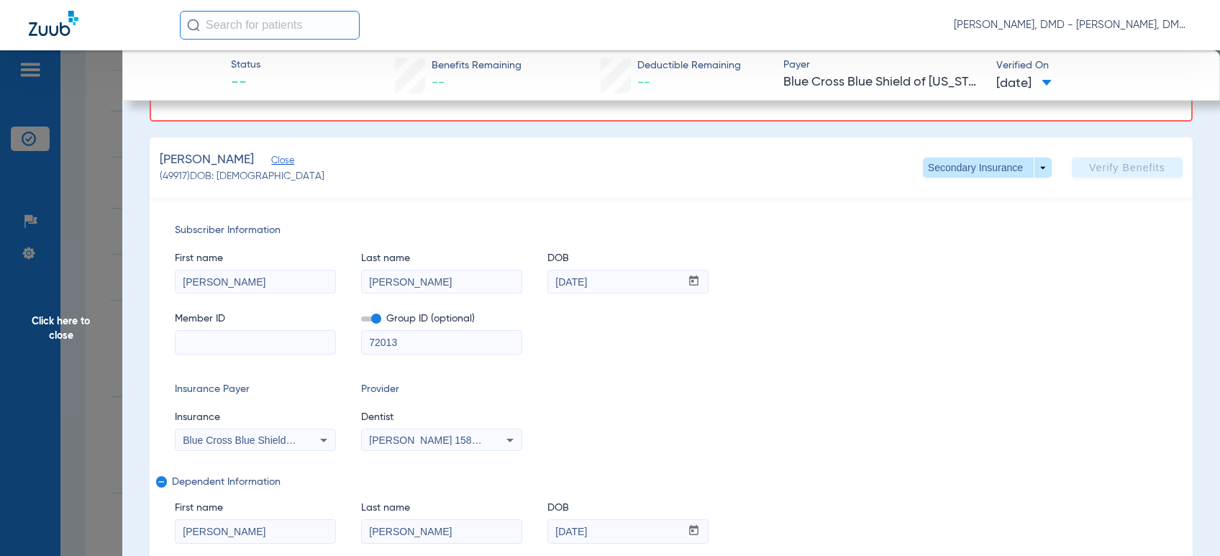
scroll to position [160, 0]
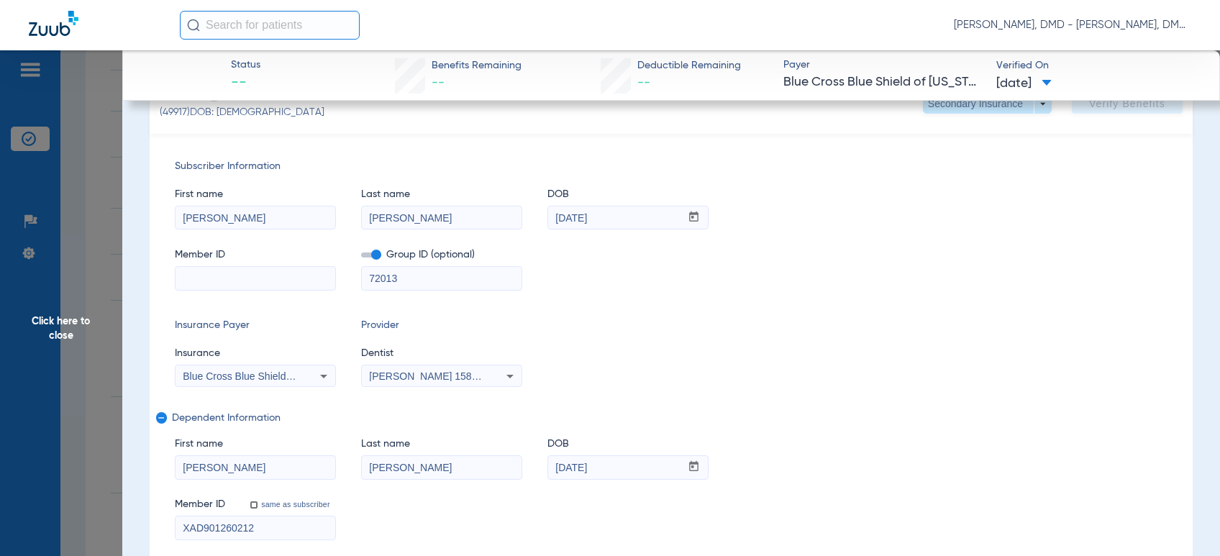
drag, startPoint x: 272, startPoint y: 471, endPoint x: -15, endPoint y: 477, distance: 287.2
click at [0, 477] on html "[PERSON_NAME], DMD - [PERSON_NAME], DMD Patients Insurance Verification Setup H…" at bounding box center [610, 278] width 1220 height 556
drag, startPoint x: 430, startPoint y: 466, endPoint x: 161, endPoint y: 462, distance: 268.4
click at [161, 462] on div "Subscriber Information First name [PERSON_NAME] Last name [PERSON_NAME] DOB mm …" at bounding box center [671, 350] width 1043 height 432
click at [414, 463] on div "First name [PERSON_NAME] Last name DOB mm / dd / yyyy [DATE]" at bounding box center [671, 451] width 993 height 55
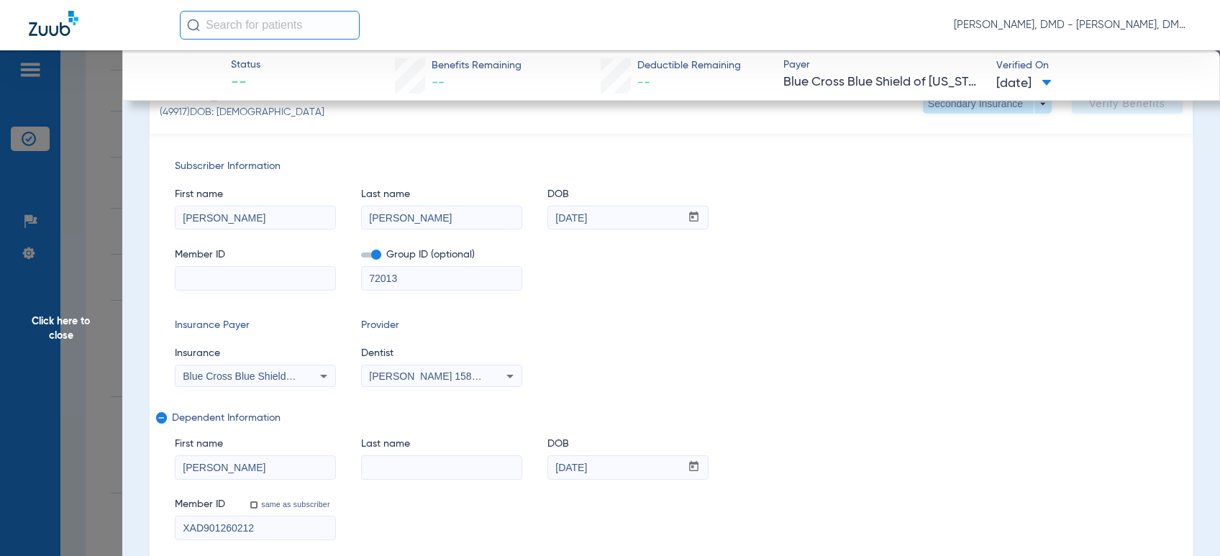
click at [45, 354] on span "Click here to close" at bounding box center [61, 328] width 122 height 556
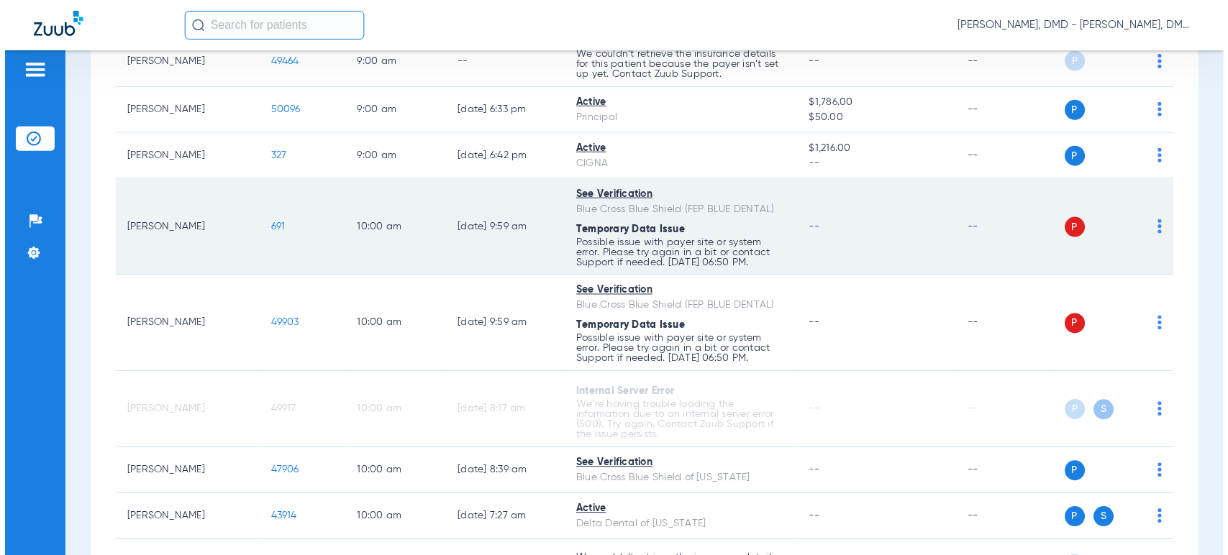
scroll to position [799, 0]
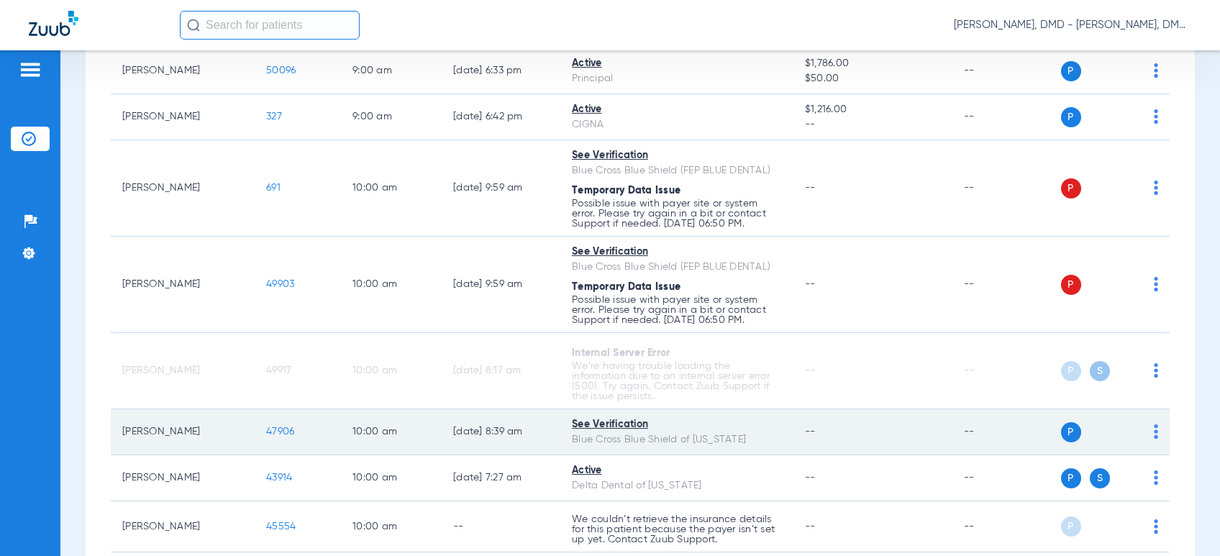
click at [1154, 432] on img at bounding box center [1156, 432] width 4 height 14
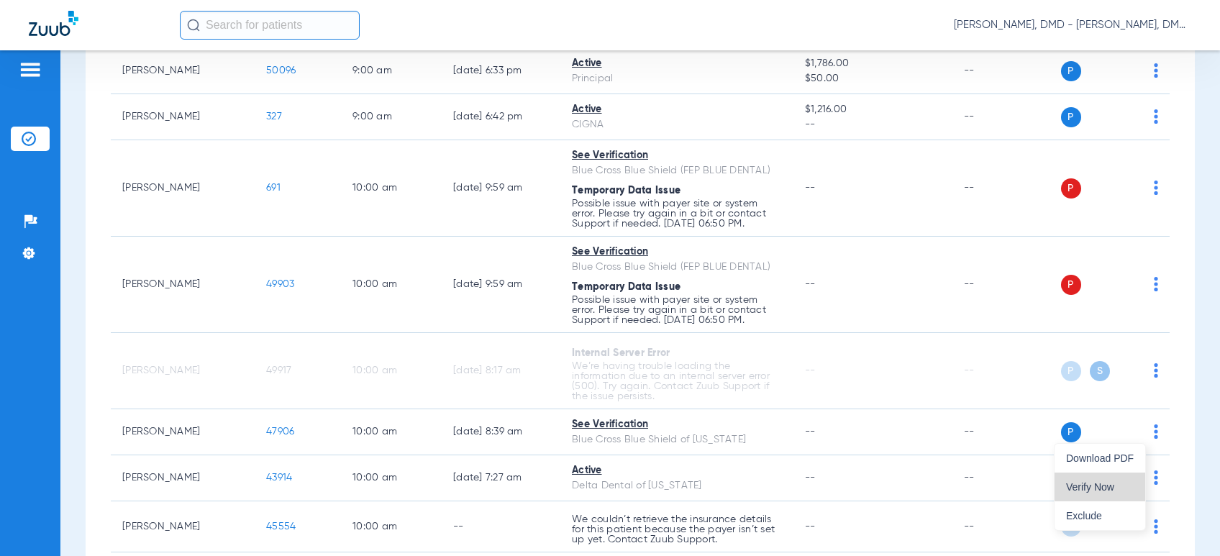
click at [1112, 482] on span "Verify Now" at bounding box center [1100, 487] width 68 height 10
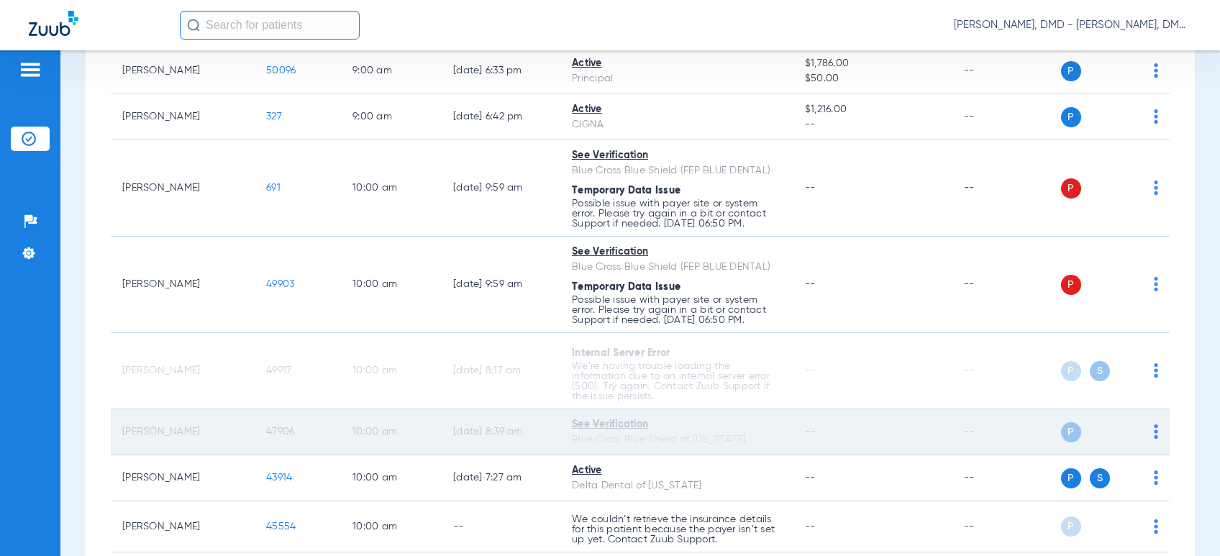
click at [264, 430] on td "47906" at bounding box center [298, 432] width 86 height 46
click at [271, 430] on span "47906" at bounding box center [280, 432] width 28 height 10
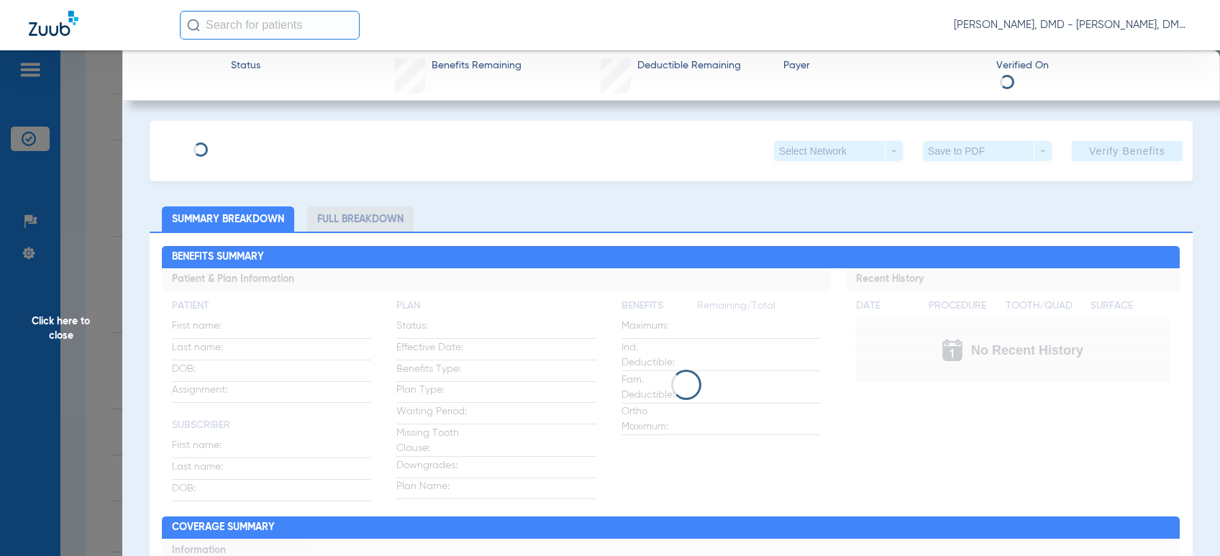
click at [258, 154] on div "Select Network arrow_drop_down Save to PDF arrow_drop_down Verify Benefits" at bounding box center [671, 151] width 1043 height 60
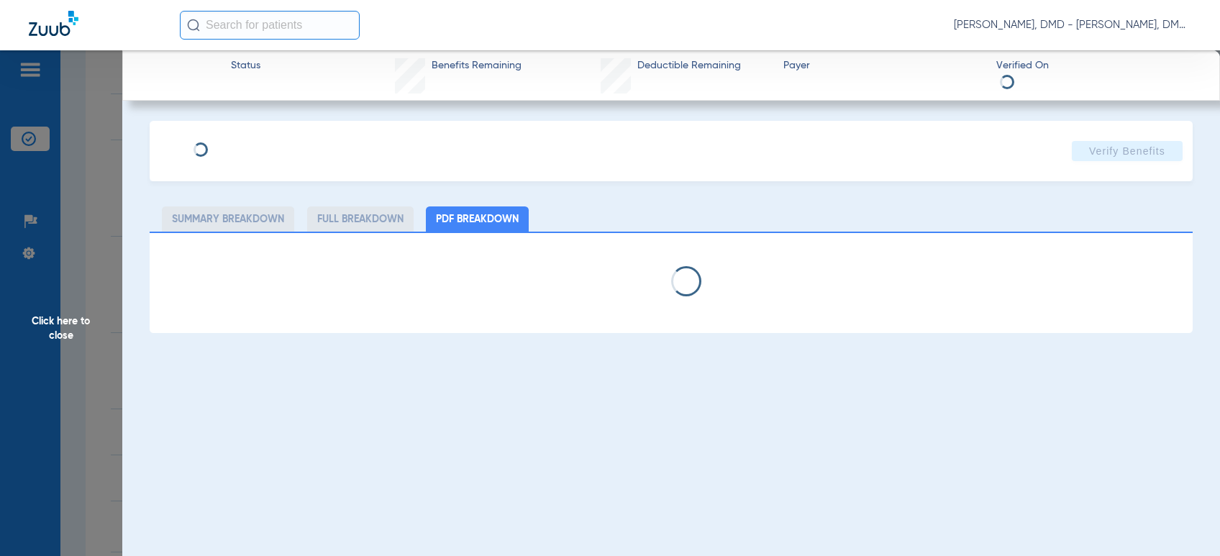
type input "[PERSON_NAME]"
type input "[DATE]"
type input "XAD828605627"
type input "73389"
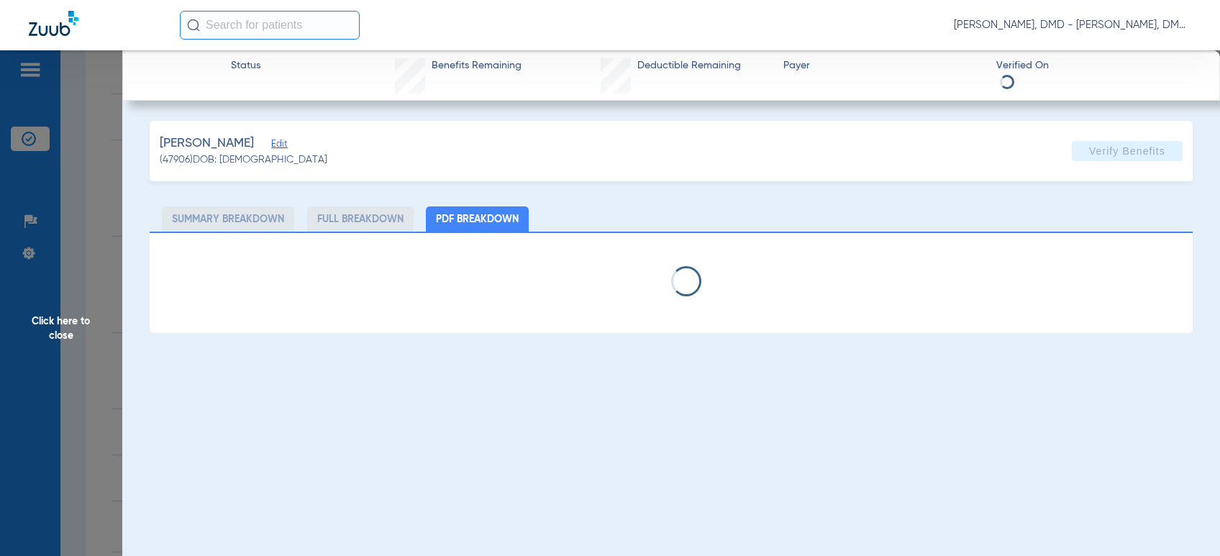
click at [276, 147] on span "Edit" at bounding box center [277, 146] width 13 height 14
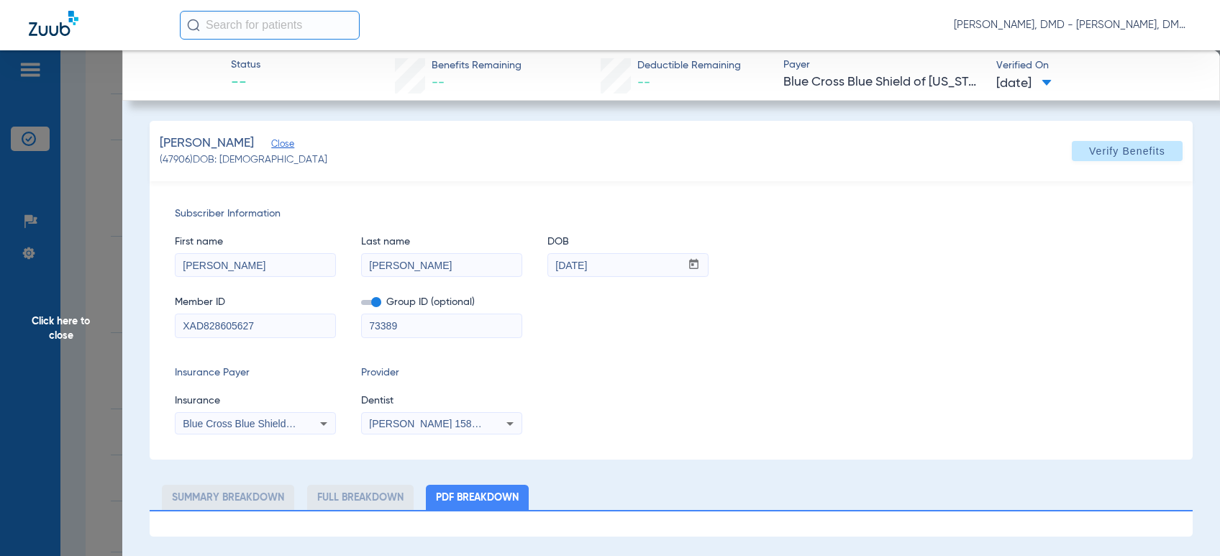
drag, startPoint x: 286, startPoint y: 332, endPoint x: -15, endPoint y: 355, distance: 301.7
click at [0, 355] on html "[PERSON_NAME], DMD - [PERSON_NAME], DMD Patients Insurance Verification Setup H…" at bounding box center [610, 278] width 1220 height 556
drag, startPoint x: 268, startPoint y: 265, endPoint x: -15, endPoint y: 281, distance: 283.2
click at [0, 281] on html "[PERSON_NAME], DMD - [PERSON_NAME], DMD Patients Insurance Verification Setup H…" at bounding box center [610, 278] width 1220 height 556
drag, startPoint x: 476, startPoint y: 261, endPoint x: 26, endPoint y: 289, distance: 451.3
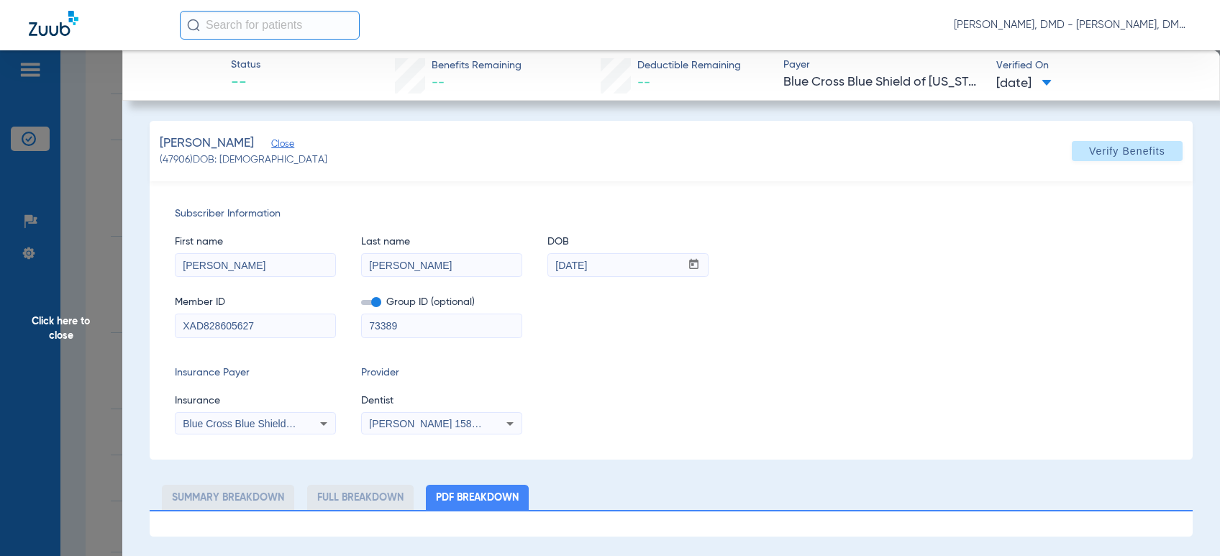
drag, startPoint x: 638, startPoint y: 272, endPoint x: 387, endPoint y: 274, distance: 251.1
click at [387, 274] on div "First name [PERSON_NAME] Last name [PERSON_NAME] mm / dd / yyyy [DATE]" at bounding box center [671, 249] width 993 height 55
click at [57, 306] on span "Click here to close" at bounding box center [61, 328] width 122 height 556
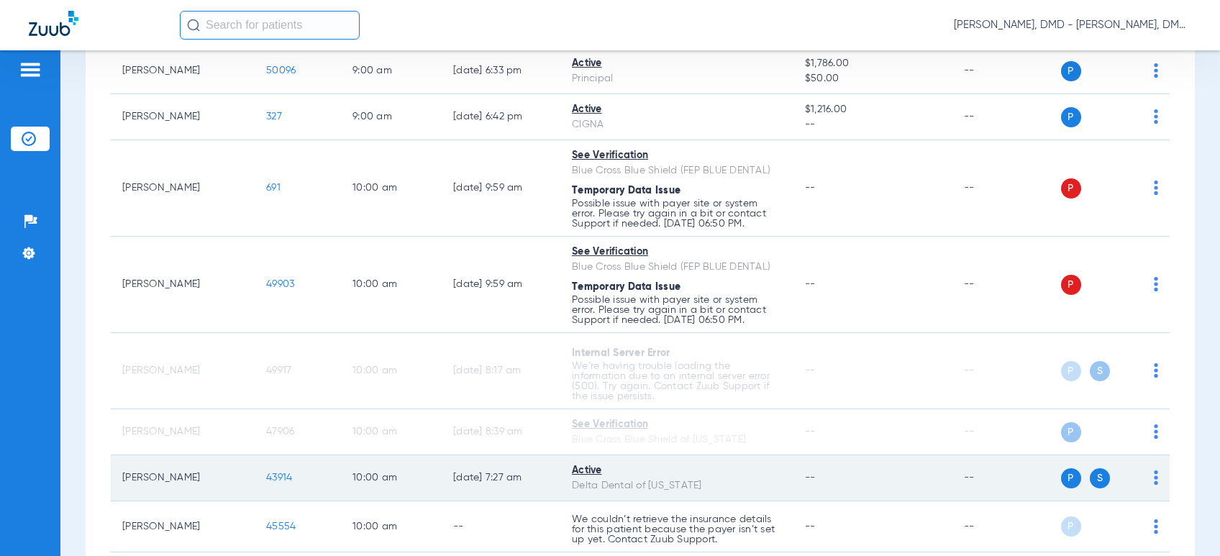
click at [1154, 478] on img at bounding box center [1156, 478] width 4 height 14
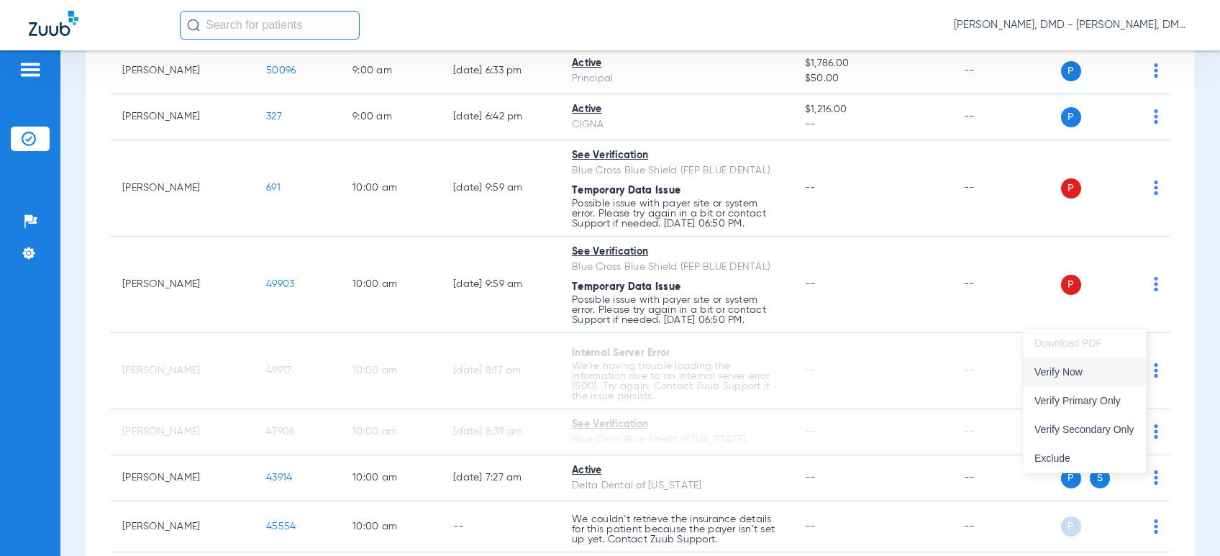
click at [1063, 373] on span "Verify Now" at bounding box center [1085, 372] width 100 height 10
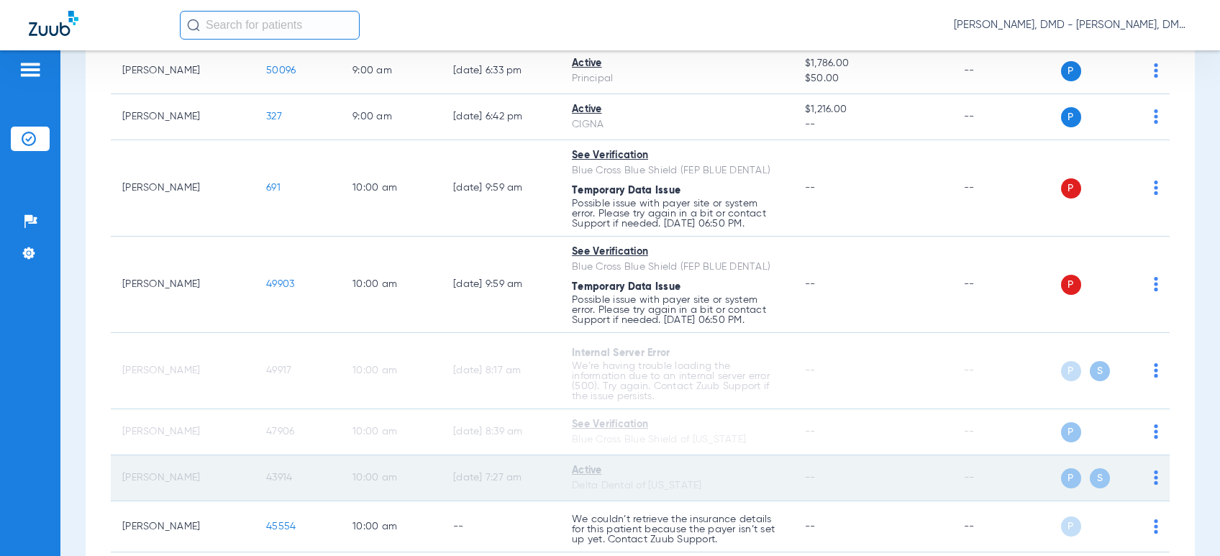
click at [272, 480] on span "43914" at bounding box center [279, 478] width 26 height 10
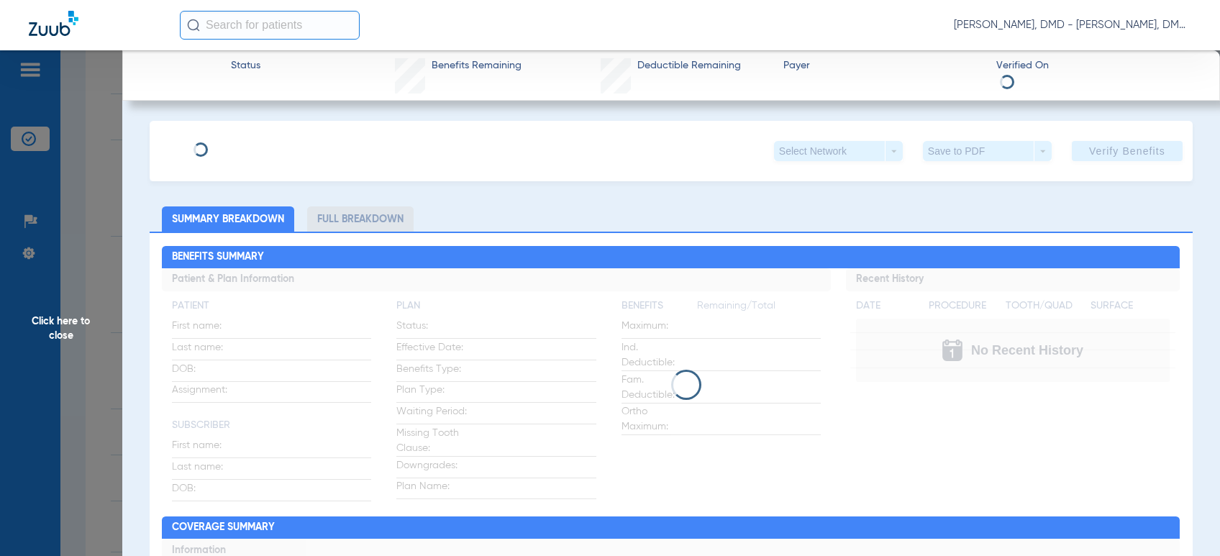
type input "[PERSON_NAME]"
type input "[DATE]"
type input "423748055"
type input "1011 0002"
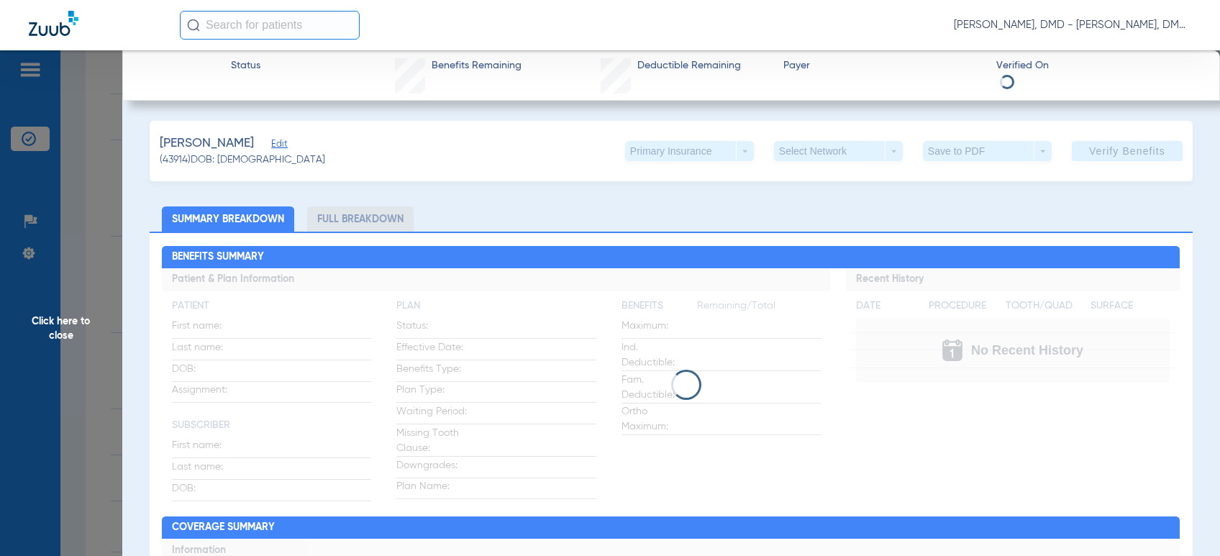
click at [282, 145] on span "Edit" at bounding box center [277, 146] width 13 height 14
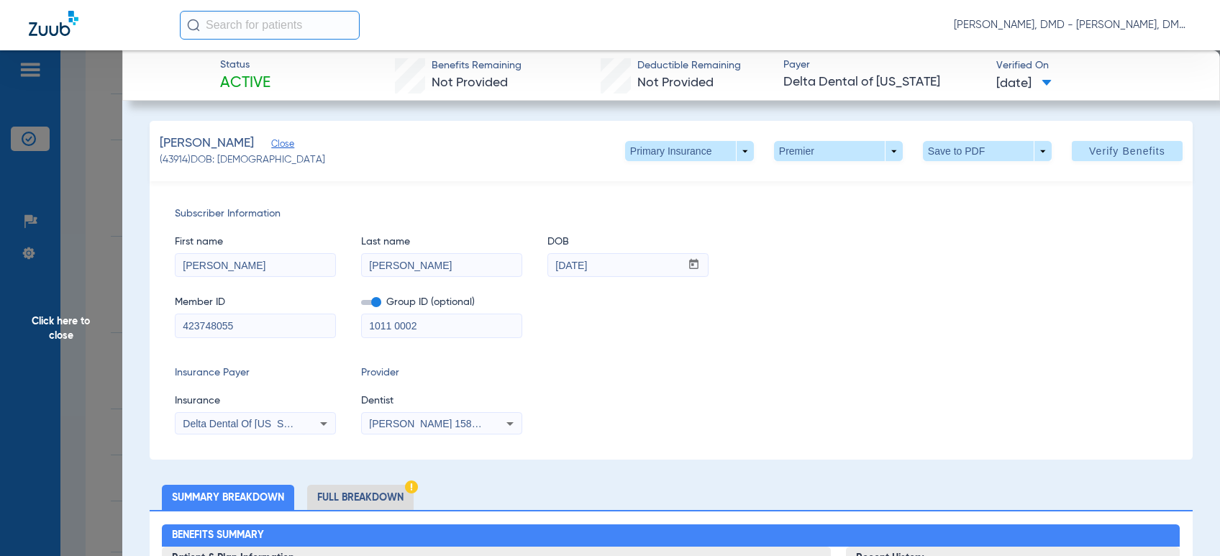
drag, startPoint x: 235, startPoint y: 275, endPoint x: 161, endPoint y: 269, distance: 74.3
click at [161, 269] on div "Subscriber Information First name [PERSON_NAME] Last name [PERSON_NAME] DOB mm …" at bounding box center [671, 320] width 1043 height 278
drag, startPoint x: 436, startPoint y: 271, endPoint x: 278, endPoint y: 266, distance: 157.7
click at [278, 266] on div "First name [PERSON_NAME] Last name [PERSON_NAME] DOB mm / dd / yyyy [DATE]" at bounding box center [671, 249] width 993 height 55
drag, startPoint x: 332, startPoint y: 260, endPoint x: 311, endPoint y: 258, distance: 20.9
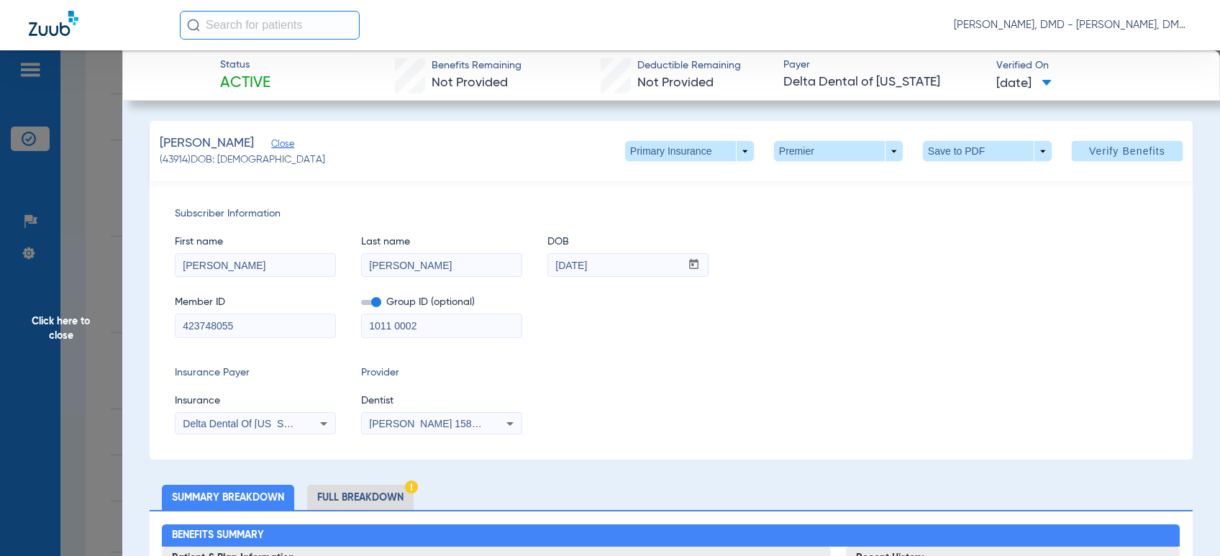
click at [312, 259] on div "First name [PERSON_NAME] Last name [PERSON_NAME] DOB mm / dd / yyyy [DATE]" at bounding box center [671, 249] width 993 height 55
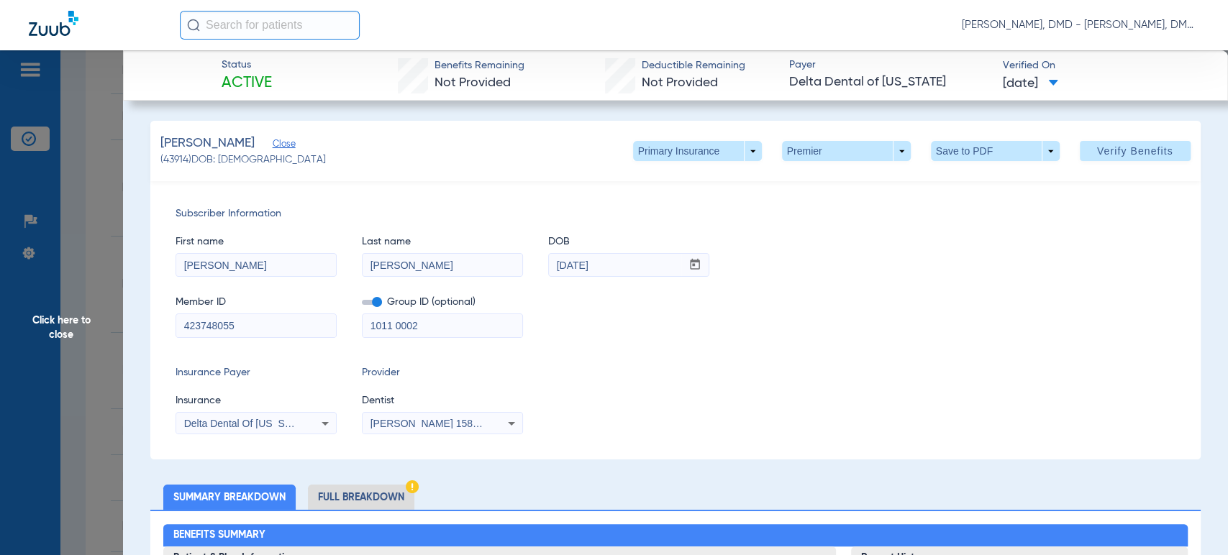
drag, startPoint x: 248, startPoint y: 321, endPoint x: 0, endPoint y: 332, distance: 247.8
click at [733, 147] on span at bounding box center [697, 151] width 129 height 20
click at [679, 206] on span "Secondary Insurance" at bounding box center [680, 209] width 95 height 10
type input "[PERSON_NAME]"
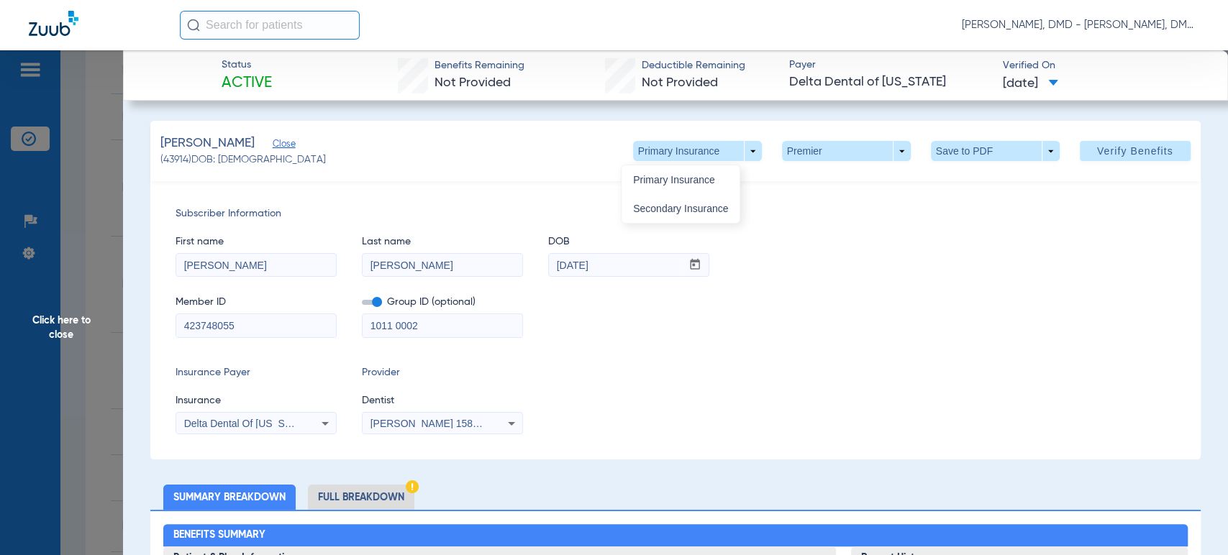
type input "[DATE]"
type input "01637539W"
type input "80000001"
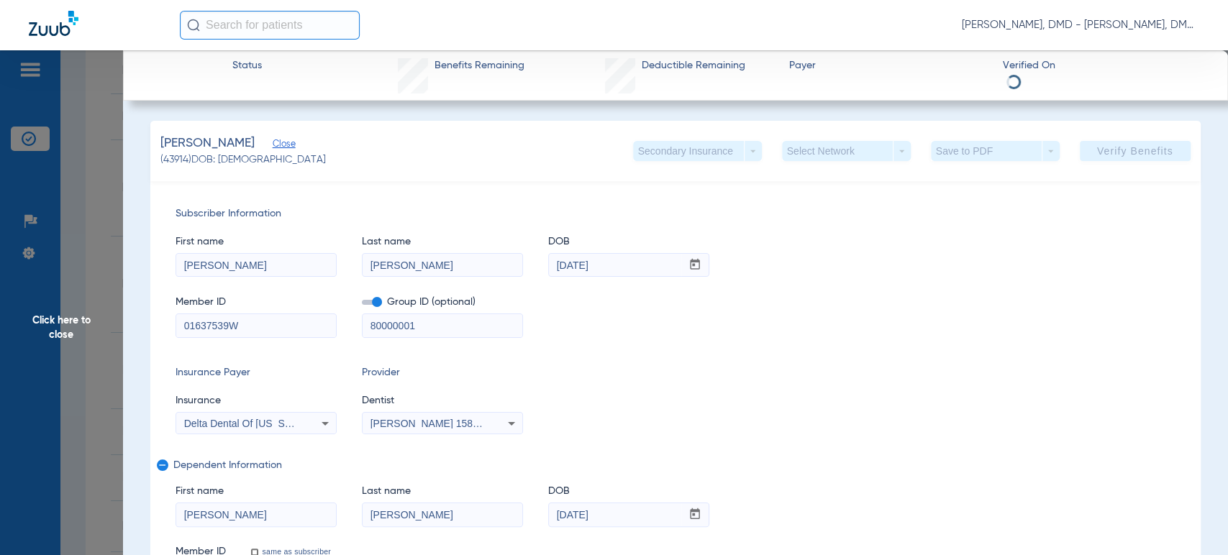
drag, startPoint x: 271, startPoint y: 269, endPoint x: 14, endPoint y: 256, distance: 256.5
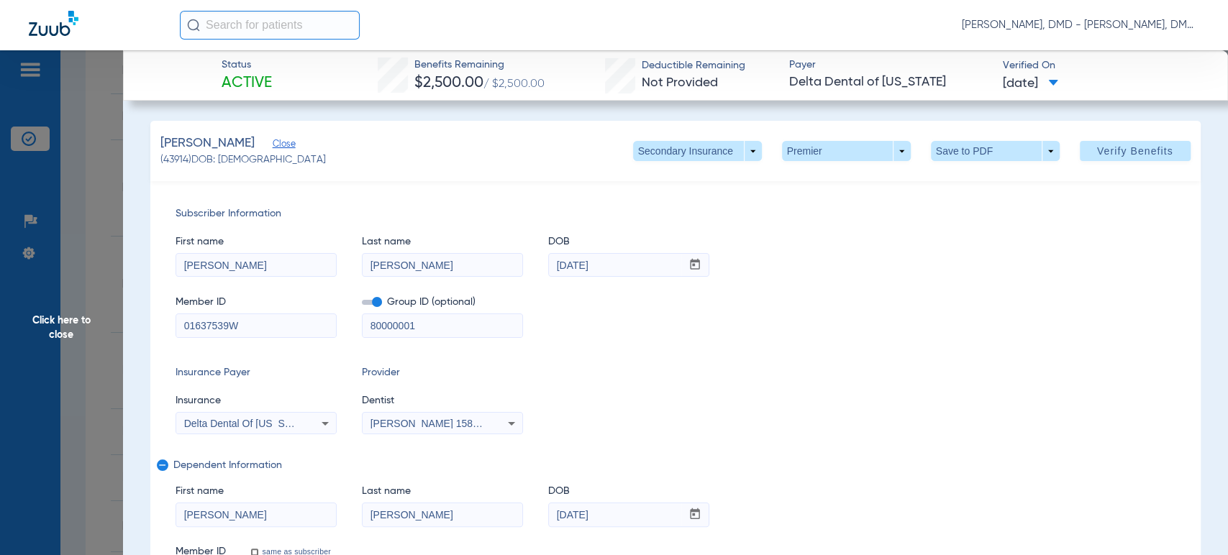
drag, startPoint x: 499, startPoint y: 268, endPoint x: 479, endPoint y: 268, distance: 20.1
click at [479, 268] on div "First name [PERSON_NAME] Last name [PERSON_NAME] DOB mm / dd / yyyy [DATE]" at bounding box center [675, 249] width 999 height 55
drag, startPoint x: 300, startPoint y: 330, endPoint x: 27, endPoint y: 320, distance: 272.9
click at [30, 330] on span "Click here to close" at bounding box center [61, 327] width 123 height 555
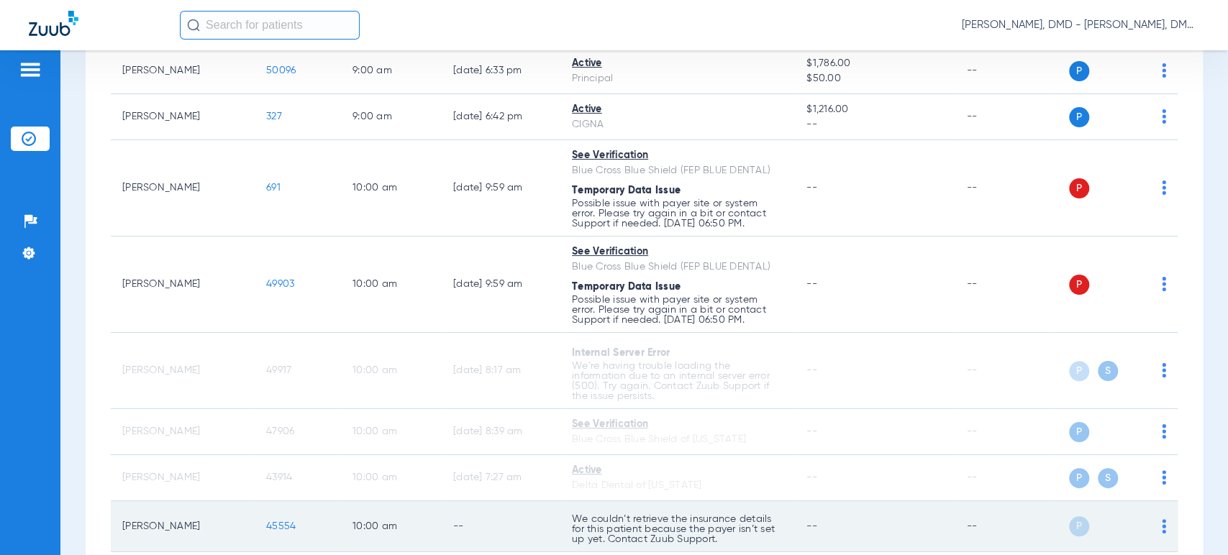
click at [283, 527] on span "45554" at bounding box center [281, 527] width 30 height 10
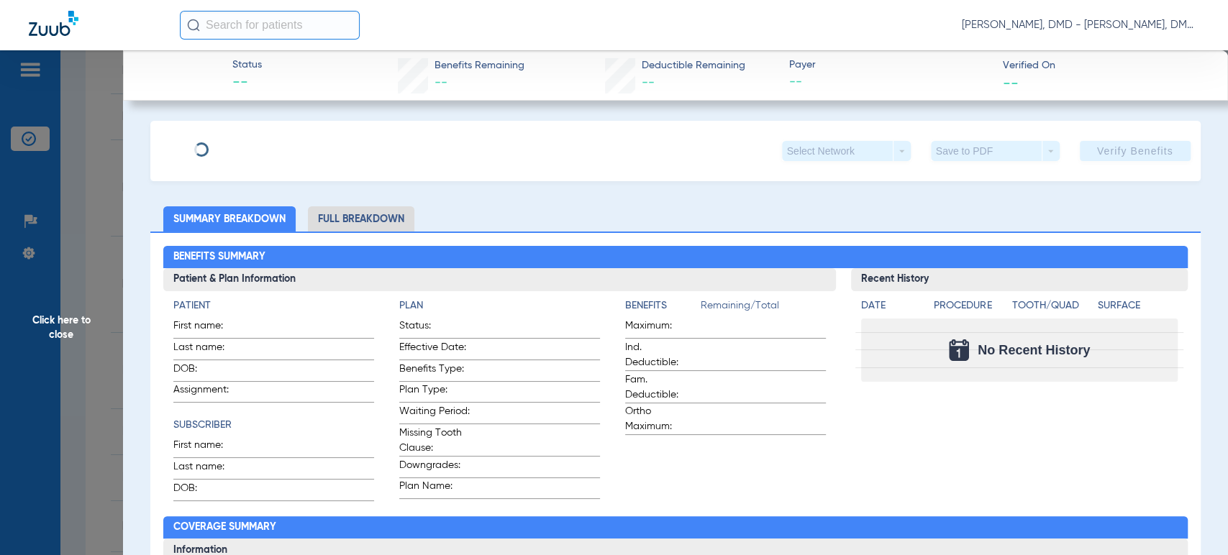
type input "[PERSON_NAME]"
type input "[DATE]"
type input "2017029124"
type input "1000"
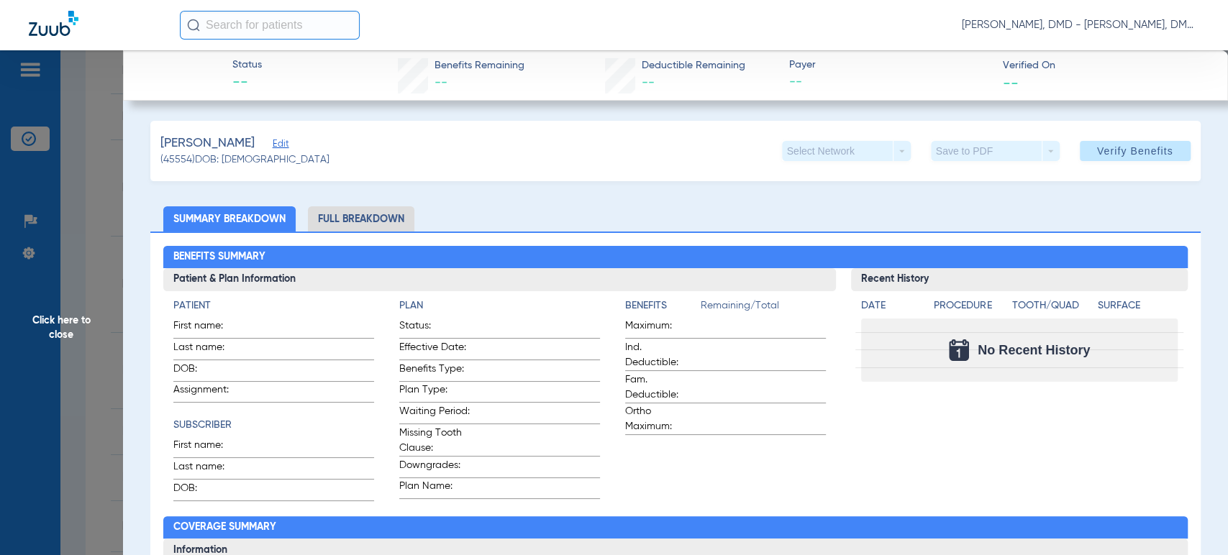
click at [286, 147] on span "Edit" at bounding box center [279, 146] width 13 height 14
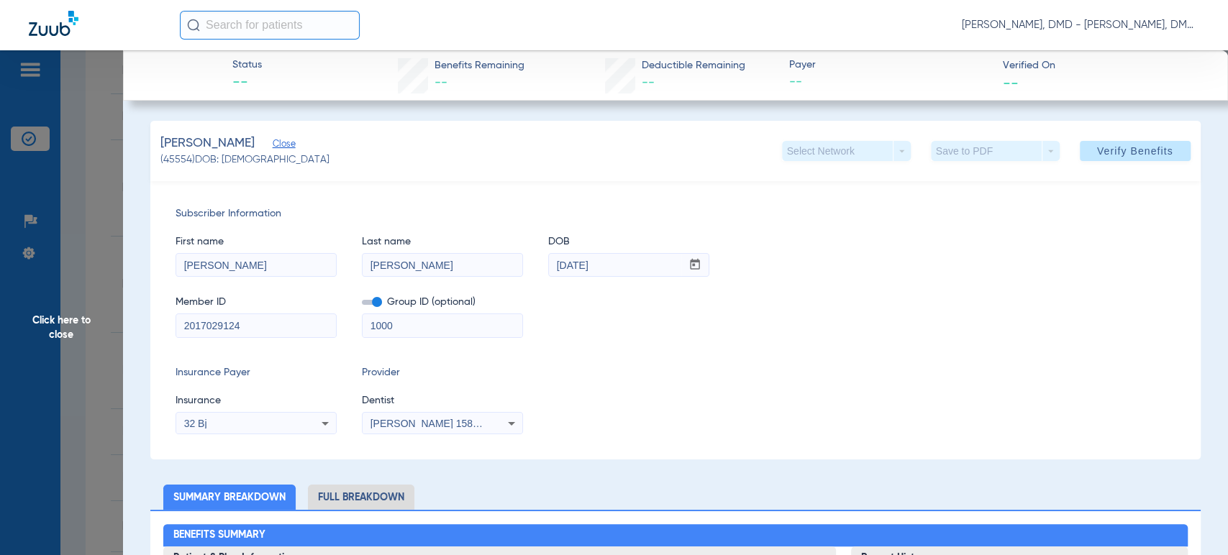
drag, startPoint x: 264, startPoint y: 322, endPoint x: 0, endPoint y: 328, distance: 264.1
click at [87, 340] on span "Click here to close" at bounding box center [61, 327] width 123 height 555
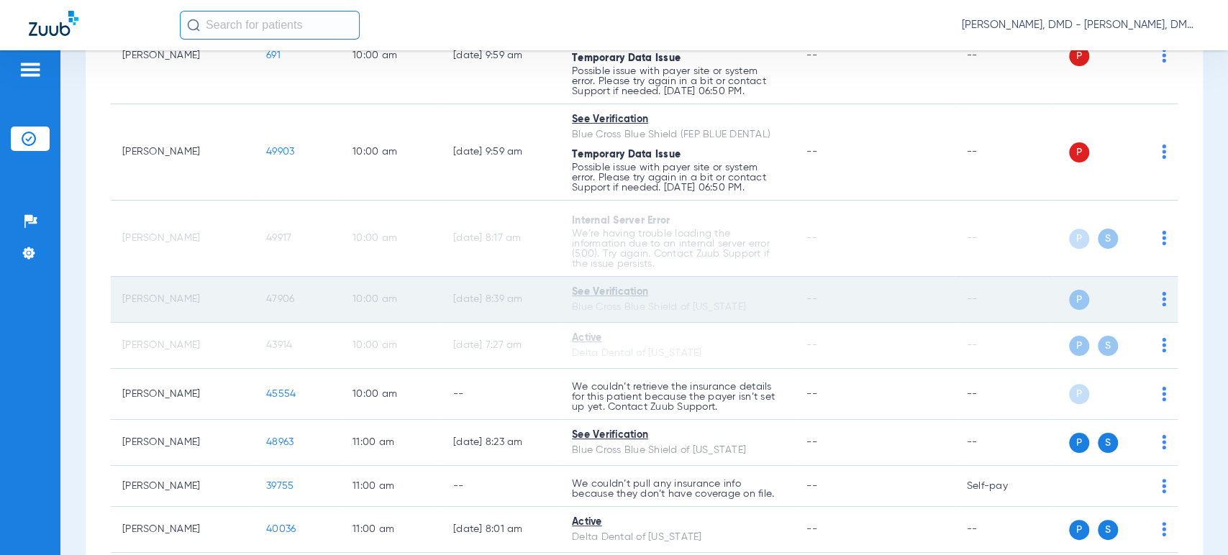
scroll to position [959, 0]
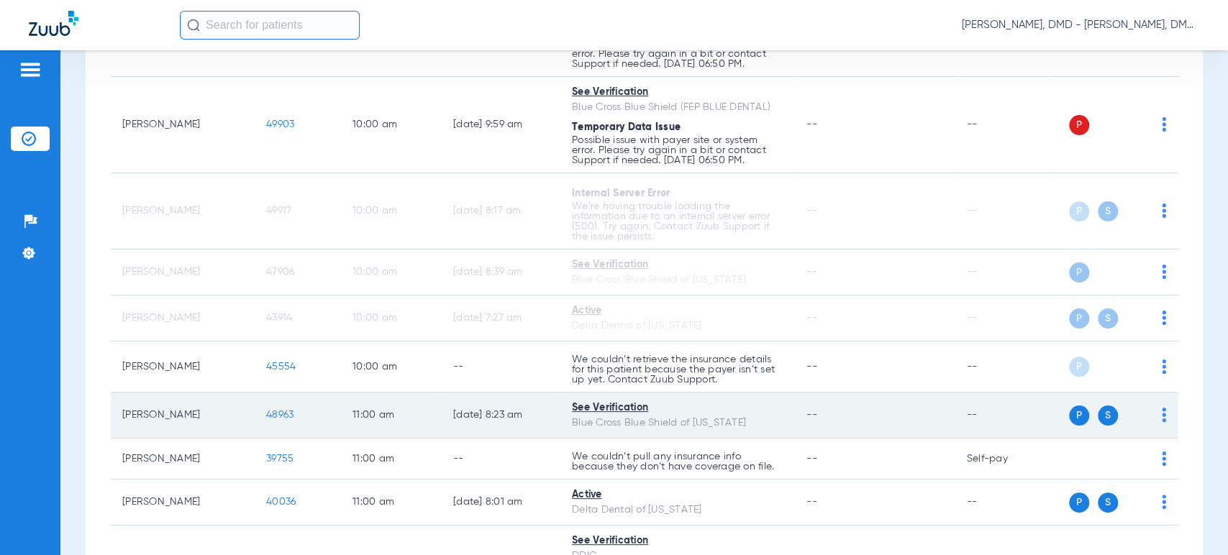
click at [1162, 414] on img at bounding box center [1164, 415] width 4 height 14
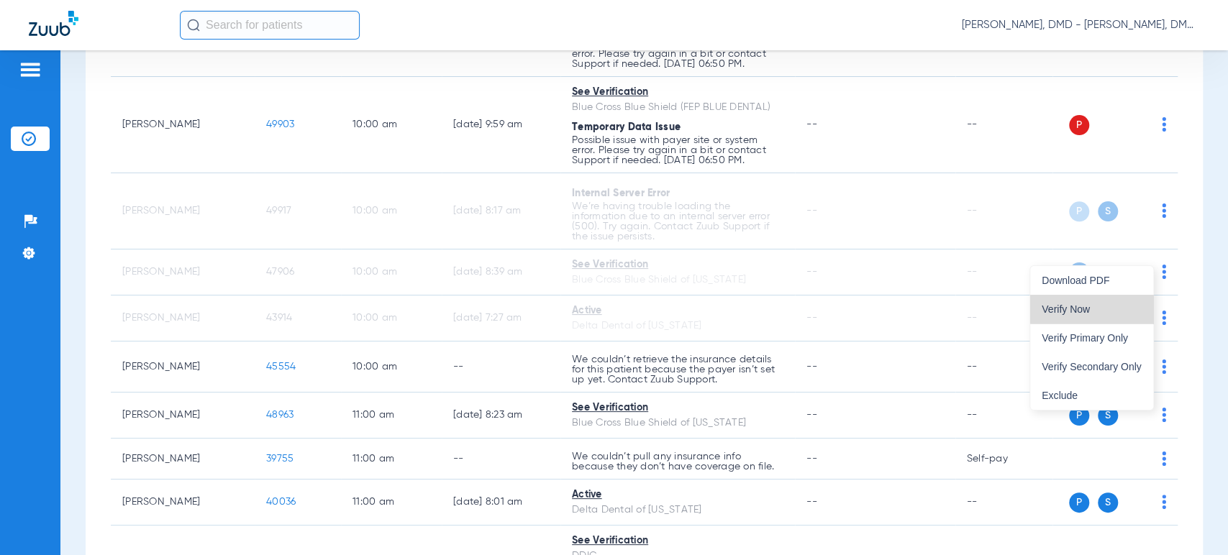
click at [1099, 309] on span "Verify Now" at bounding box center [1092, 309] width 100 height 10
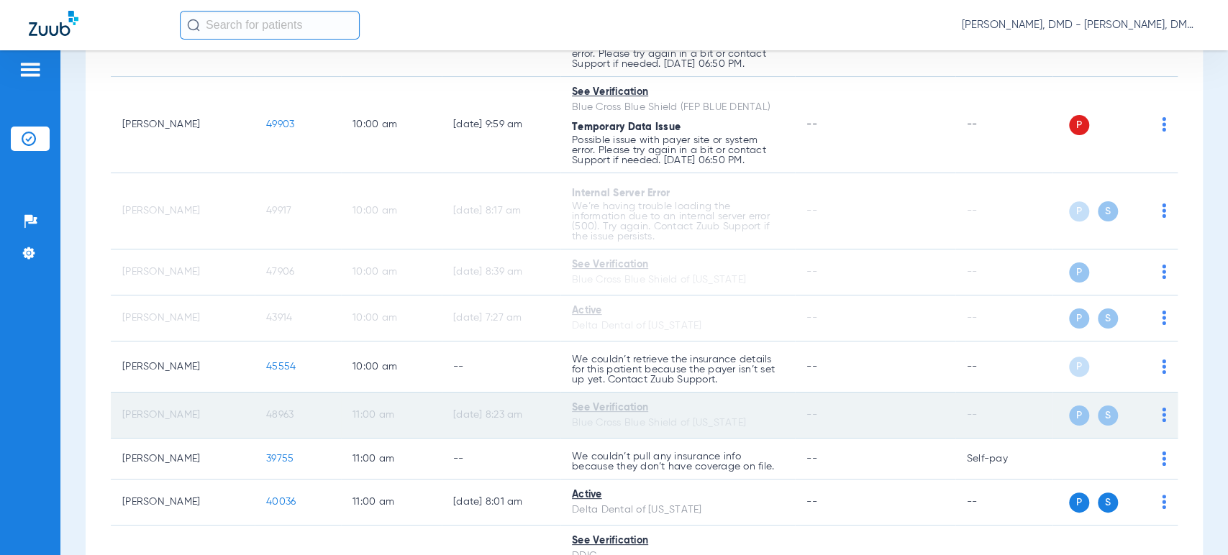
click at [284, 412] on span "48963" at bounding box center [279, 415] width 27 height 10
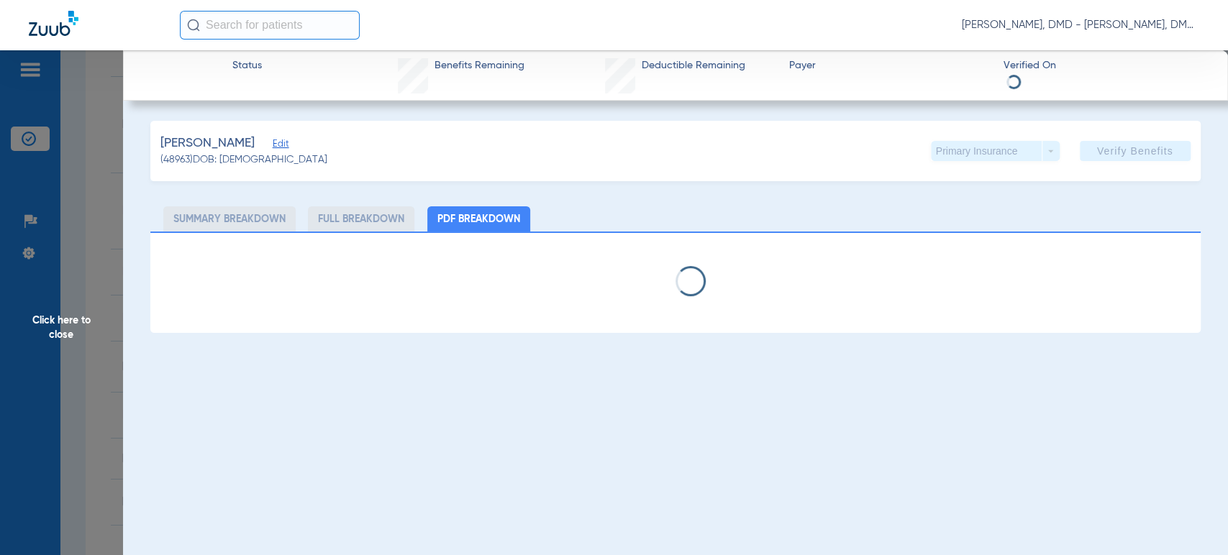
click at [286, 147] on span "Edit" at bounding box center [279, 146] width 13 height 14
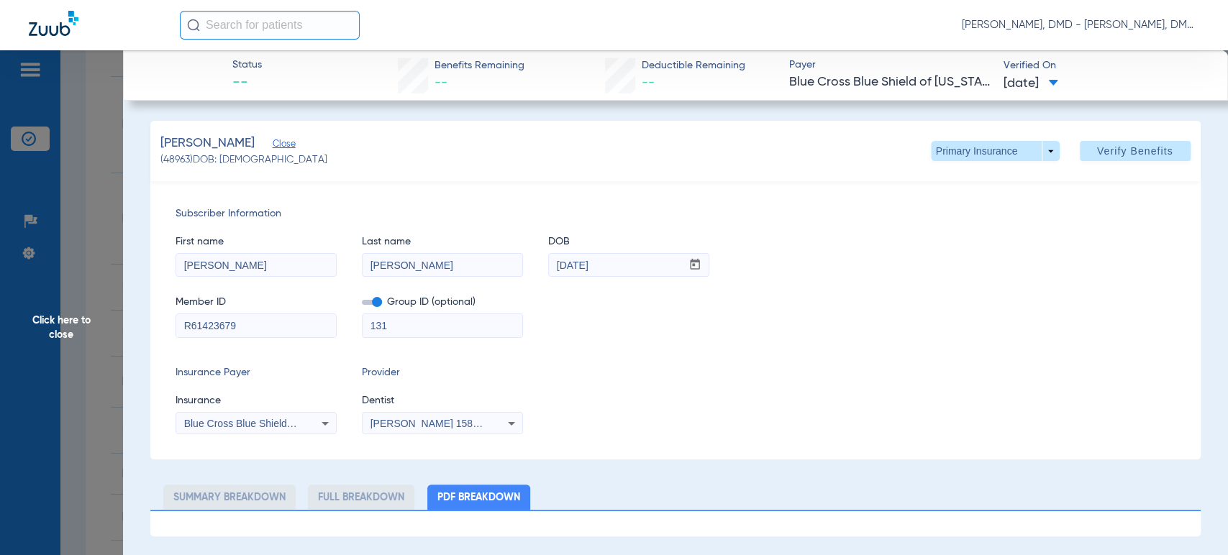
drag, startPoint x: 186, startPoint y: 116, endPoint x: 161, endPoint y: 116, distance: 24.5
click at [161, 116] on app-member-insurance-verification-view "Status -- Benefits Remaining -- Deductible Remaining -- Payer Blue Cross Blue S…" at bounding box center [675, 293] width 1105 height 486
drag, startPoint x: 265, startPoint y: 332, endPoint x: 43, endPoint y: 328, distance: 221.7
click at [116, 282] on span "Click here to close" at bounding box center [61, 327] width 123 height 555
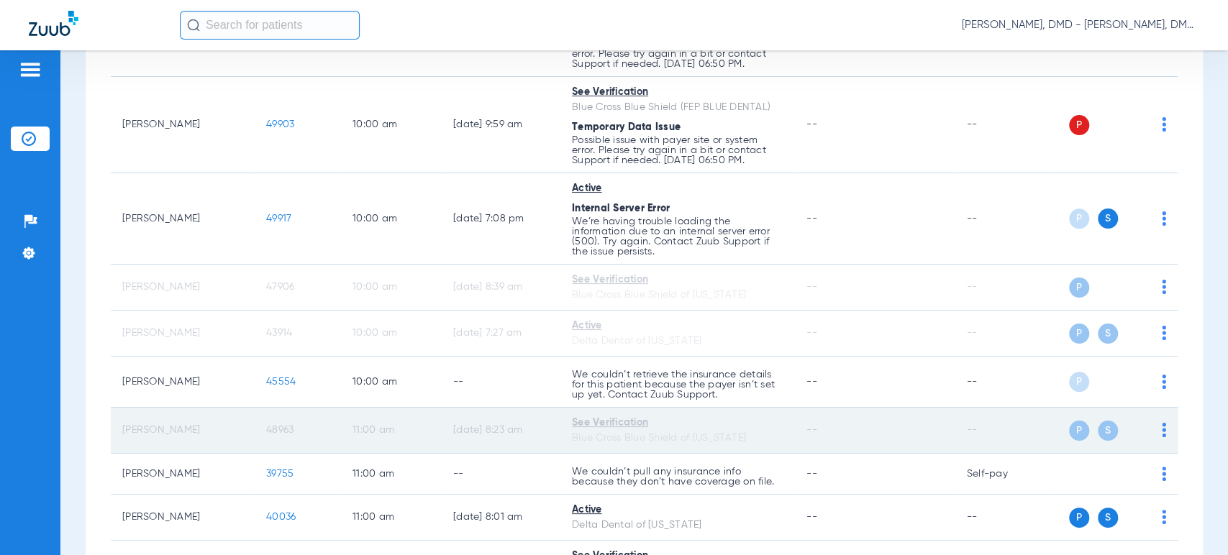
click at [286, 431] on span "48963" at bounding box center [279, 430] width 27 height 10
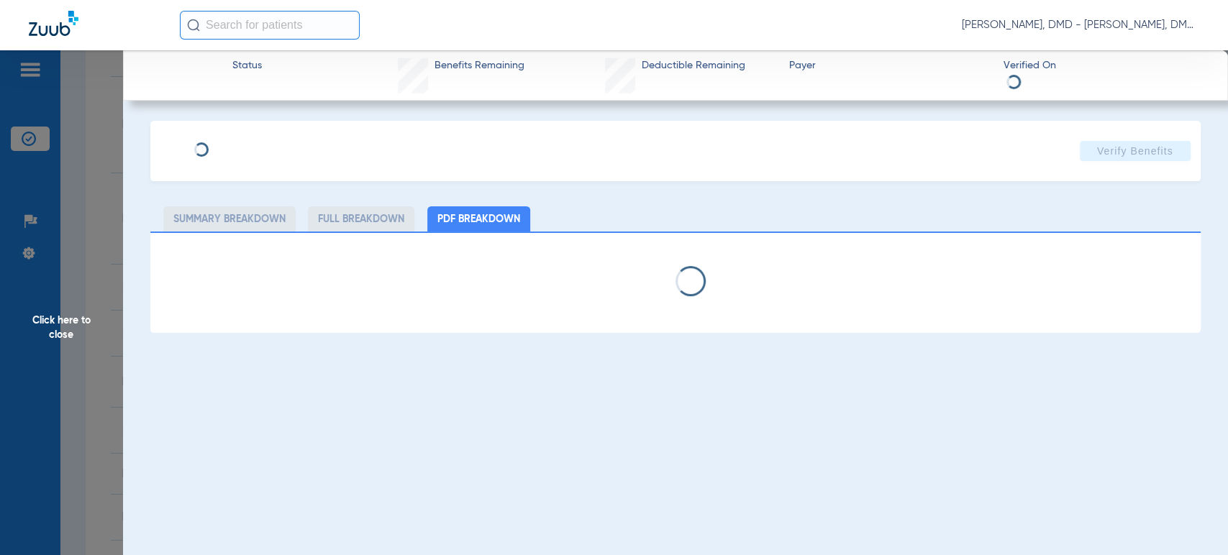
type input "[PERSON_NAME]"
type input "[DATE]"
type input "R61423679"
type input "131"
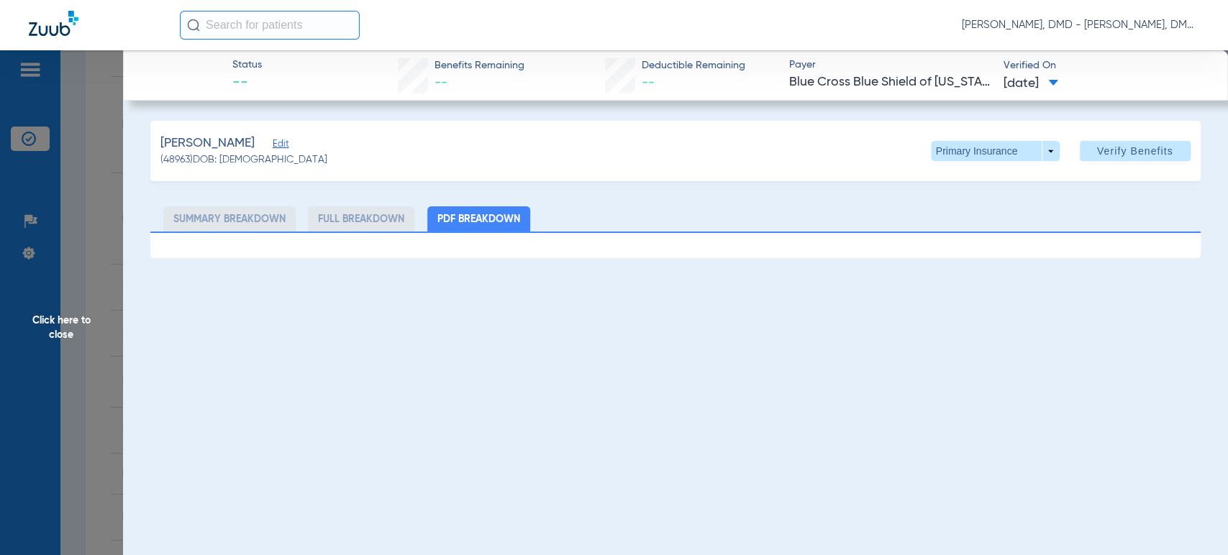
click at [286, 142] on span "Edit" at bounding box center [279, 146] width 13 height 14
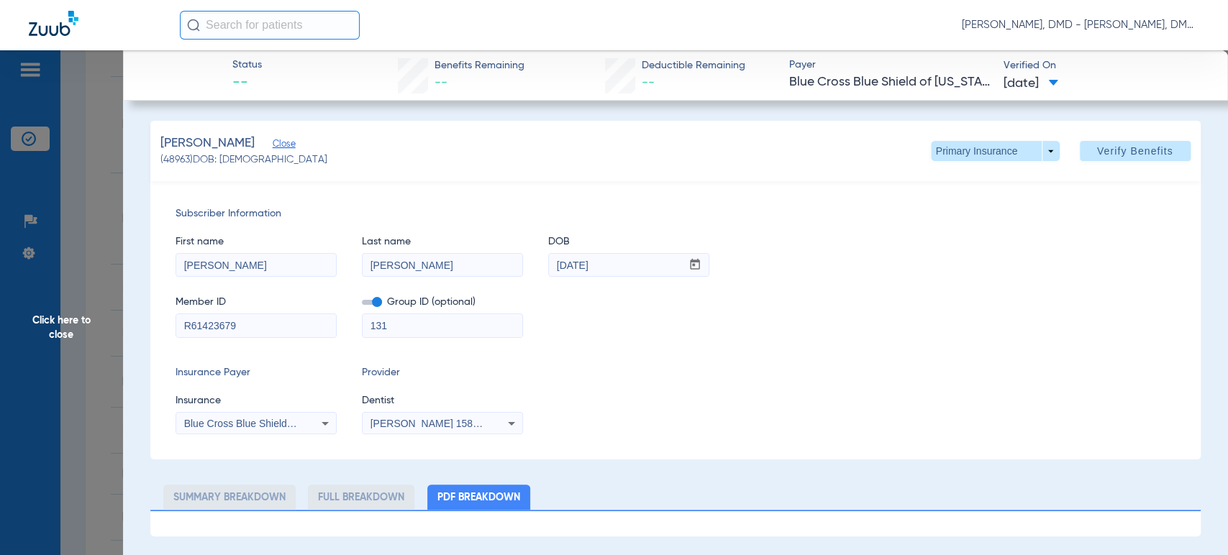
drag, startPoint x: 249, startPoint y: 325, endPoint x: 0, endPoint y: 326, distance: 249.0
drag, startPoint x: 280, startPoint y: 256, endPoint x: 0, endPoint y: 258, distance: 279.9
drag, startPoint x: 496, startPoint y: 271, endPoint x: 185, endPoint y: 276, distance: 310.9
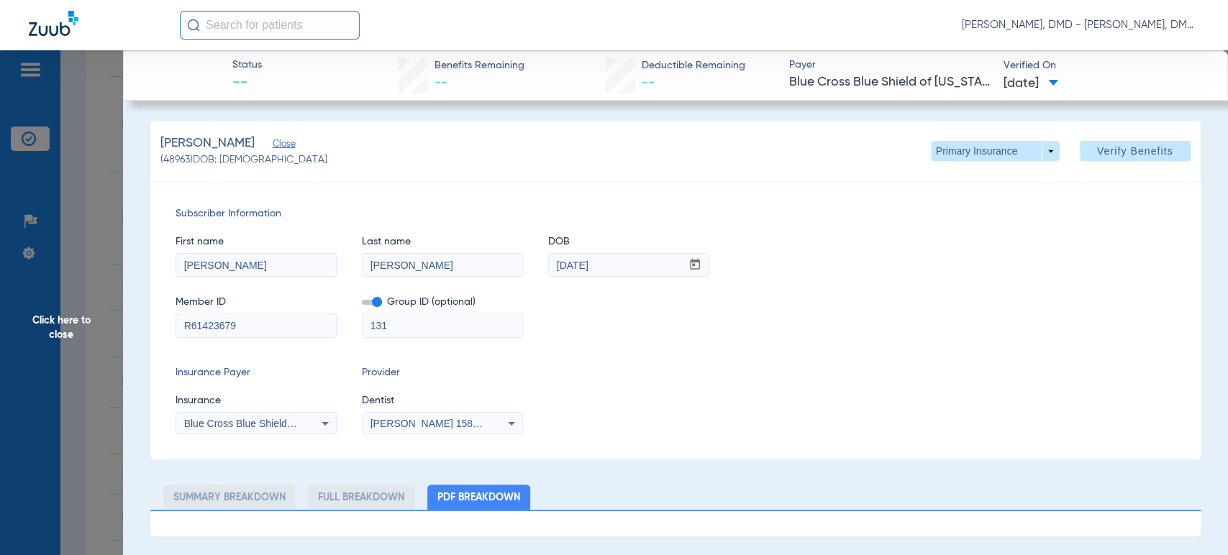
click at [185, 276] on div "First name [PERSON_NAME] Last name [PERSON_NAME] DOB mm / dd / yyyy [DATE]" at bounding box center [675, 249] width 999 height 55
drag, startPoint x: 653, startPoint y: 270, endPoint x: 375, endPoint y: 268, distance: 277.8
click at [375, 268] on div "First name [PERSON_NAME] Last name [PERSON_NAME] DOB mm / dd / yyyy [DATE]" at bounding box center [675, 249] width 999 height 55
click at [988, 151] on span at bounding box center [995, 151] width 35 height 35
click at [979, 214] on button "Secondary Insurance" at bounding box center [990, 208] width 118 height 29
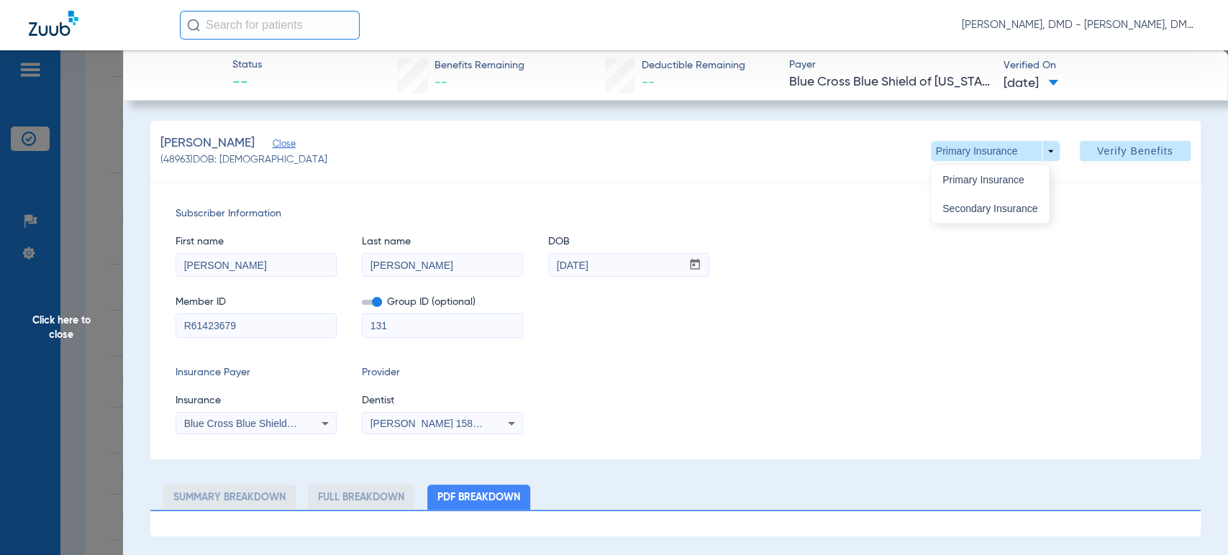
type input "F93214422"
type input "FEPBD10002"
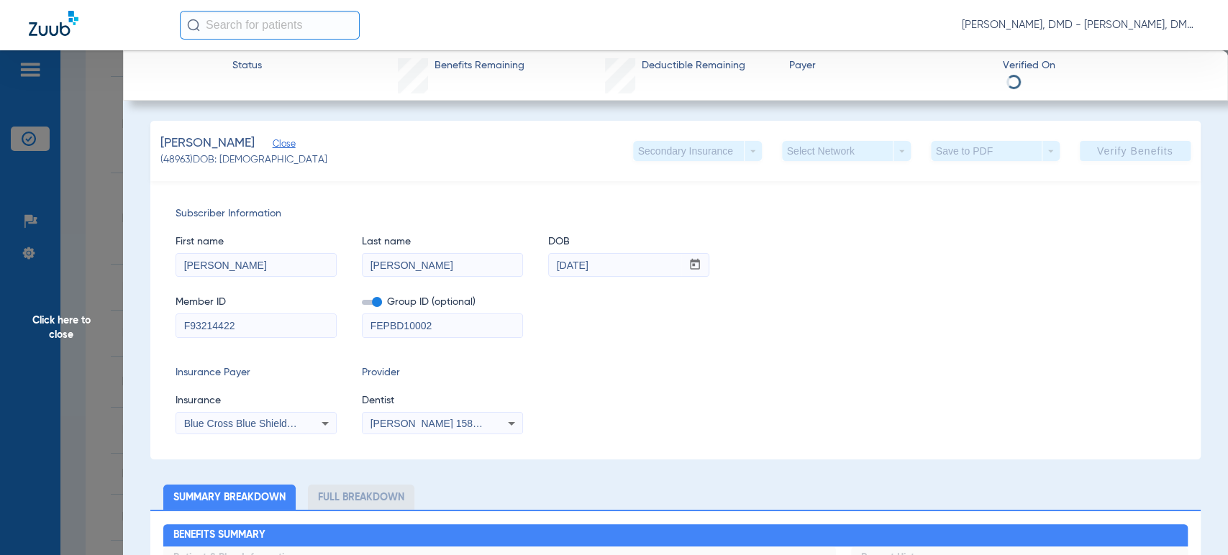
drag, startPoint x: 303, startPoint y: 317, endPoint x: 30, endPoint y: 325, distance: 273.5
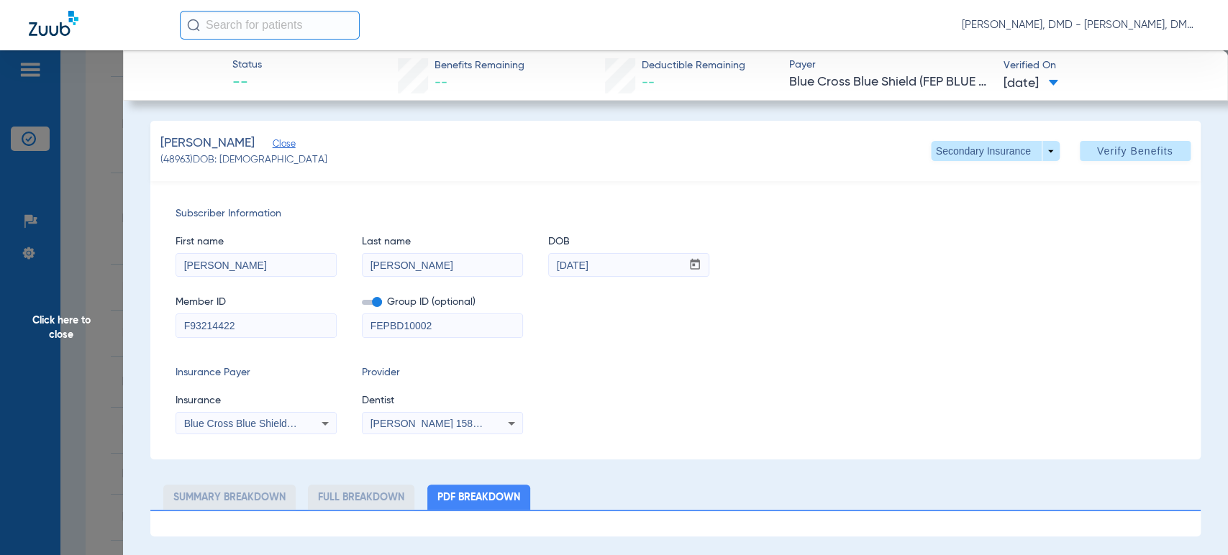
drag, startPoint x: 622, startPoint y: 260, endPoint x: 437, endPoint y: 260, distance: 185.6
click at [437, 260] on div "First name [PERSON_NAME] Last name [PERSON_NAME] DOB mm / dd / yyyy [DATE]" at bounding box center [675, 249] width 999 height 55
click at [87, 319] on span "Click here to close" at bounding box center [61, 327] width 123 height 555
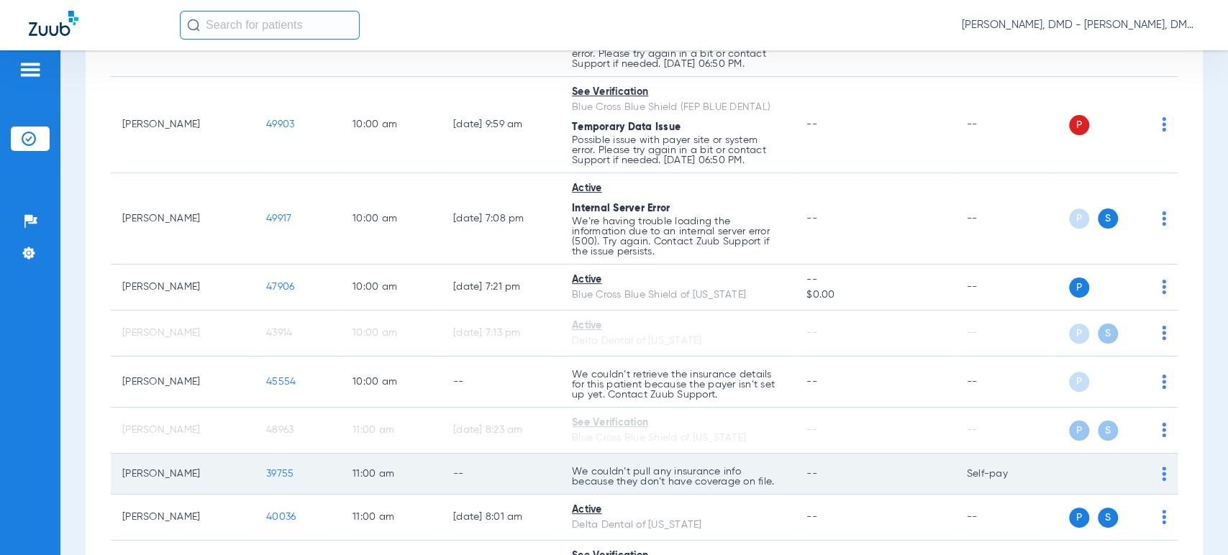
scroll to position [1039, 0]
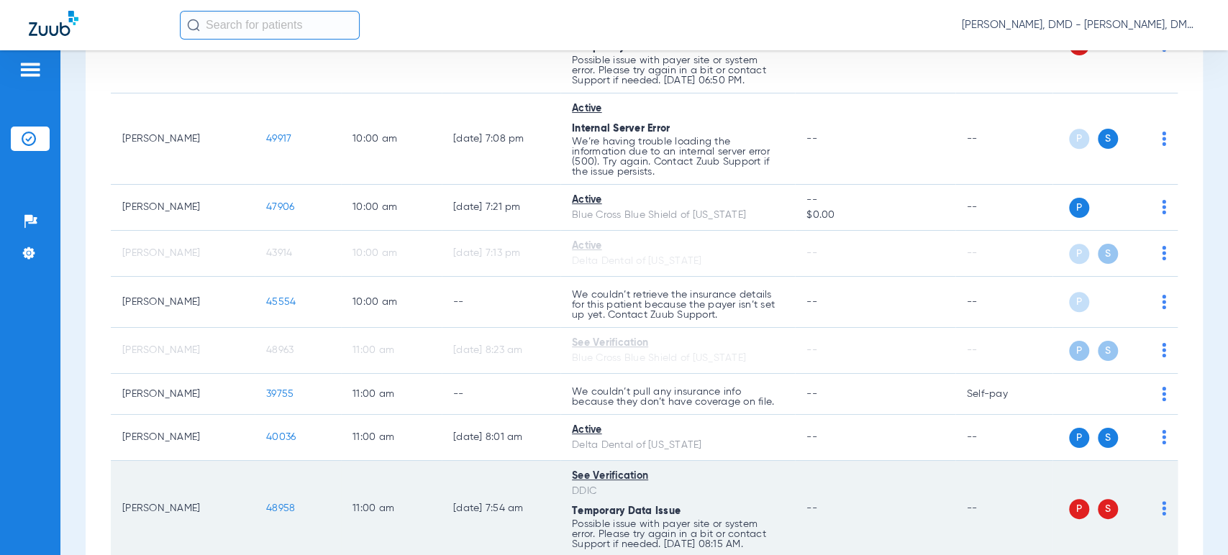
click at [1162, 502] on img at bounding box center [1164, 509] width 4 height 14
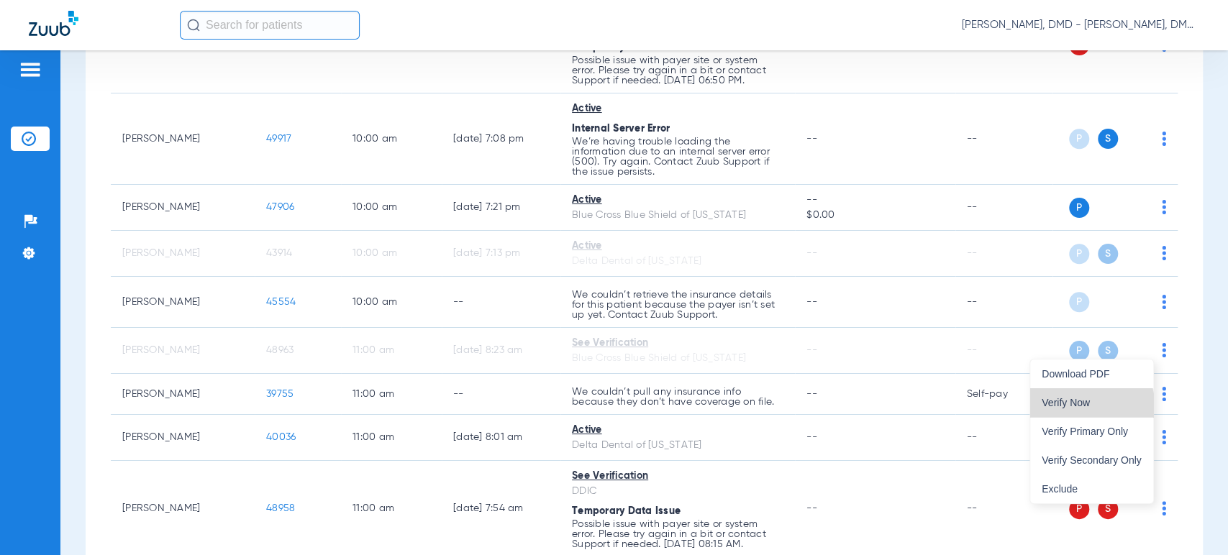
click at [1076, 412] on button "Verify Now" at bounding box center [1091, 403] width 123 height 29
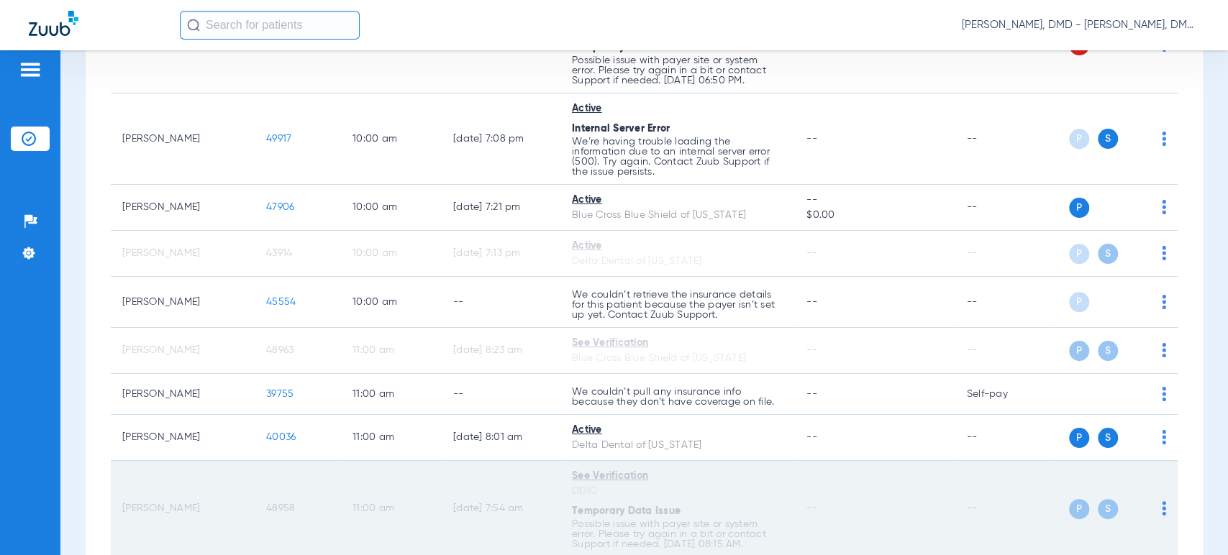
click at [289, 505] on span "48958" at bounding box center [280, 509] width 29 height 10
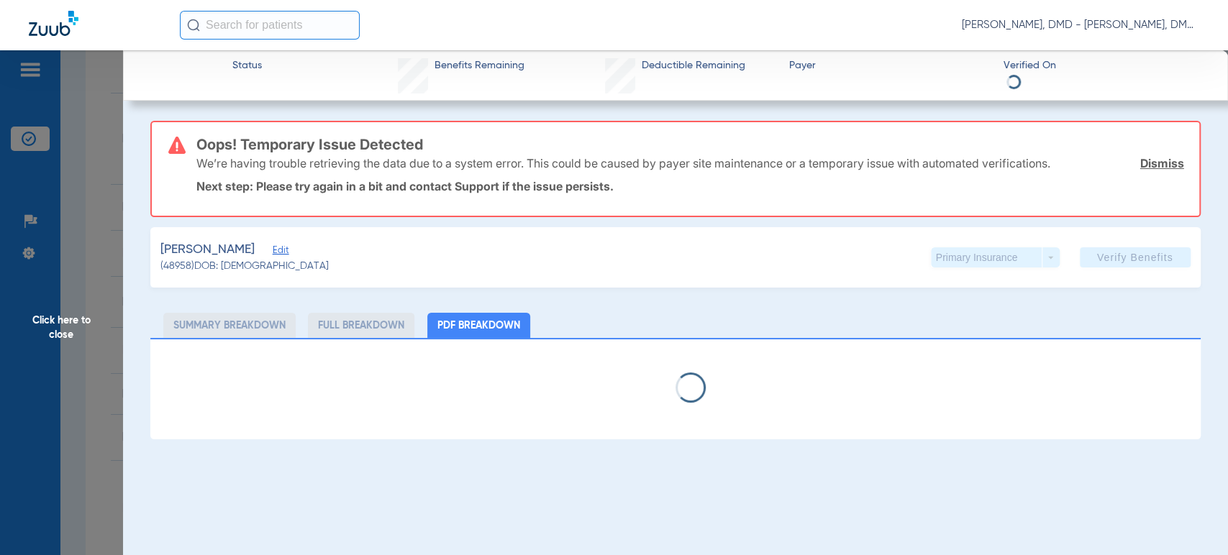
click at [273, 254] on span "Edit" at bounding box center [279, 252] width 13 height 14
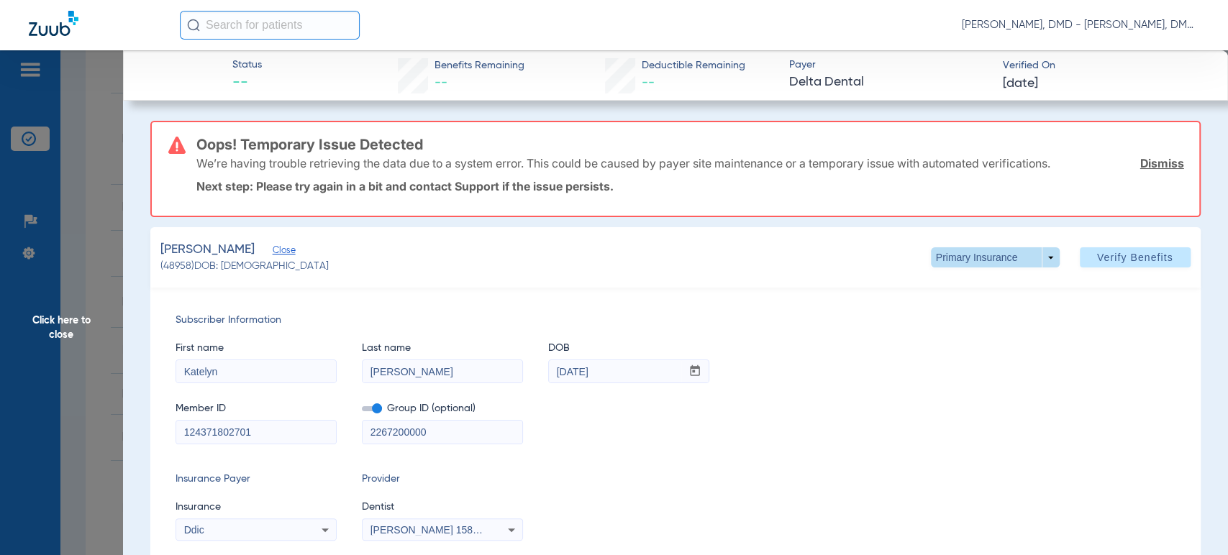
click at [959, 263] on span at bounding box center [995, 258] width 129 height 20
click at [962, 316] on span "Secondary Insurance" at bounding box center [978, 315] width 95 height 10
type input "[PERSON_NAME]"
type input "[DATE]"
type input "XAD884684142"
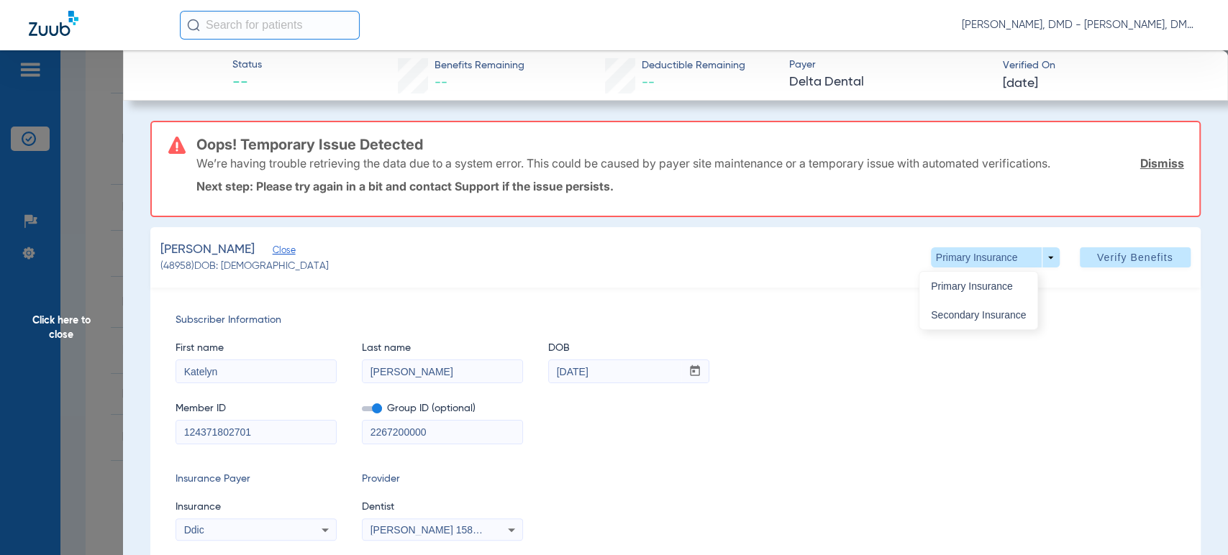
type input "70527D70"
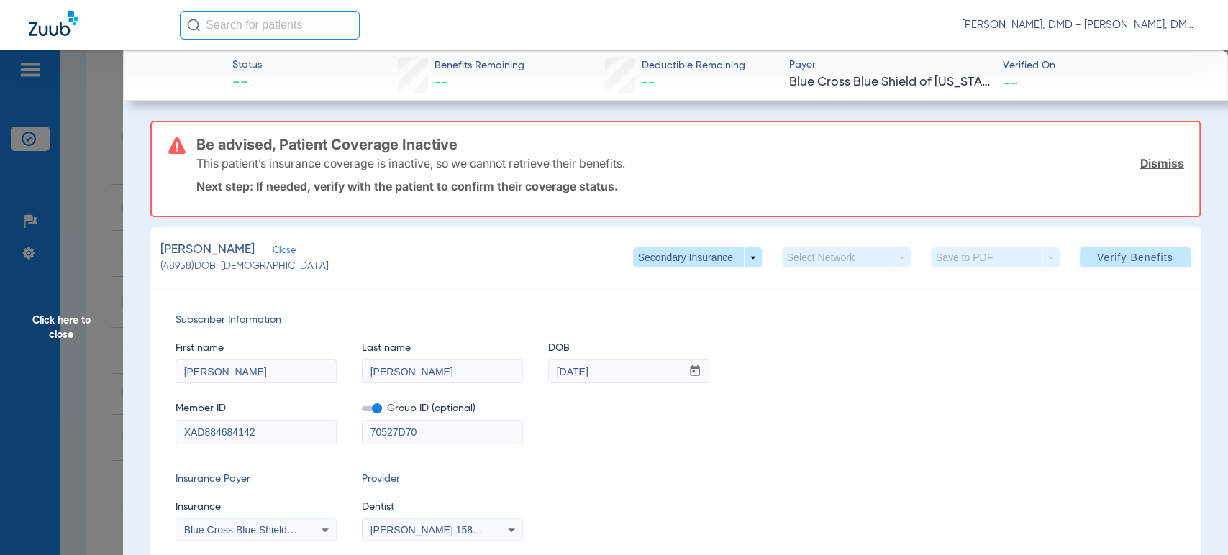
scroll to position [80, 0]
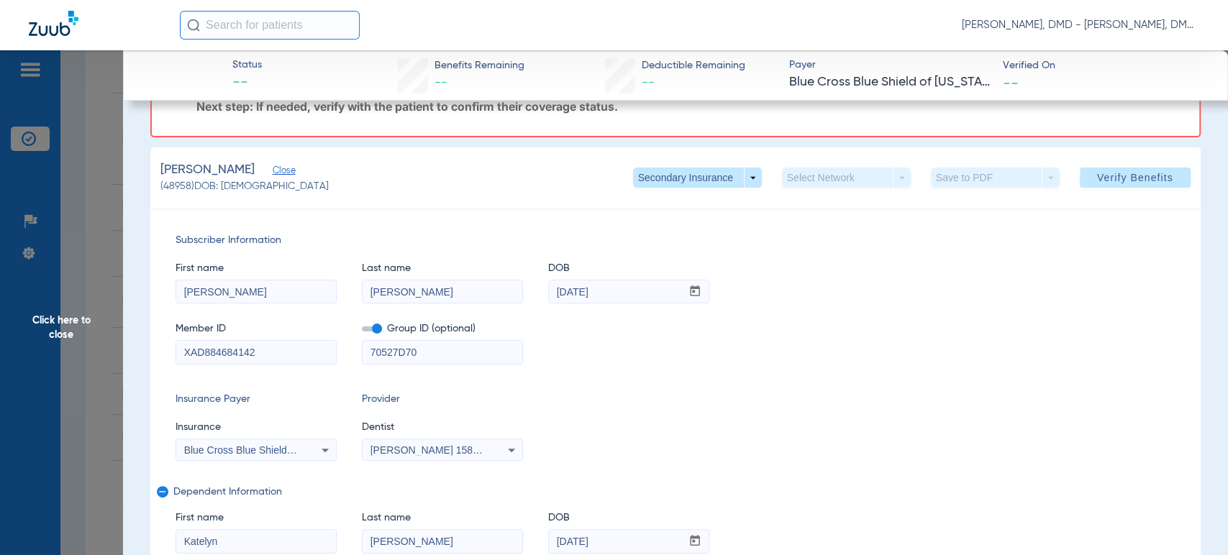
drag, startPoint x: 294, startPoint y: 344, endPoint x: 85, endPoint y: 367, distance: 209.9
click at [653, 298] on input "[DATE]" at bounding box center [615, 292] width 132 height 23
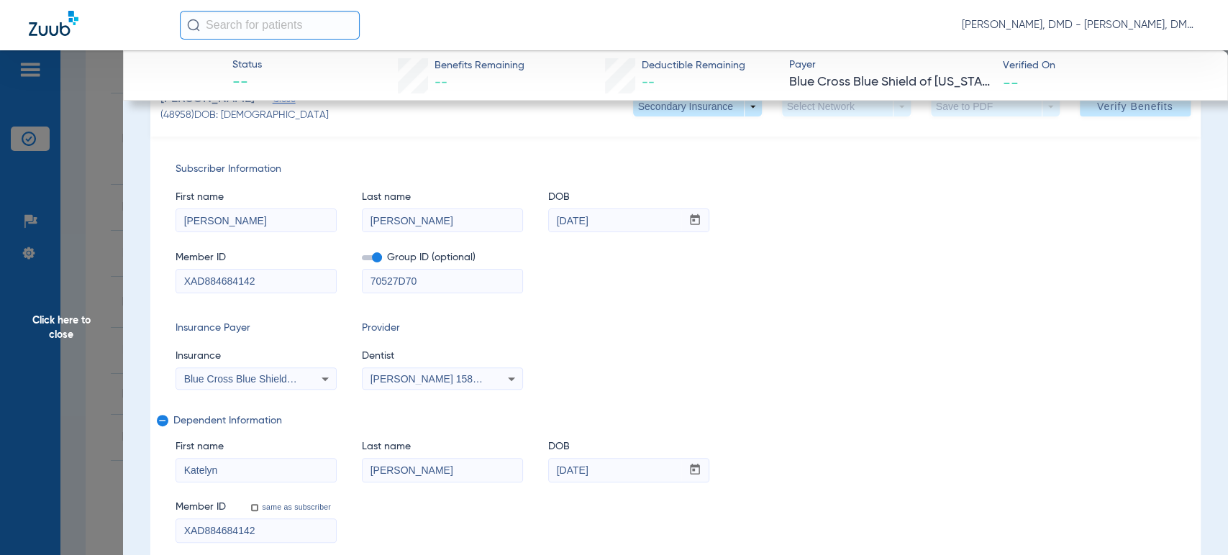
scroll to position [240, 0]
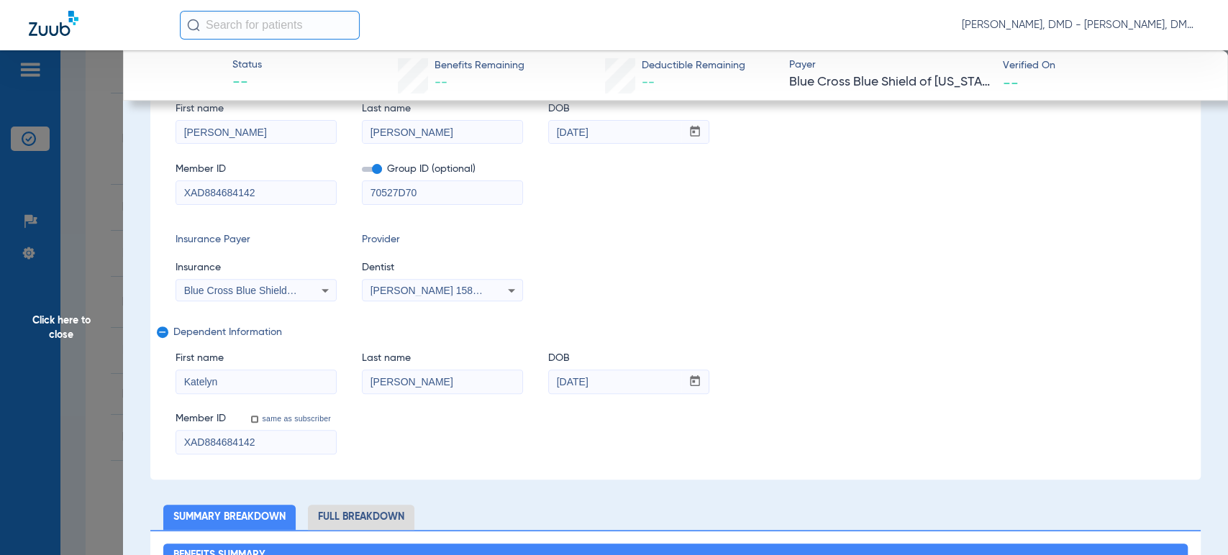
click at [427, 399] on div "Member ID same as subscriber XAD884684142" at bounding box center [675, 426] width 999 height 55
drag, startPoint x: 428, startPoint y: 390, endPoint x: 245, endPoint y: 385, distance: 182.8
click at [244, 385] on div "First name [PERSON_NAME] Last name [PERSON_NAME] DOB mm / dd / yyyy [DATE]" at bounding box center [675, 365] width 999 height 55
click at [625, 396] on div "First name [PERSON_NAME] Last name [PERSON_NAME] DOB mm / dd / yyyy [DATE] Memb…" at bounding box center [675, 396] width 999 height 117
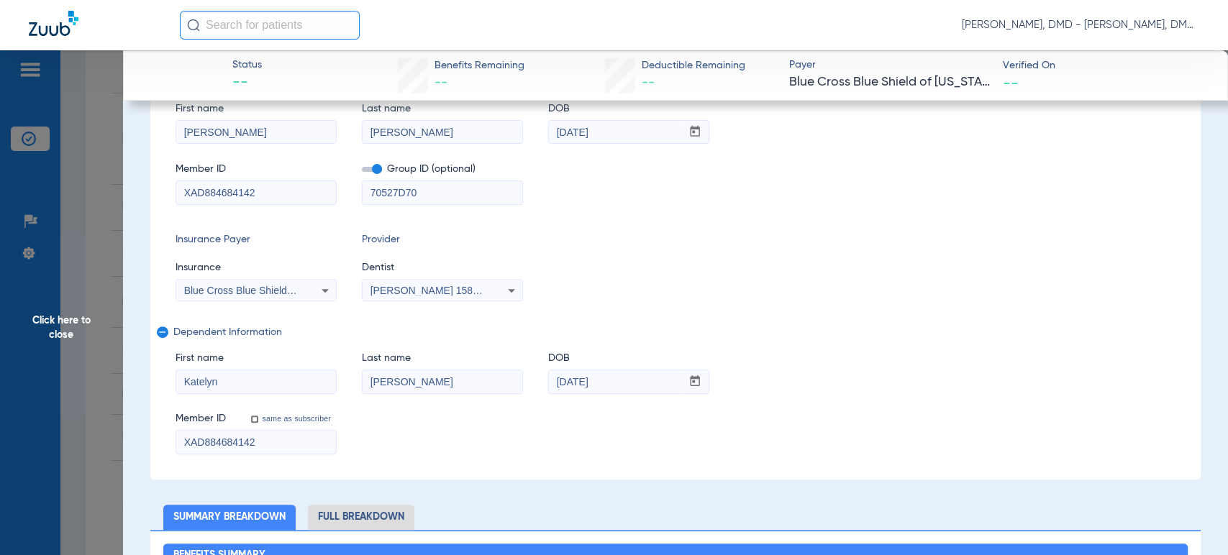
drag, startPoint x: 627, startPoint y: 388, endPoint x: 540, endPoint y: 374, distance: 88.1
click at [540, 374] on div "First name [PERSON_NAME] Last name [PERSON_NAME] DOB mm / dd / yyyy [DATE]" at bounding box center [675, 365] width 999 height 55
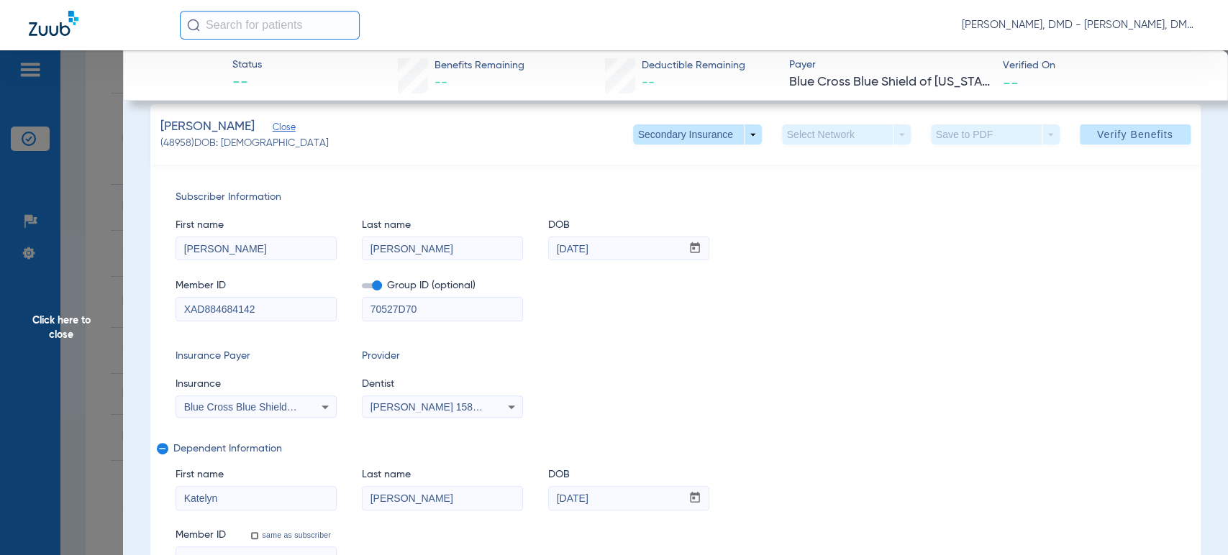
scroll to position [0, 0]
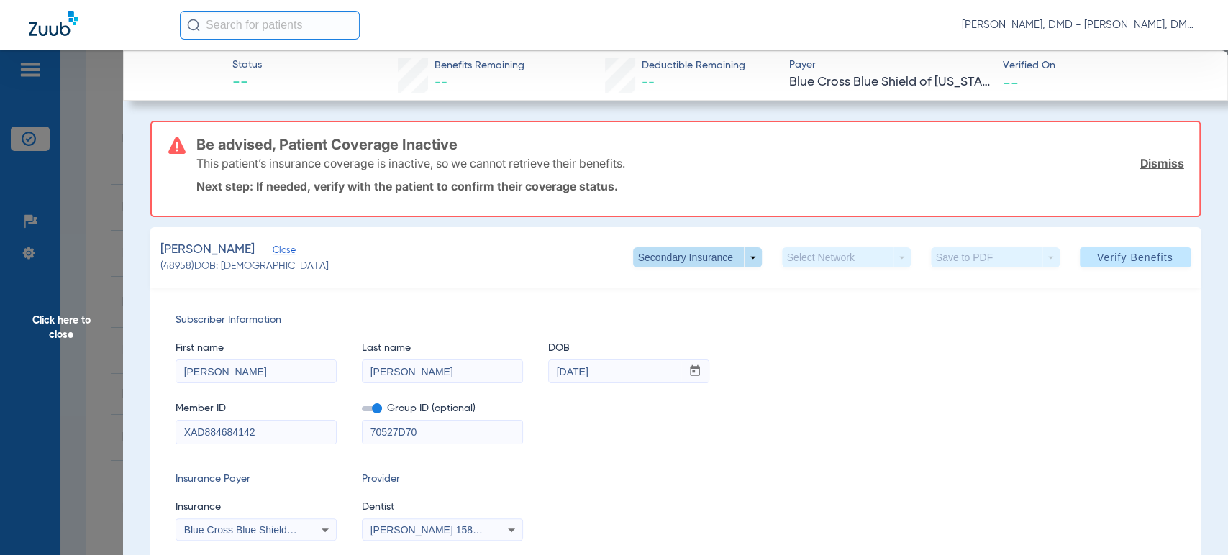
click at [663, 258] on span at bounding box center [697, 258] width 129 height 20
click at [662, 292] on button "Primary Insurance" at bounding box center [681, 286] width 118 height 29
type input "Katelyn"
type input "[DATE]"
type input "124371802701"
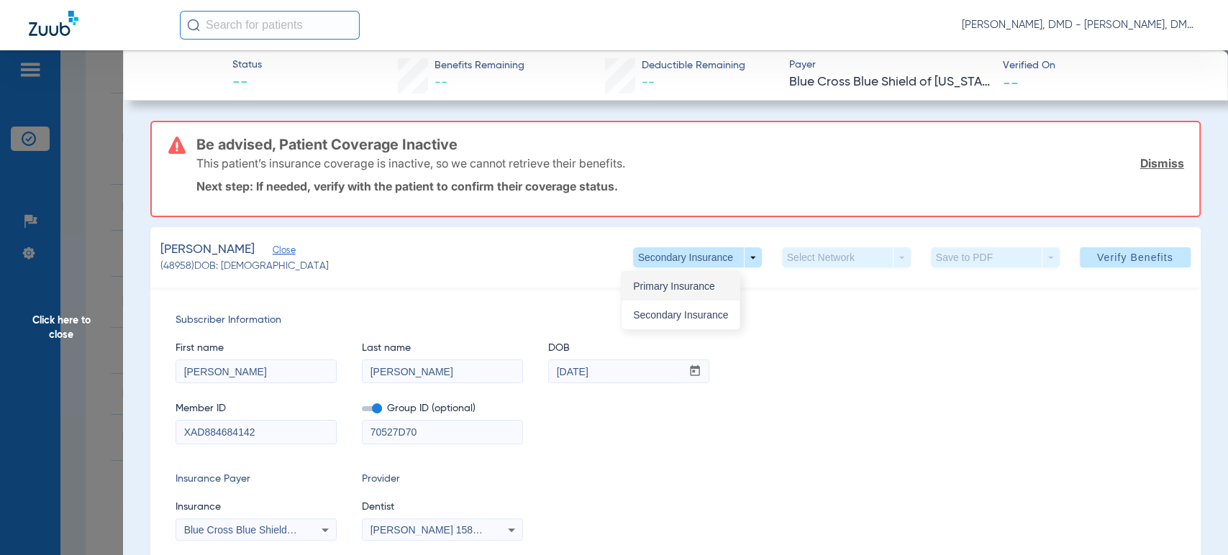
type input "2267200000"
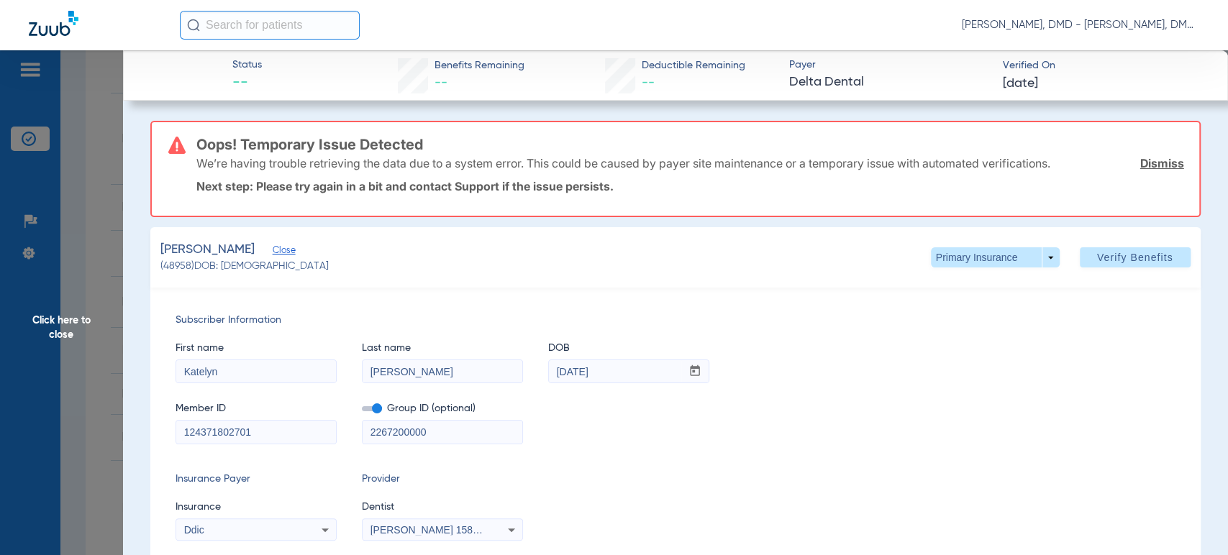
type input "0"
select select "page-width"
type input "1"
drag, startPoint x: 245, startPoint y: 177, endPoint x: 237, endPoint y: 137, distance: 41.1
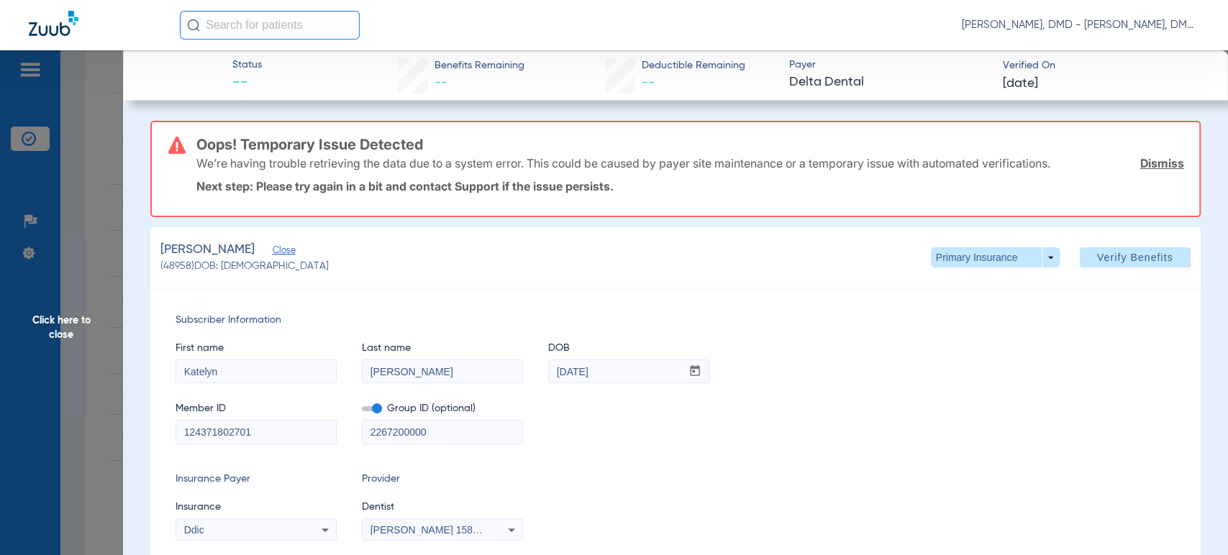
click at [235, 137] on div "Oops! Temporary Issue Detected We’re having trouble retrieving the data due to …" at bounding box center [689, 169] width 987 height 94
drag, startPoint x: 267, startPoint y: 381, endPoint x: 126, endPoint y: 378, distance: 141.1
click at [96, 325] on span "Click here to close" at bounding box center [61, 327] width 123 height 555
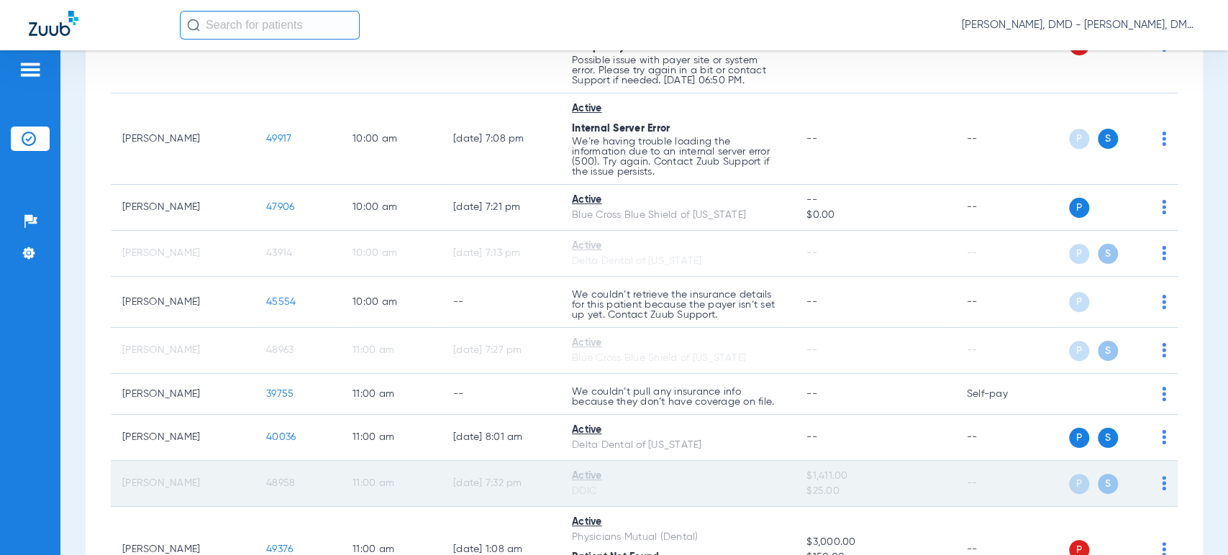
drag, startPoint x: 124, startPoint y: 477, endPoint x: 191, endPoint y: 483, distance: 67.2
click at [191, 483] on td "[PERSON_NAME]" at bounding box center [183, 484] width 144 height 46
copy td "[PERSON_NAME]"
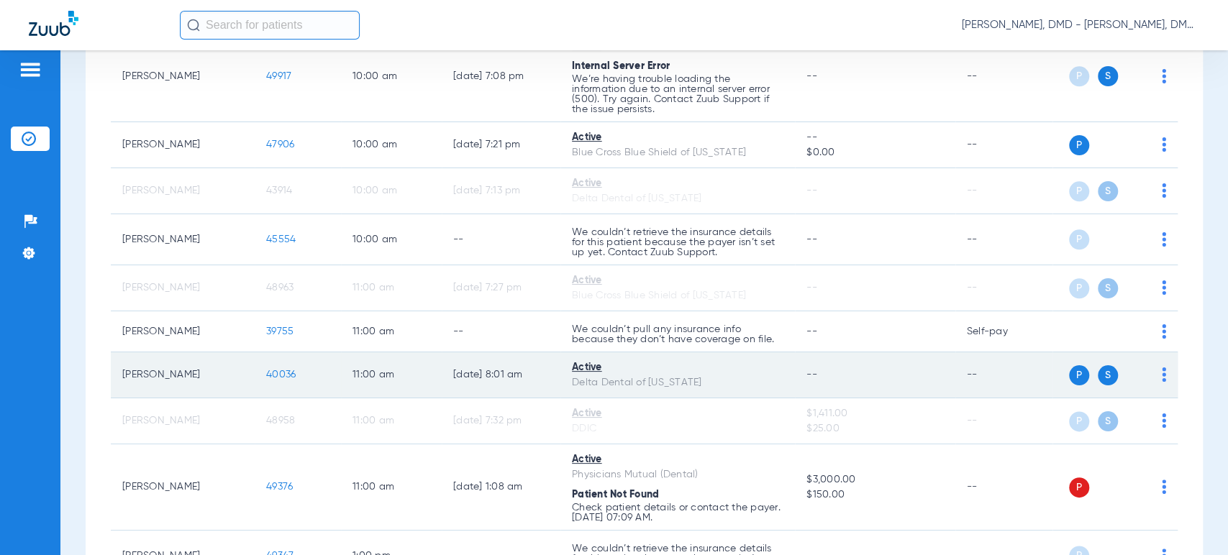
scroll to position [1119, 0]
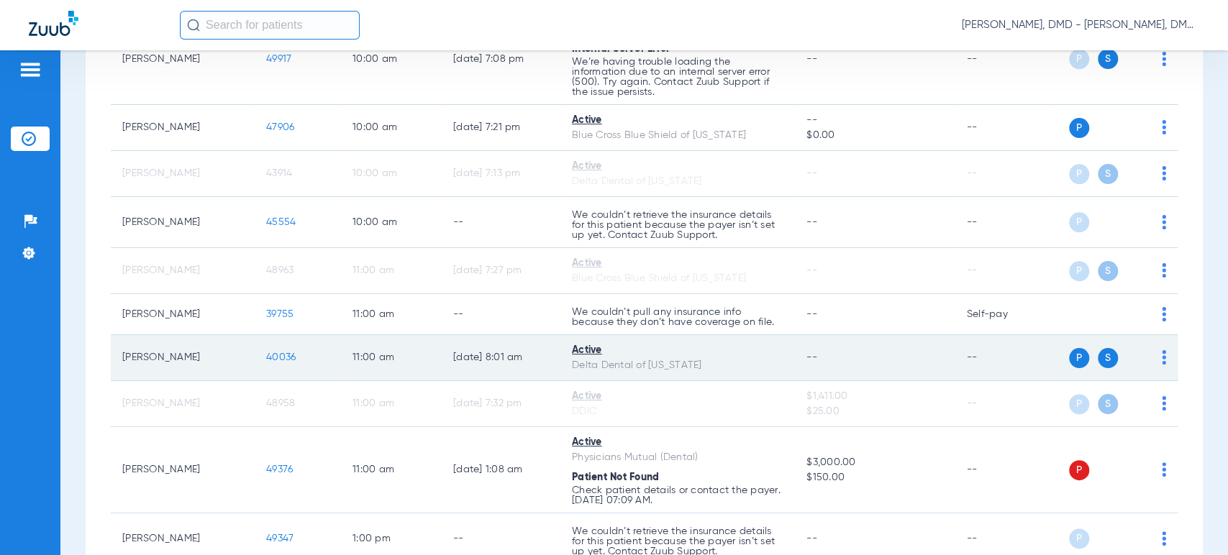
click at [1162, 355] on img at bounding box center [1164, 357] width 4 height 14
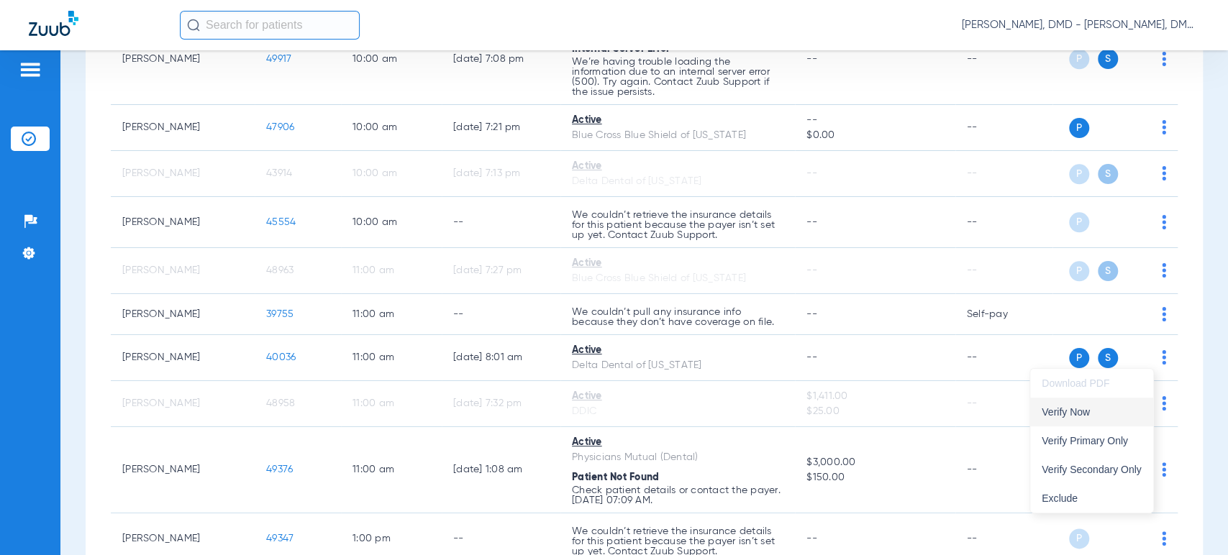
click at [1116, 414] on span "Verify Now" at bounding box center [1092, 412] width 100 height 10
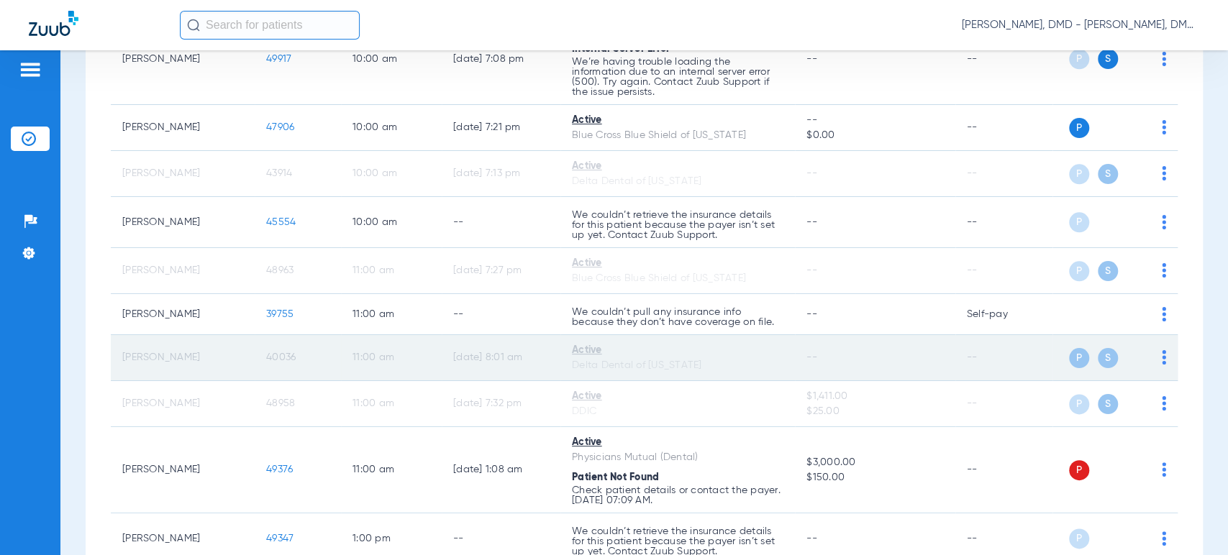
click at [288, 353] on span "40036" at bounding box center [281, 358] width 30 height 10
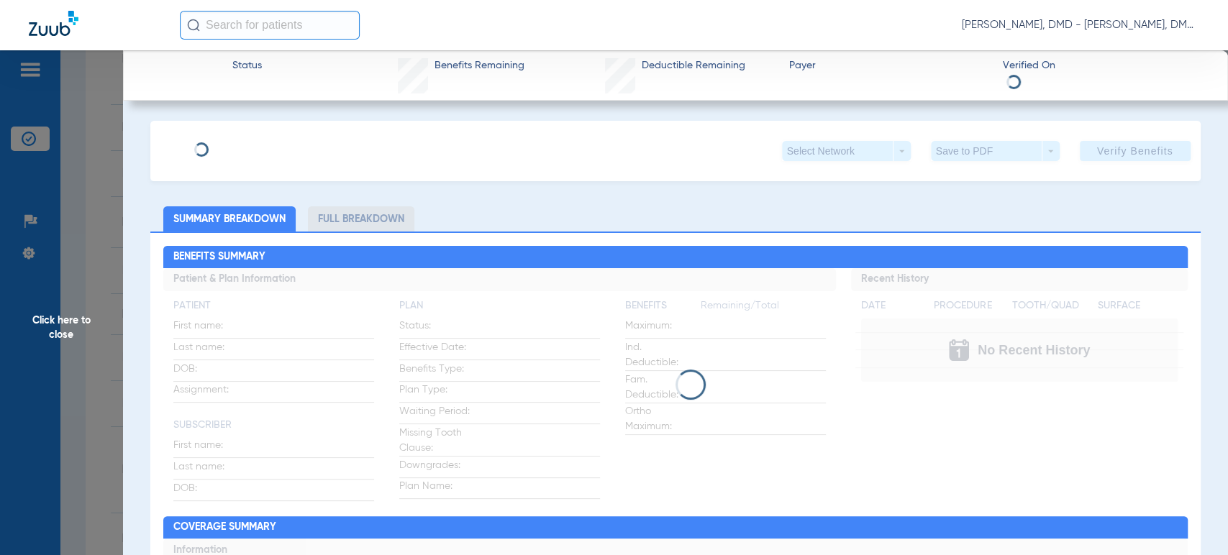
type input "[PERSON_NAME]"
type input "[DATE]"
type input "0003038849"
type input "71360103"
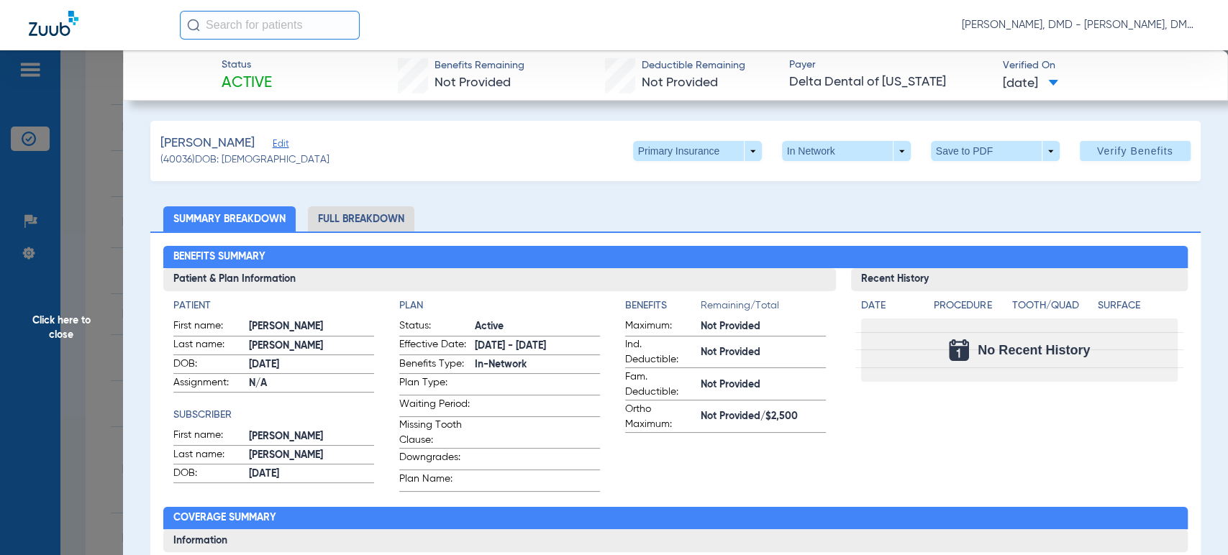
click at [286, 143] on span "Edit" at bounding box center [279, 146] width 13 height 14
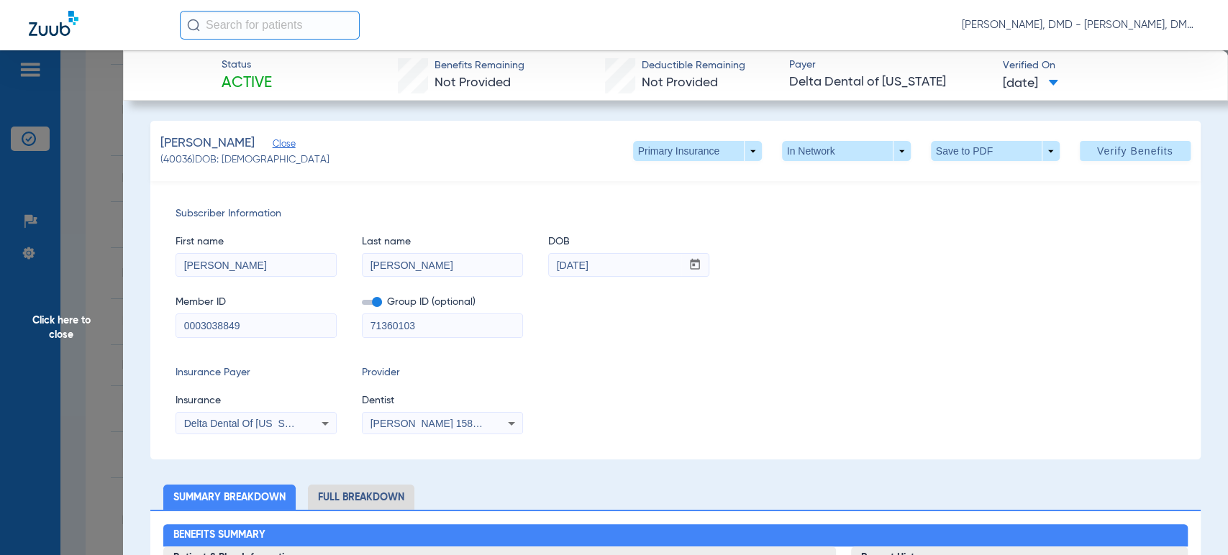
scroll to position [1170, 0]
drag, startPoint x: 250, startPoint y: 328, endPoint x: 0, endPoint y: 325, distance: 250.4
drag, startPoint x: 276, startPoint y: 259, endPoint x: 0, endPoint y: 253, distance: 275.7
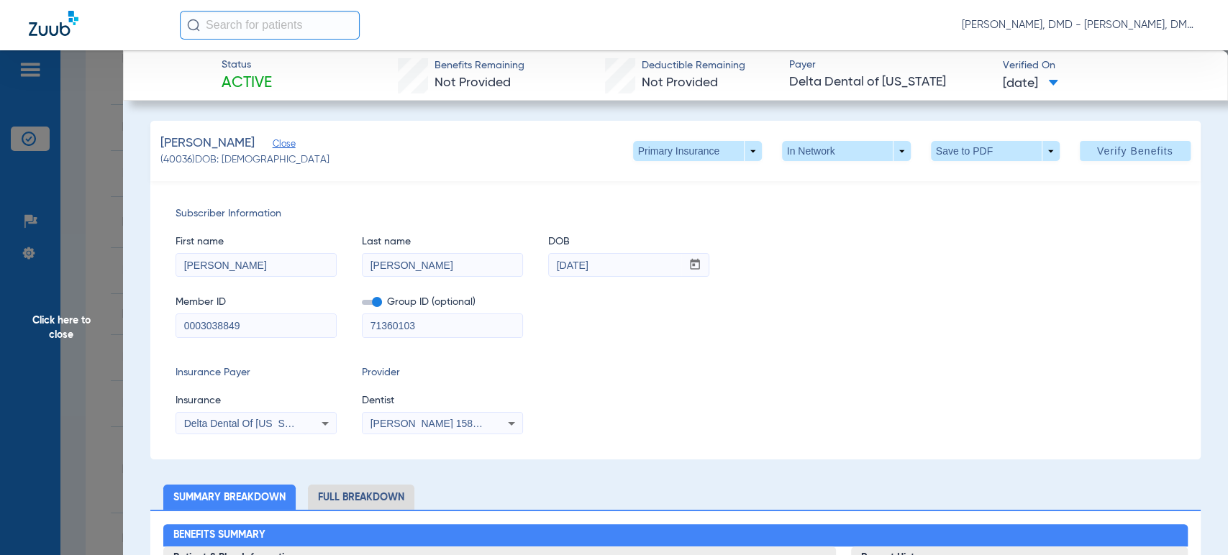
drag, startPoint x: 420, startPoint y: 258, endPoint x: 304, endPoint y: 266, distance: 116.8
click at [304, 266] on div "First name [PERSON_NAME] Last name [PERSON_NAME] DOB mm / dd / yyyy [DATE]" at bounding box center [675, 249] width 999 height 55
drag, startPoint x: 616, startPoint y: 266, endPoint x: 340, endPoint y: 253, distance: 275.9
click at [340, 253] on div "First name [PERSON_NAME] Last name [PERSON_NAME] DOB mm / dd / yyyy [DATE]" at bounding box center [675, 249] width 999 height 55
click at [691, 156] on span at bounding box center [697, 151] width 35 height 35
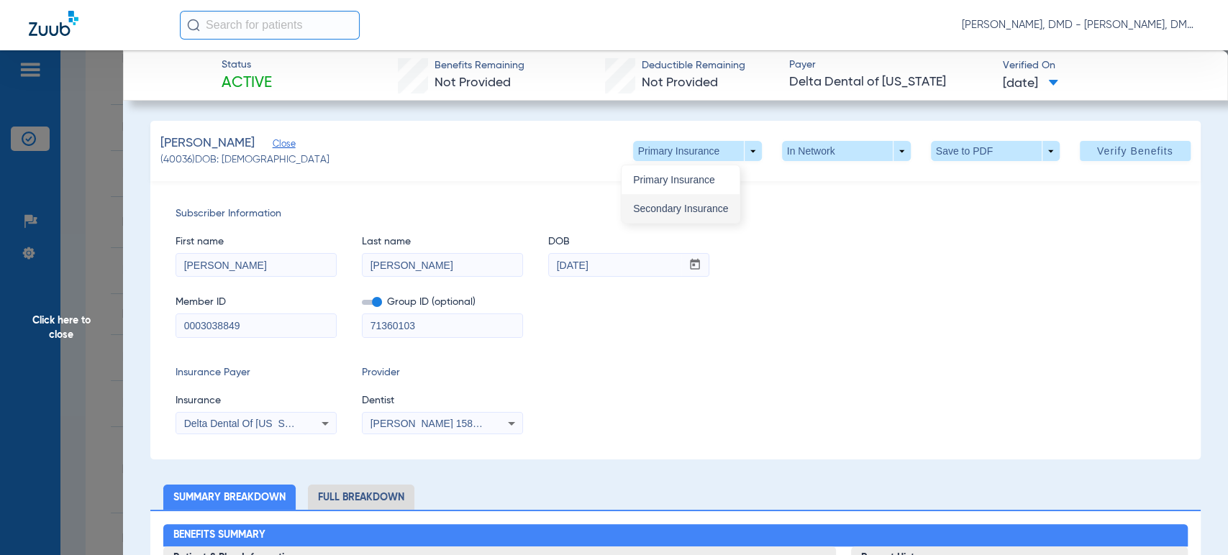
click at [684, 212] on span "Secondary Insurance" at bounding box center [680, 209] width 95 height 10
type input "[PERSON_NAME]"
type input "[DATE]"
type input "420066936"
type input "83308999"
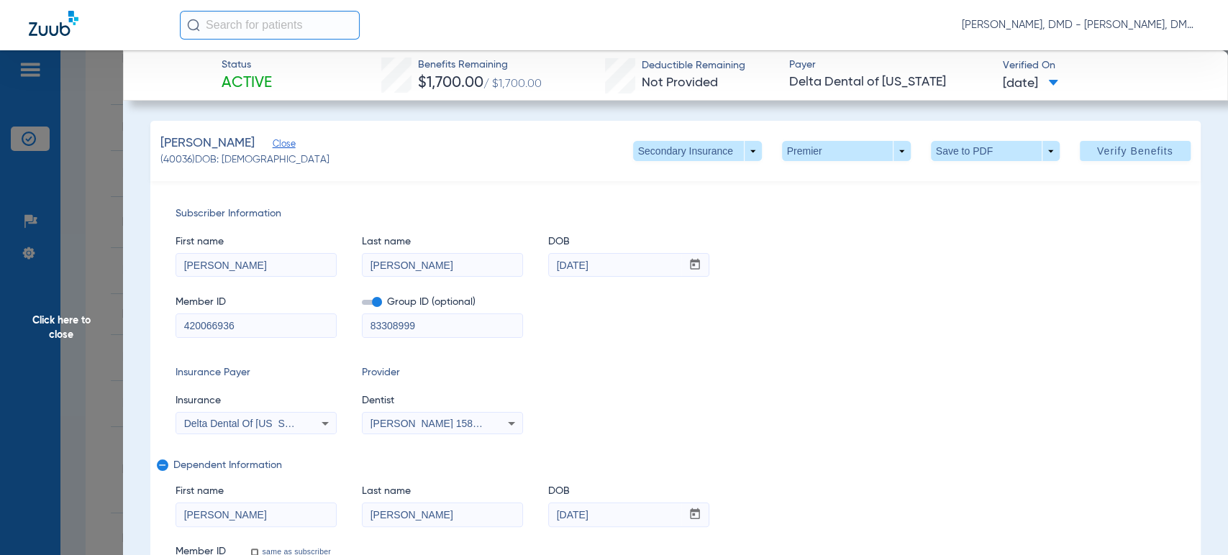
drag, startPoint x: 302, startPoint y: 265, endPoint x: 17, endPoint y: 254, distance: 285.1
drag, startPoint x: 653, startPoint y: 267, endPoint x: 435, endPoint y: 272, distance: 218.1
click at [435, 272] on div "First name [PERSON_NAME] Last name [PERSON_NAME] mm / dd / yyyy [DATE]" at bounding box center [675, 249] width 999 height 55
drag, startPoint x: 264, startPoint y: 327, endPoint x: 5, endPoint y: 304, distance: 260.1
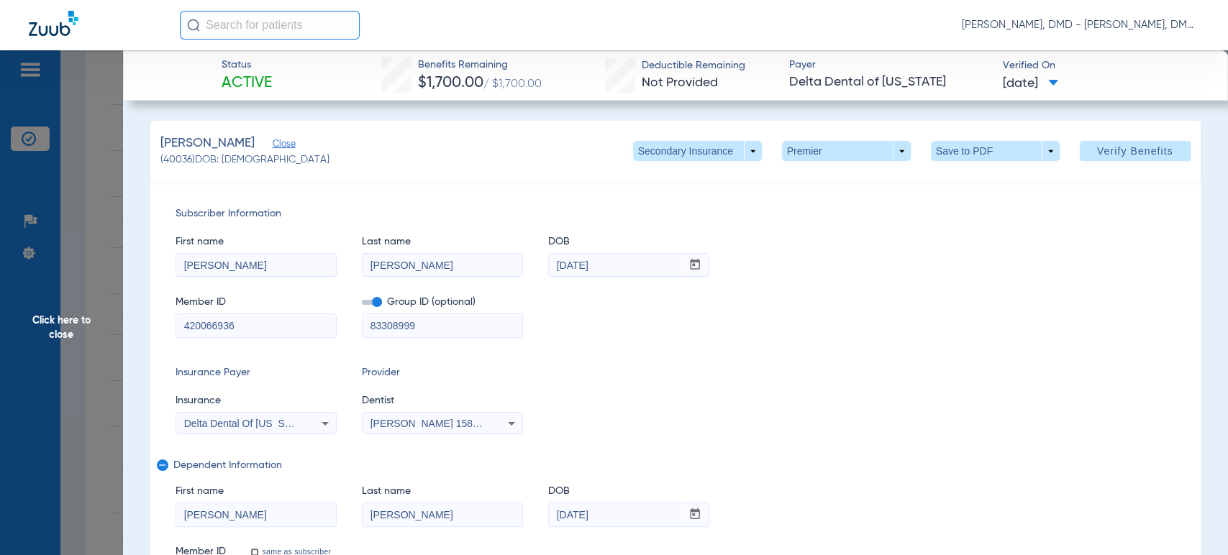
click at [94, 319] on span "Click here to close" at bounding box center [61, 327] width 123 height 555
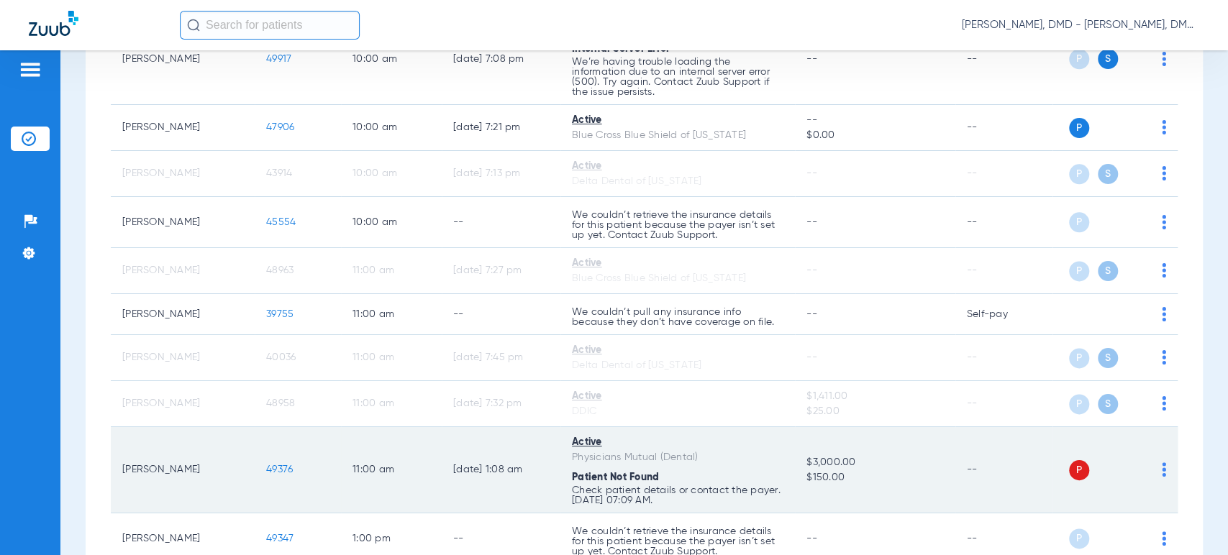
click at [1162, 472] on img at bounding box center [1164, 470] width 4 height 14
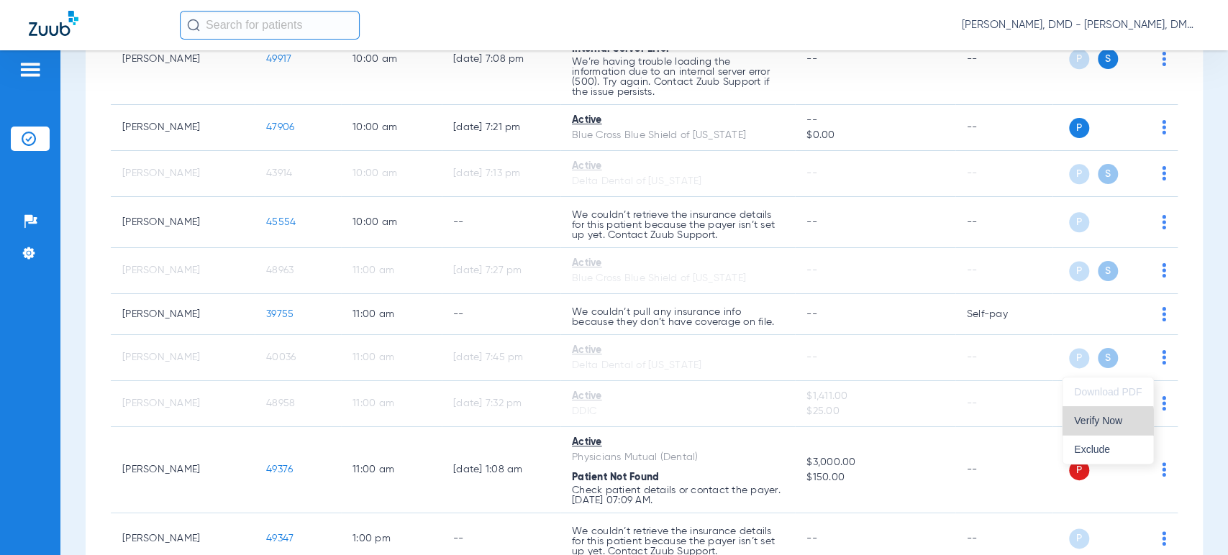
click at [1093, 423] on span "Verify Now" at bounding box center [1108, 421] width 68 height 10
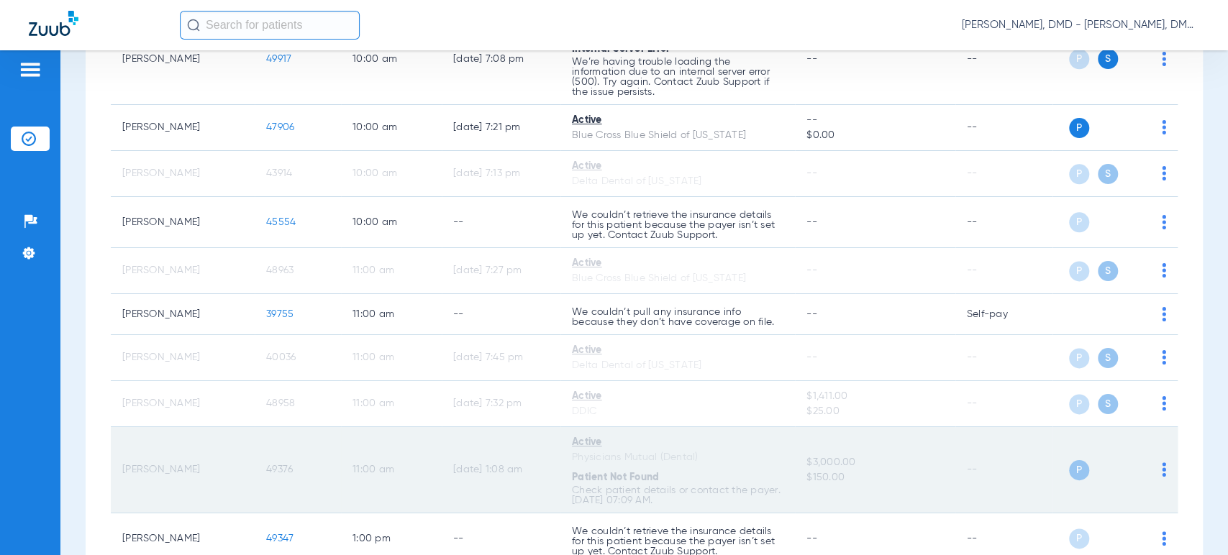
click at [281, 468] on span "49376" at bounding box center [279, 470] width 27 height 10
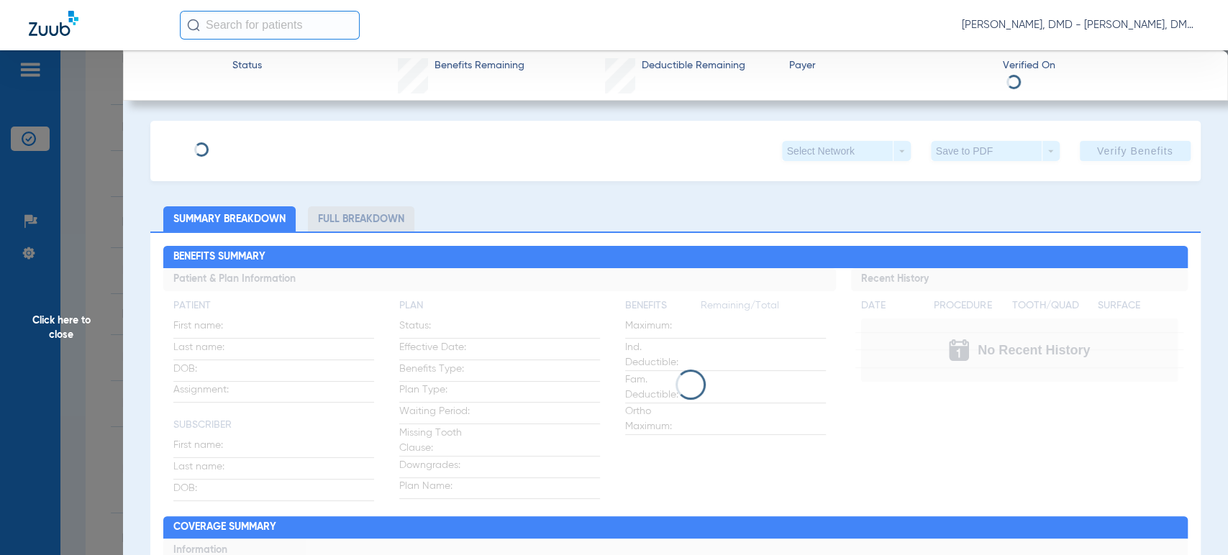
type input "[PERSON_NAME]"
type input "[DATE]"
type input "H710871677"
click at [273, 148] on span "Edit" at bounding box center [279, 146] width 13 height 14
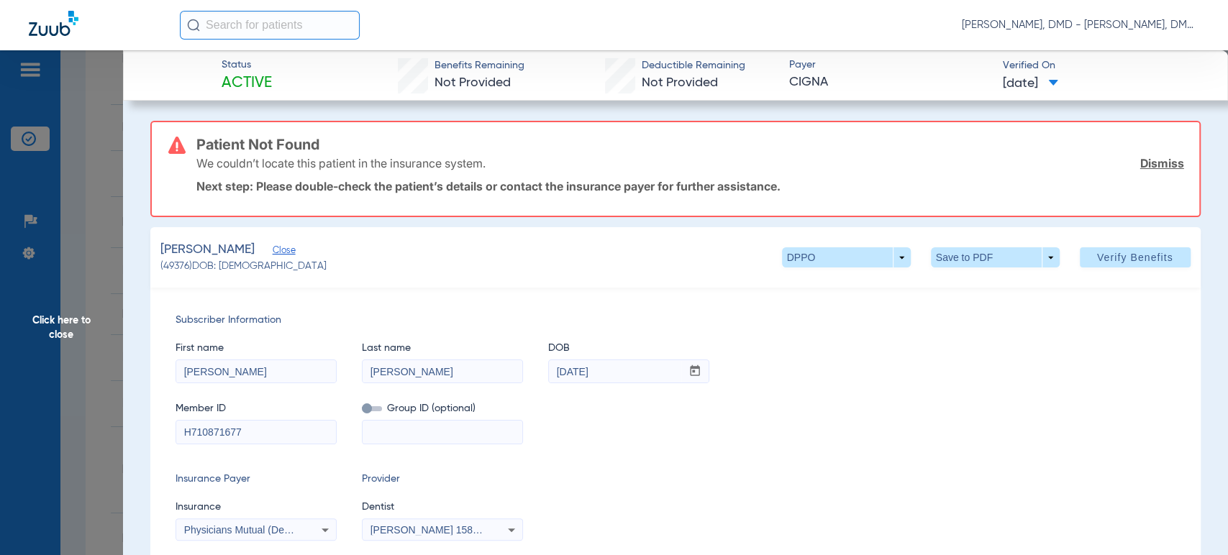
click at [78, 335] on span "Click here to close" at bounding box center [61, 327] width 123 height 555
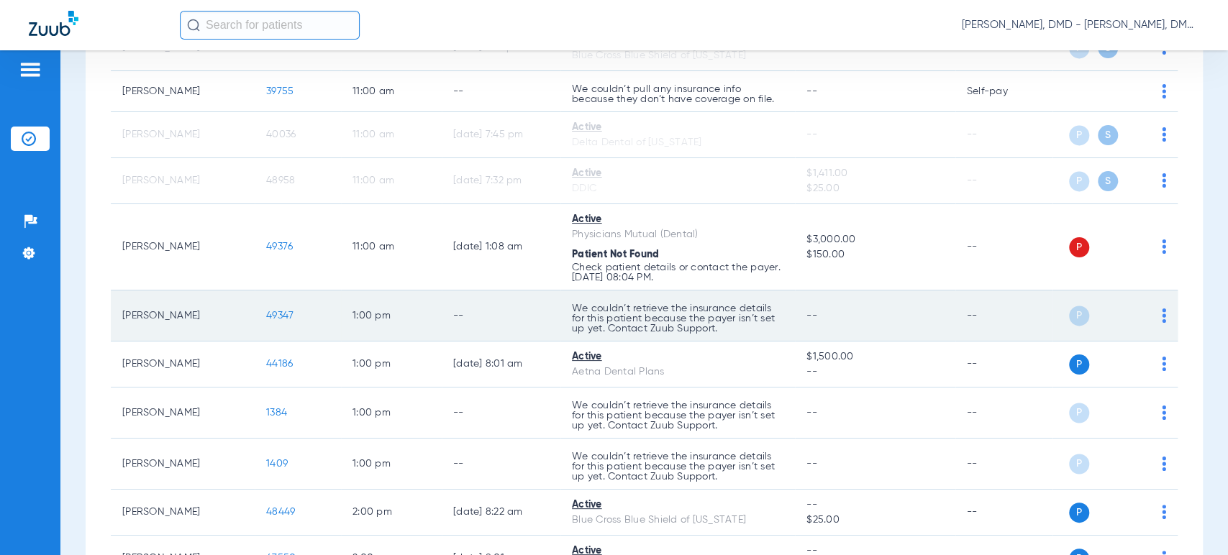
scroll to position [1490, 0]
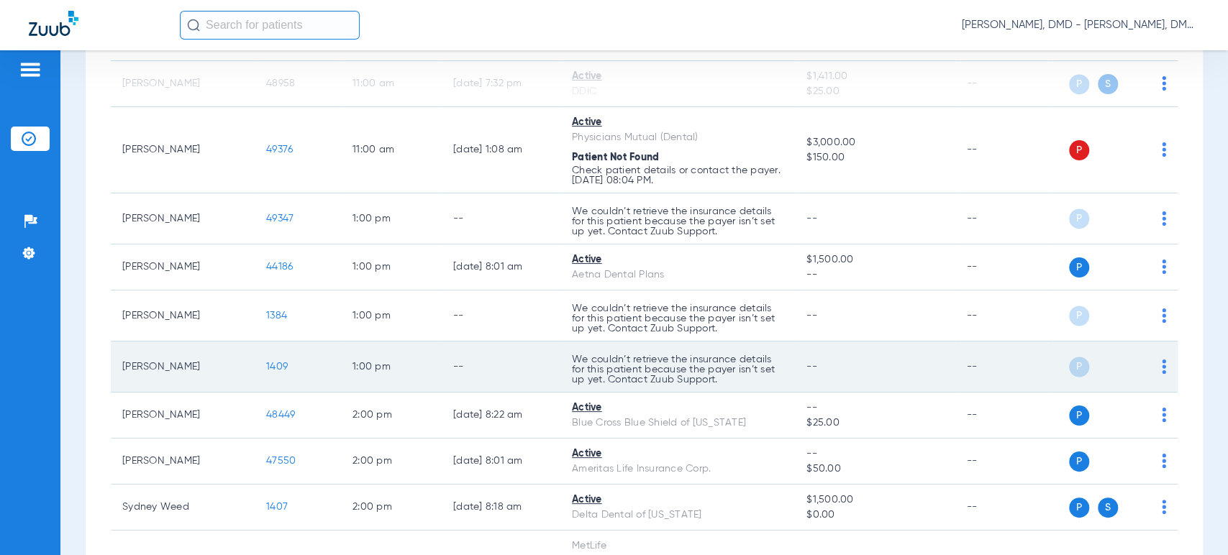
click at [276, 363] on span "1409" at bounding box center [277, 367] width 22 height 10
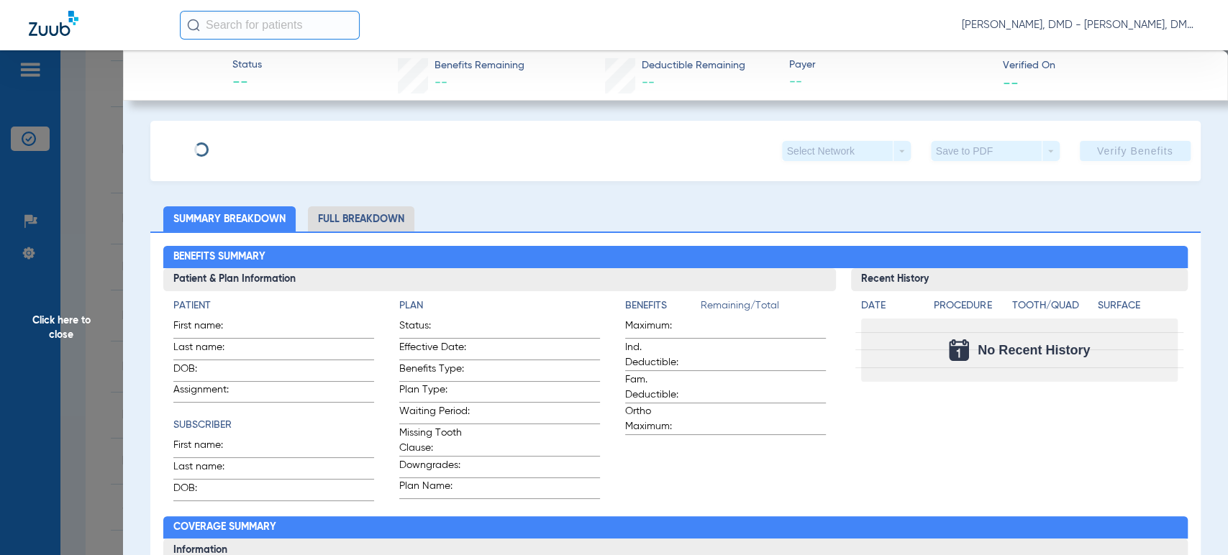
type input "[PERSON_NAME]"
type input "[DATE]"
type input "2017002882"
type input "1000"
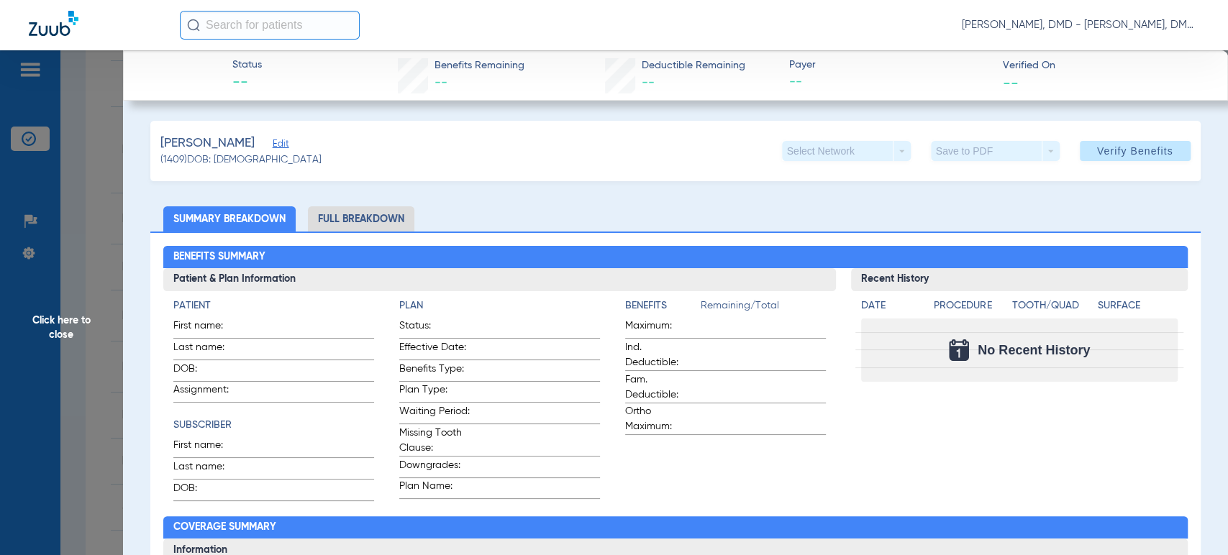
click at [284, 147] on span "Edit" at bounding box center [279, 146] width 13 height 14
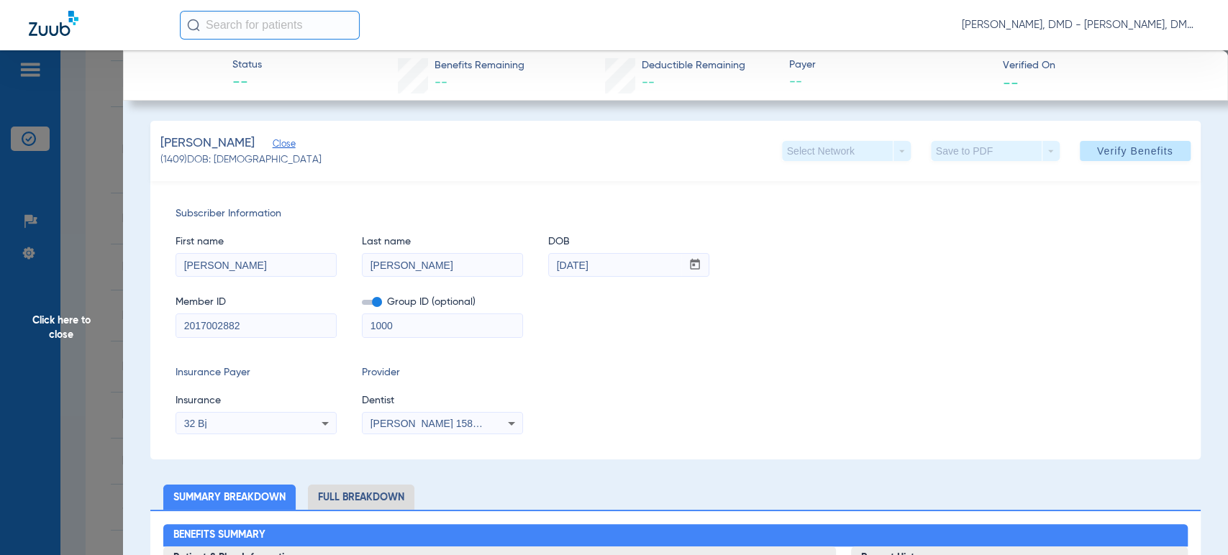
drag, startPoint x: 286, startPoint y: 322, endPoint x: 17, endPoint y: 339, distance: 269.7
